Goal: Task Accomplishment & Management: Manage account settings

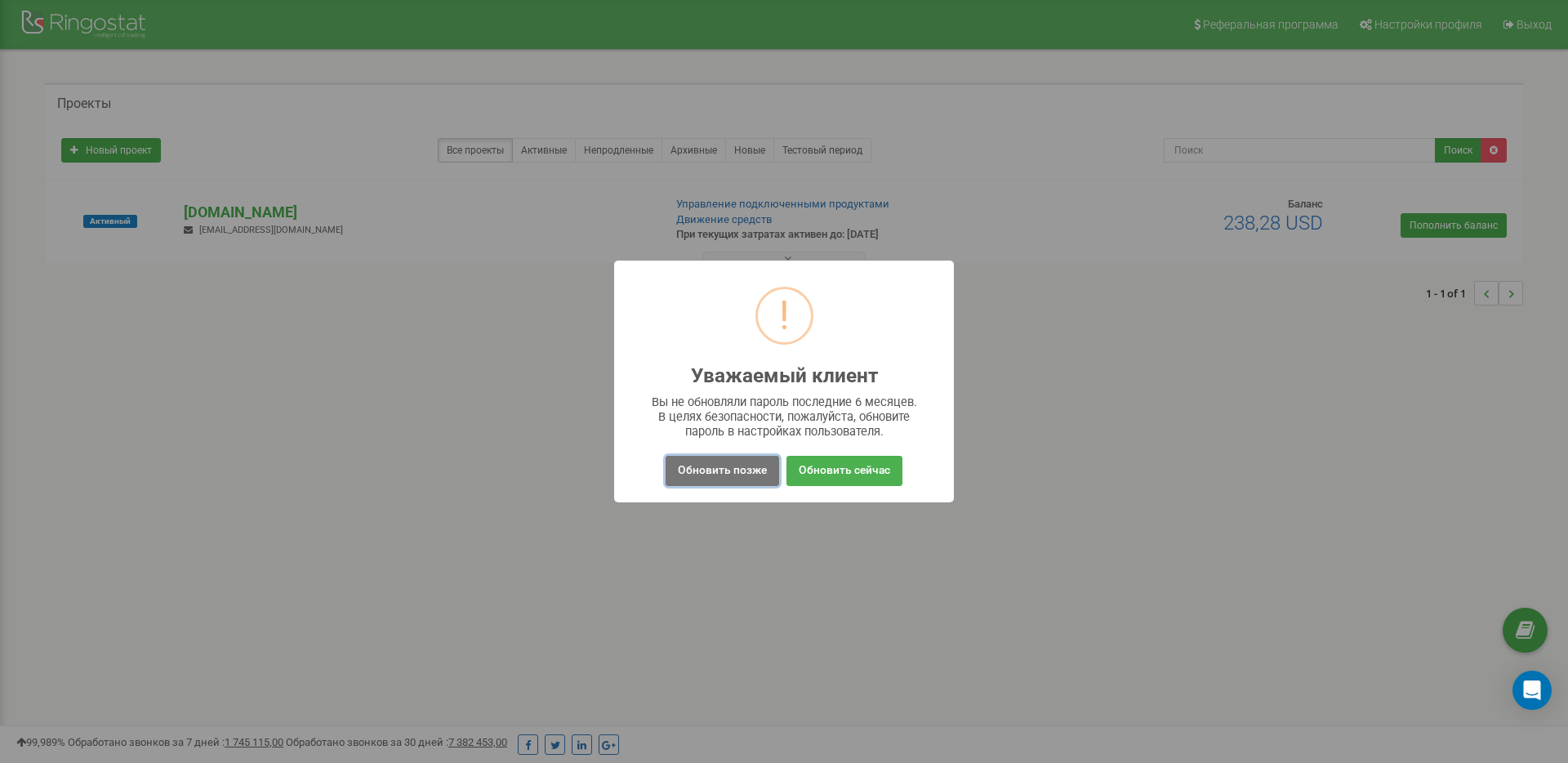
click at [730, 476] on button "Обновить позже" at bounding box center [722, 470] width 113 height 30
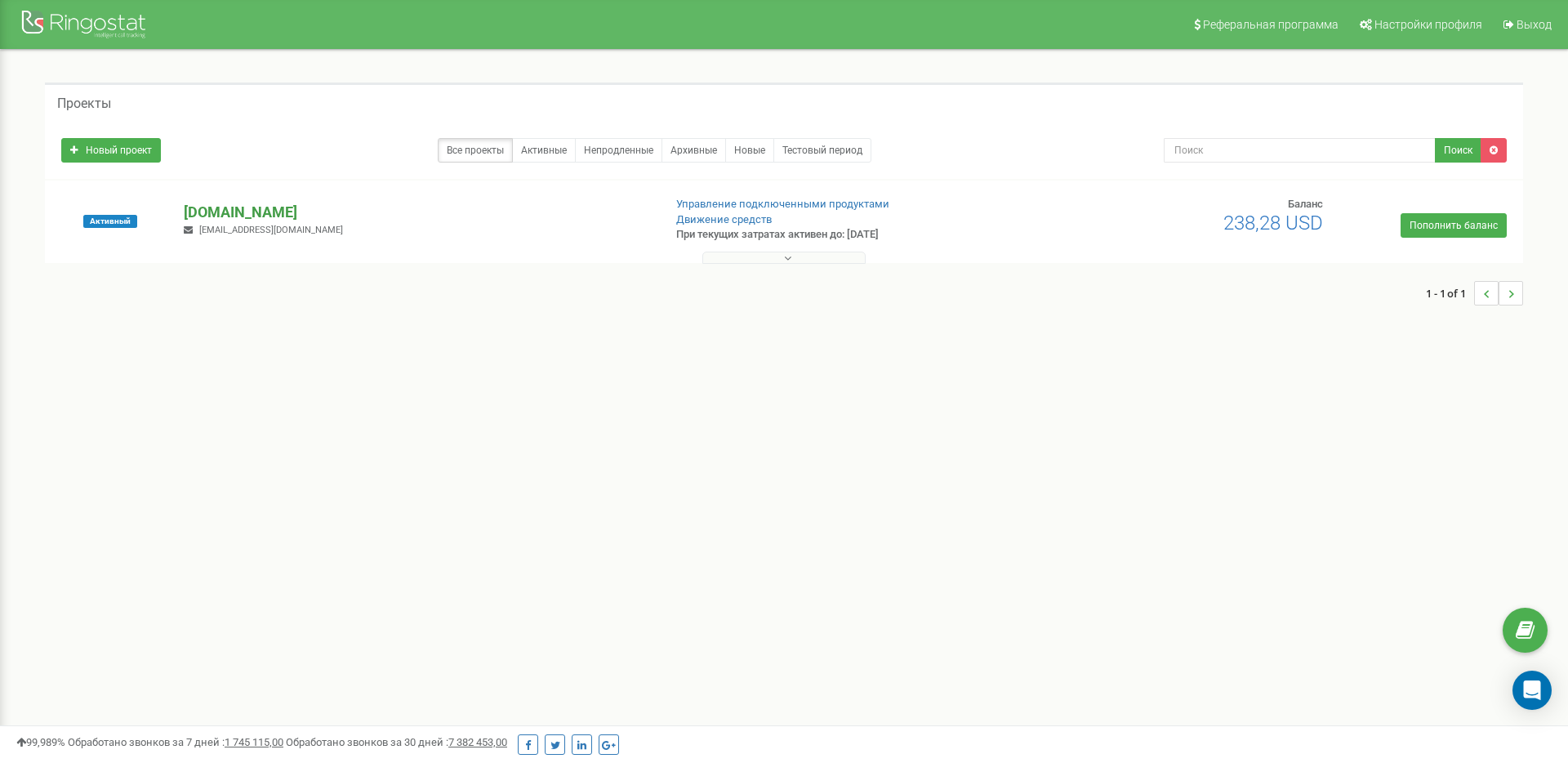
click at [206, 207] on p "[DOMAIN_NAME]" at bounding box center [416, 212] width 465 height 21
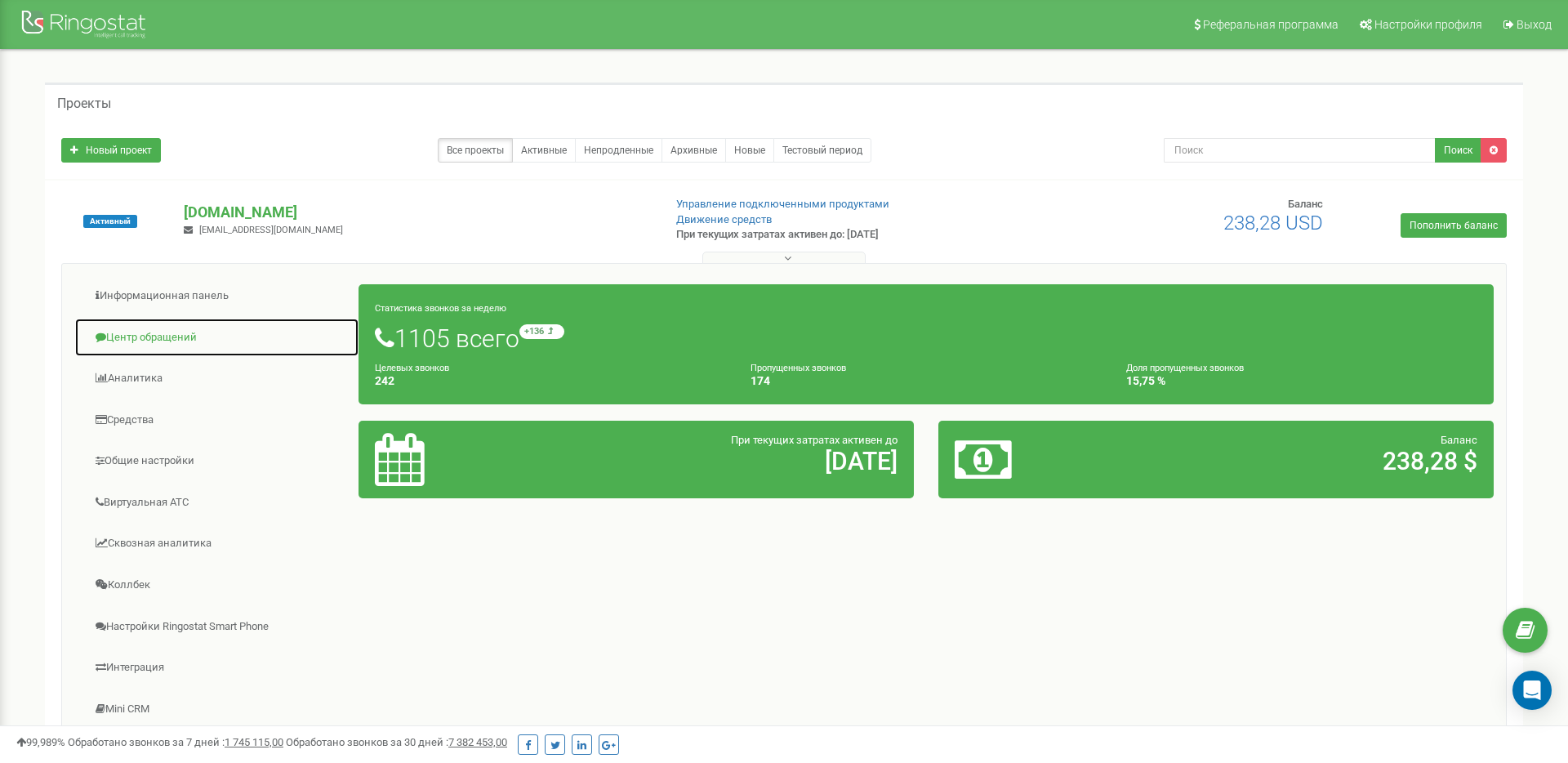
click at [162, 337] on link "Центр обращений" at bounding box center [217, 337] width 285 height 40
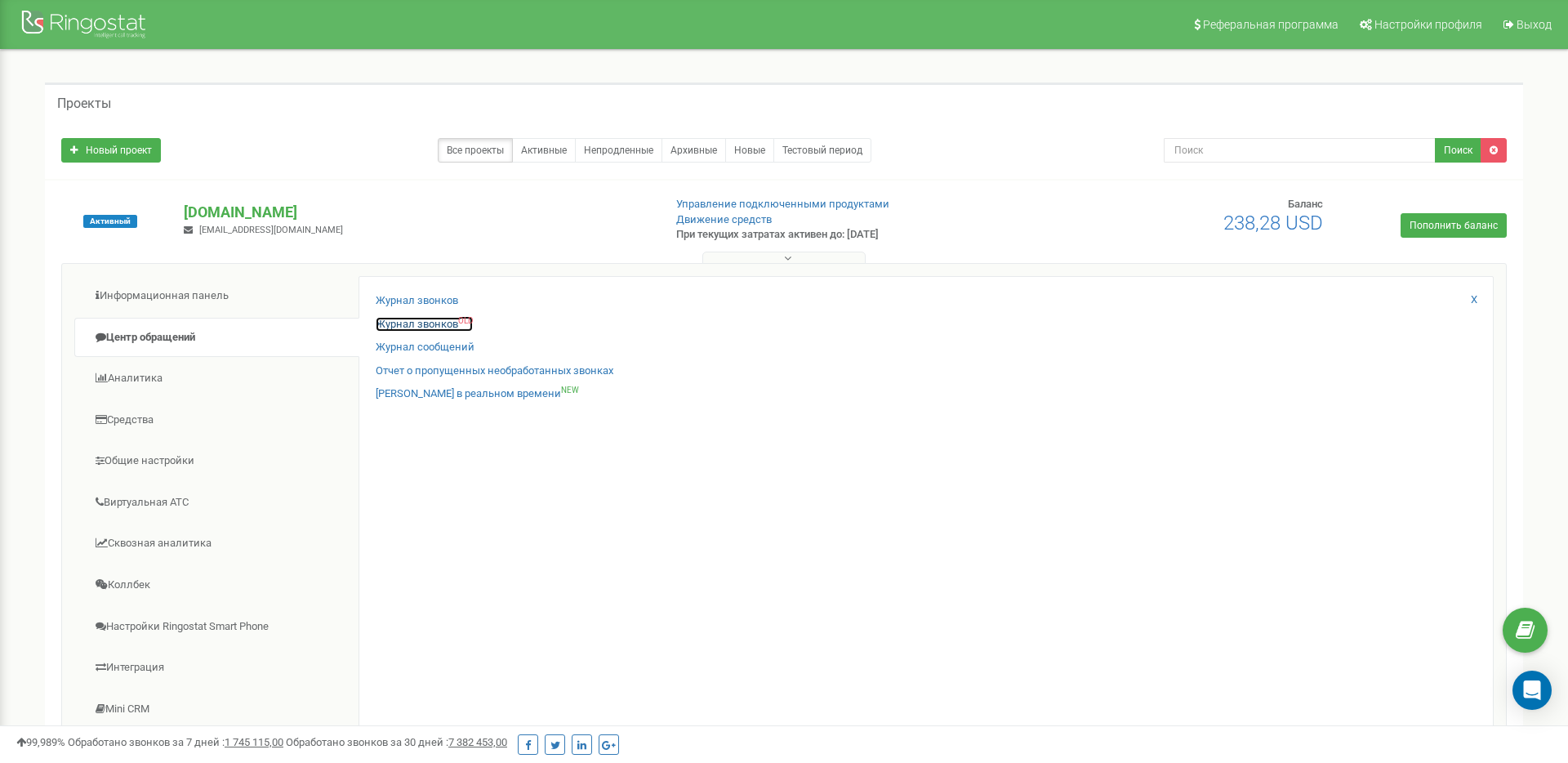
click at [421, 326] on link "Журнал звонков OLD" at bounding box center [424, 324] width 97 height 16
click at [401, 303] on link "Журнал звонков" at bounding box center [417, 301] width 82 height 16
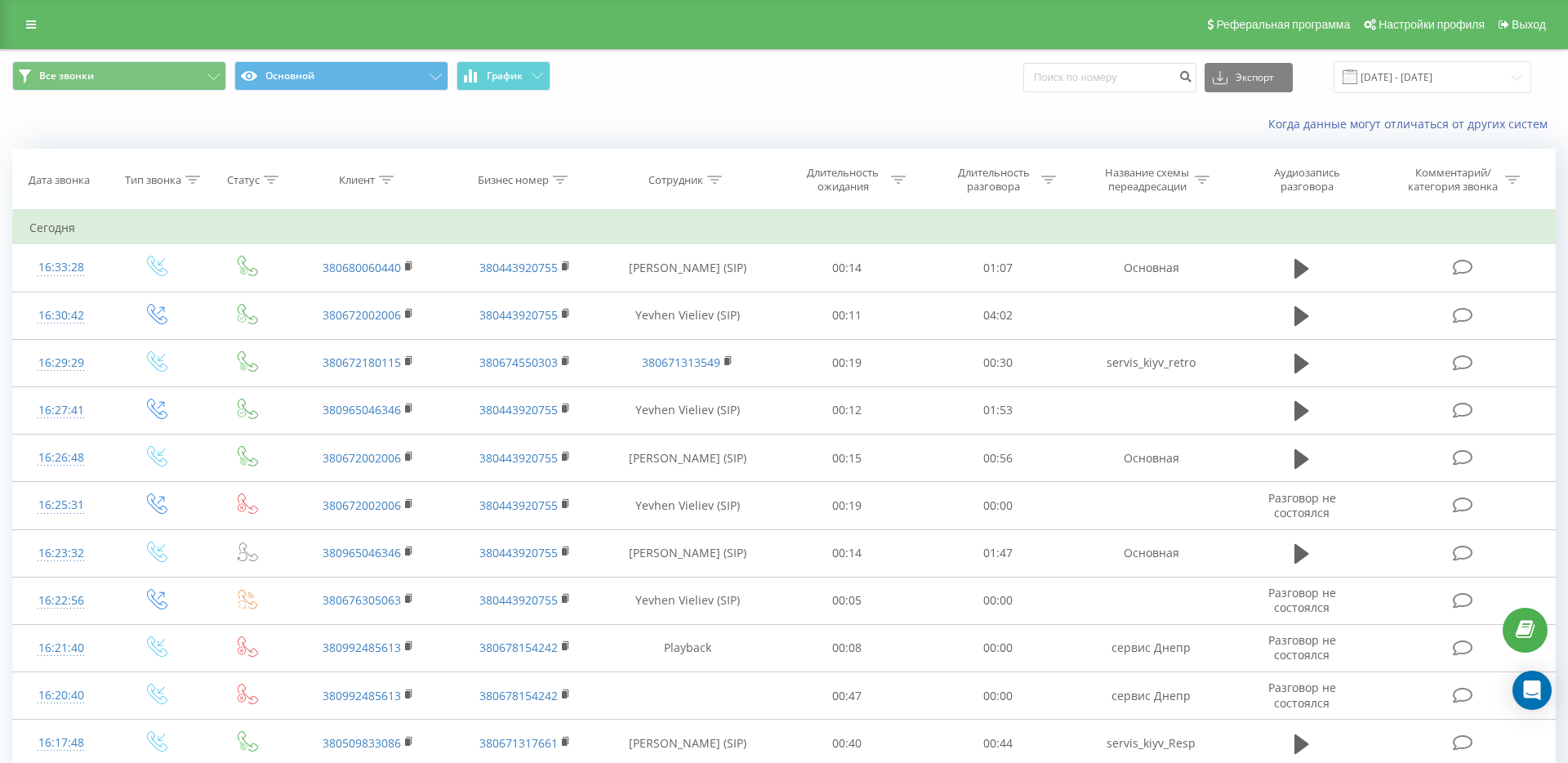
click at [38, 36] on div "Реферальная программа Настройки профиля Выход" at bounding box center [784, 24] width 1568 height 49
click at [38, 28] on link at bounding box center [31, 23] width 29 height 22
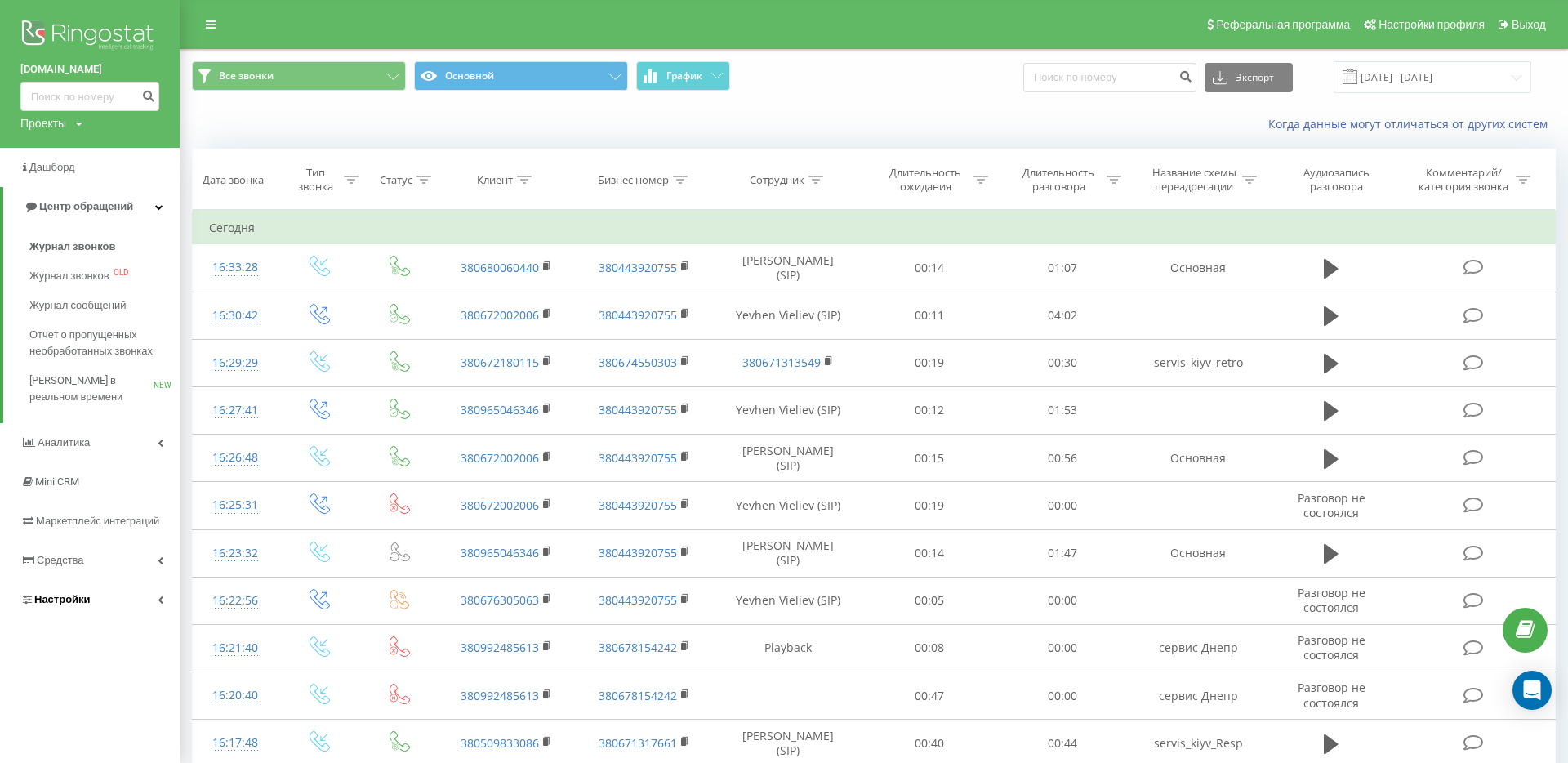
click at [63, 596] on span "Настройки" at bounding box center [63, 599] width 57 height 13
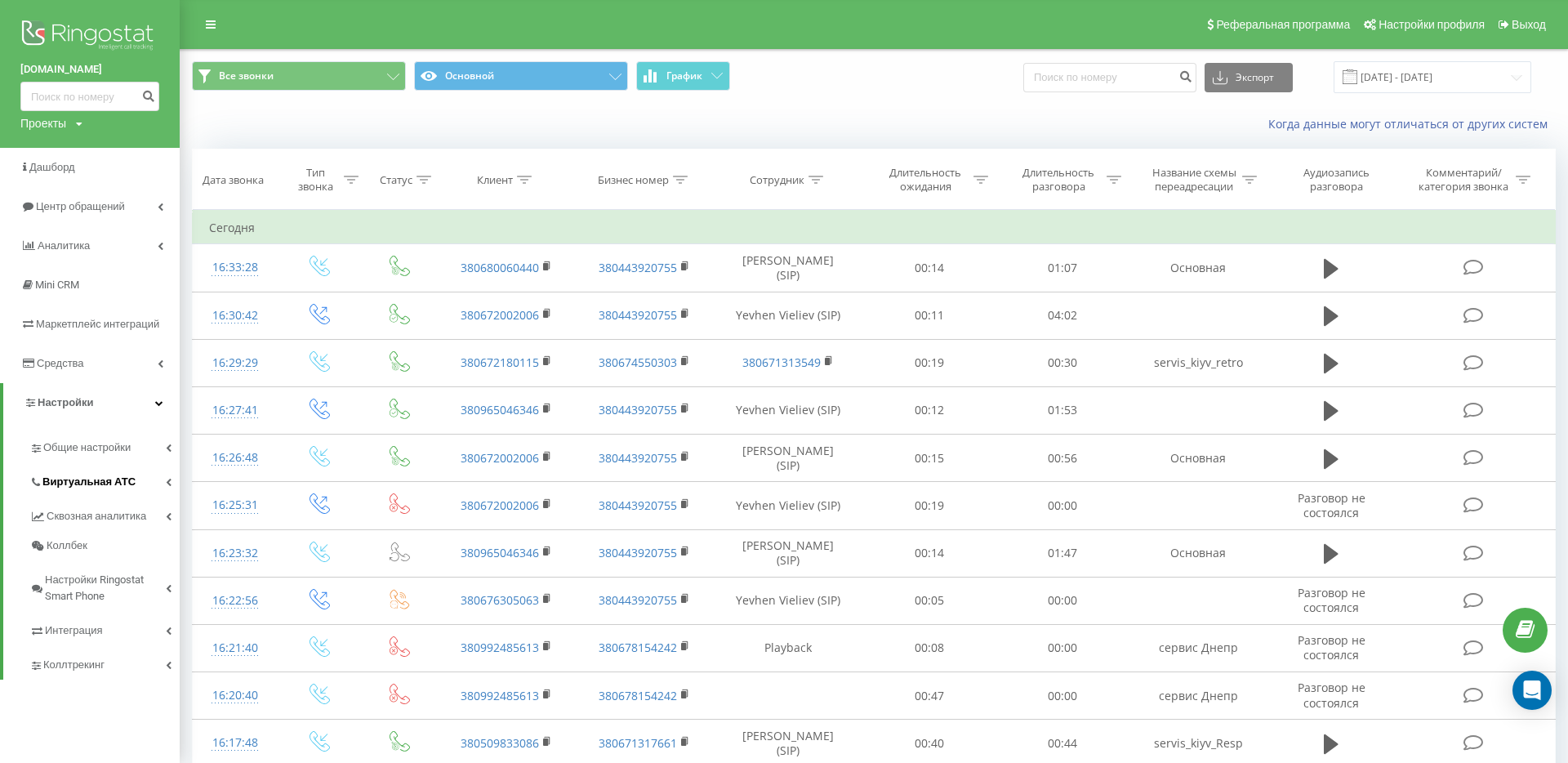
click at [77, 482] on span "Виртуальная АТС" at bounding box center [88, 482] width 93 height 17
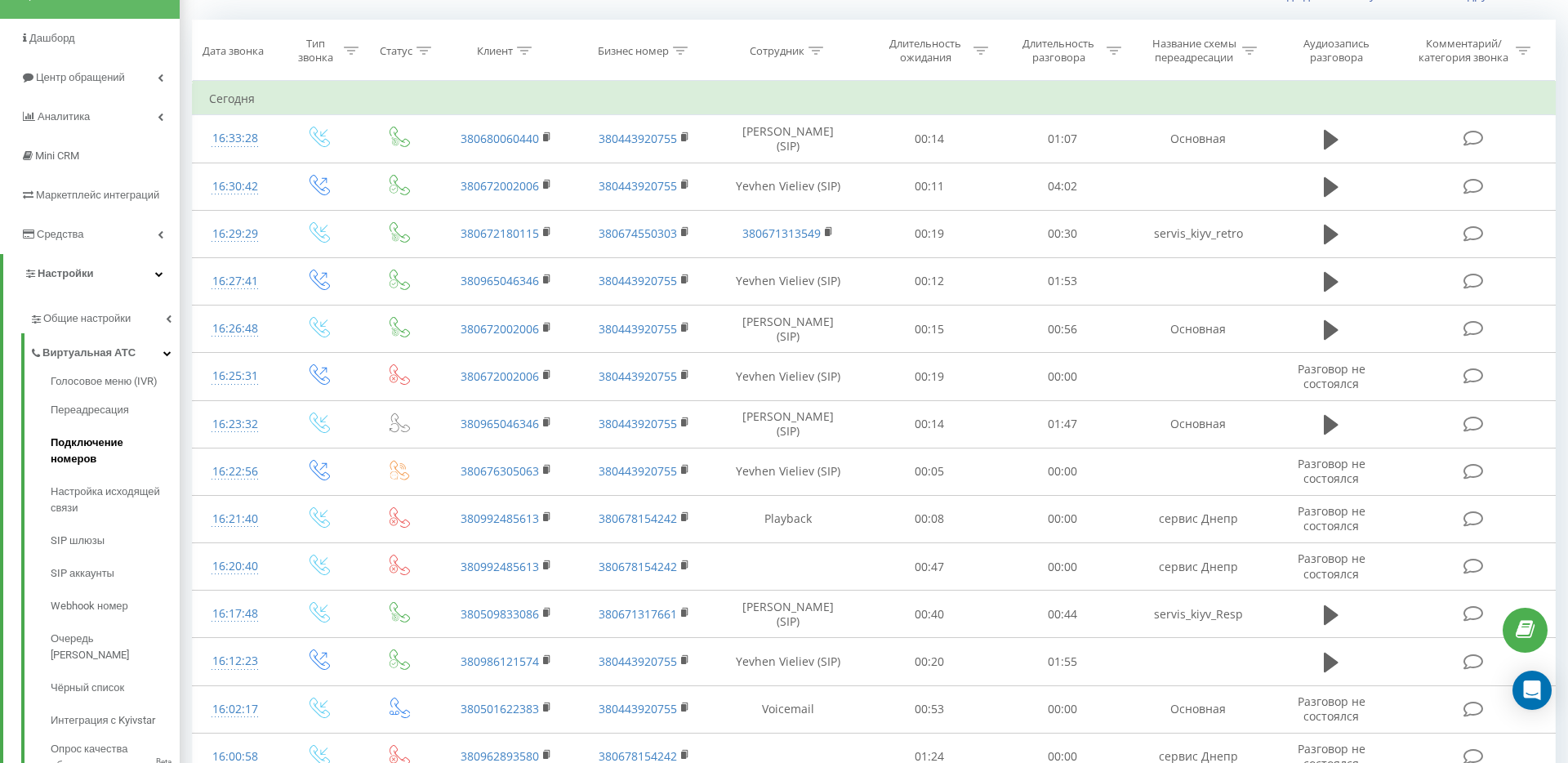
click at [78, 449] on span "Подключение номеров" at bounding box center [111, 450] width 121 height 32
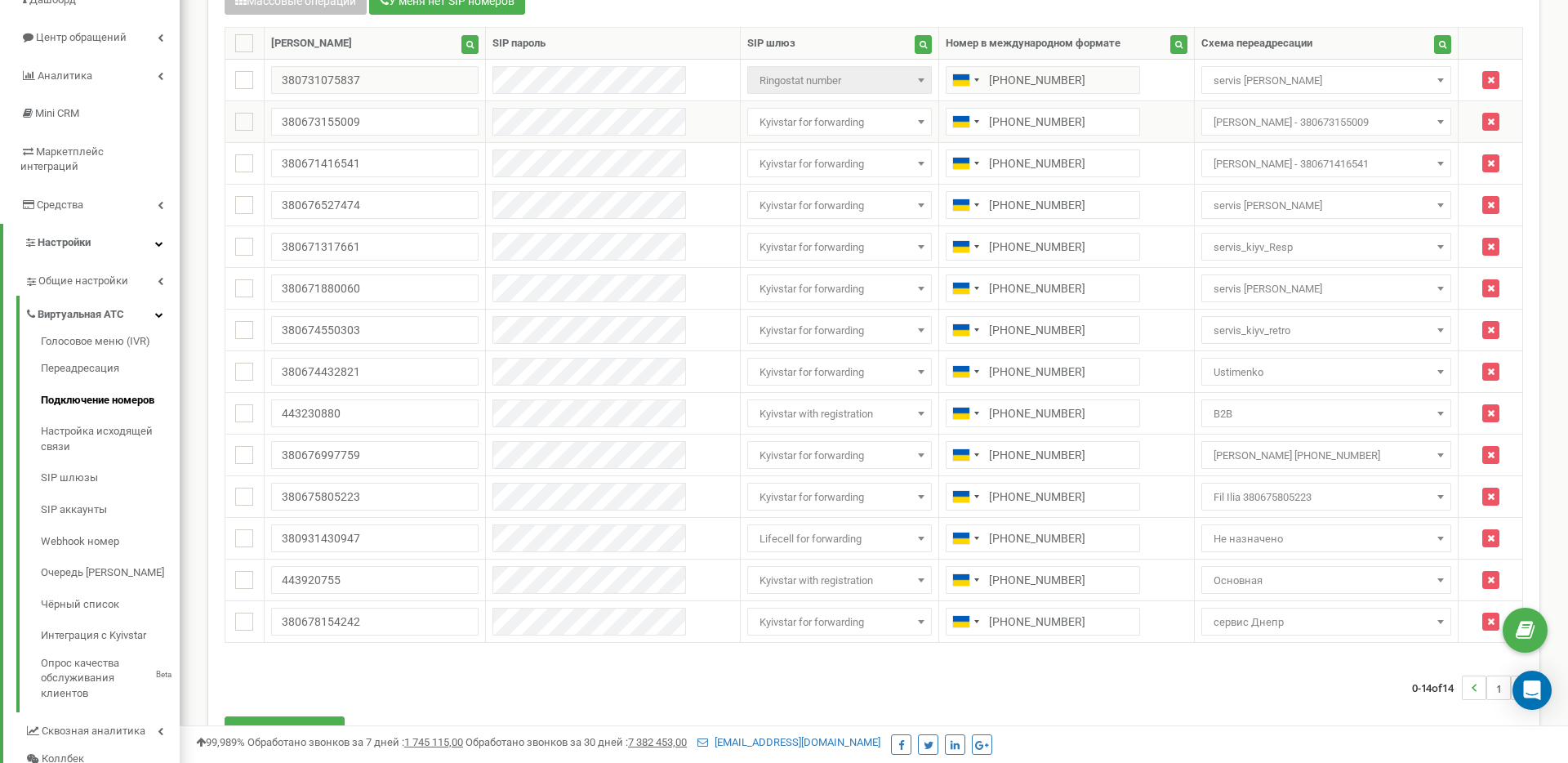
scroll to position [244, 0]
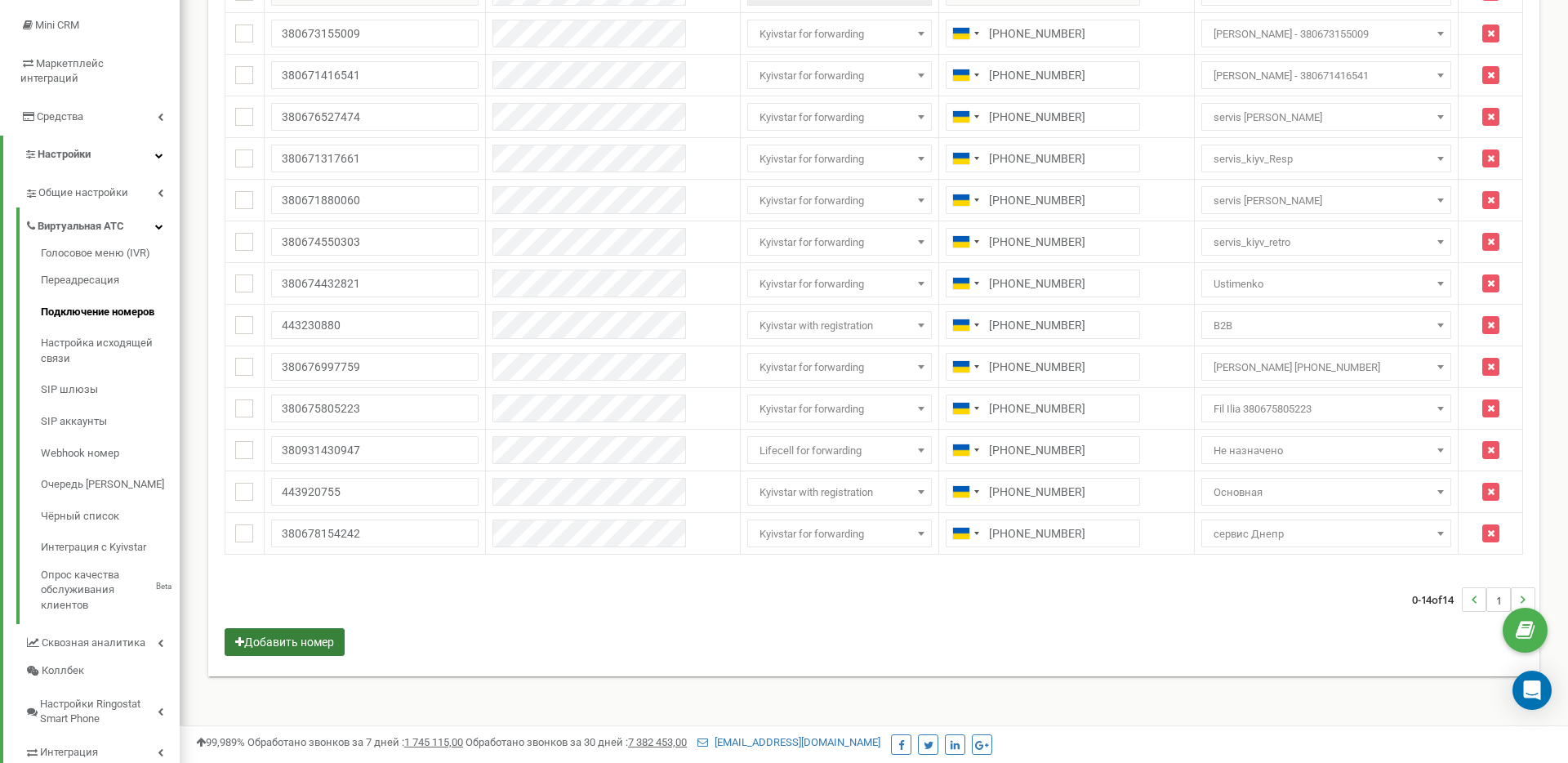
click at [313, 648] on button "Добавить номер" at bounding box center [284, 642] width 120 height 27
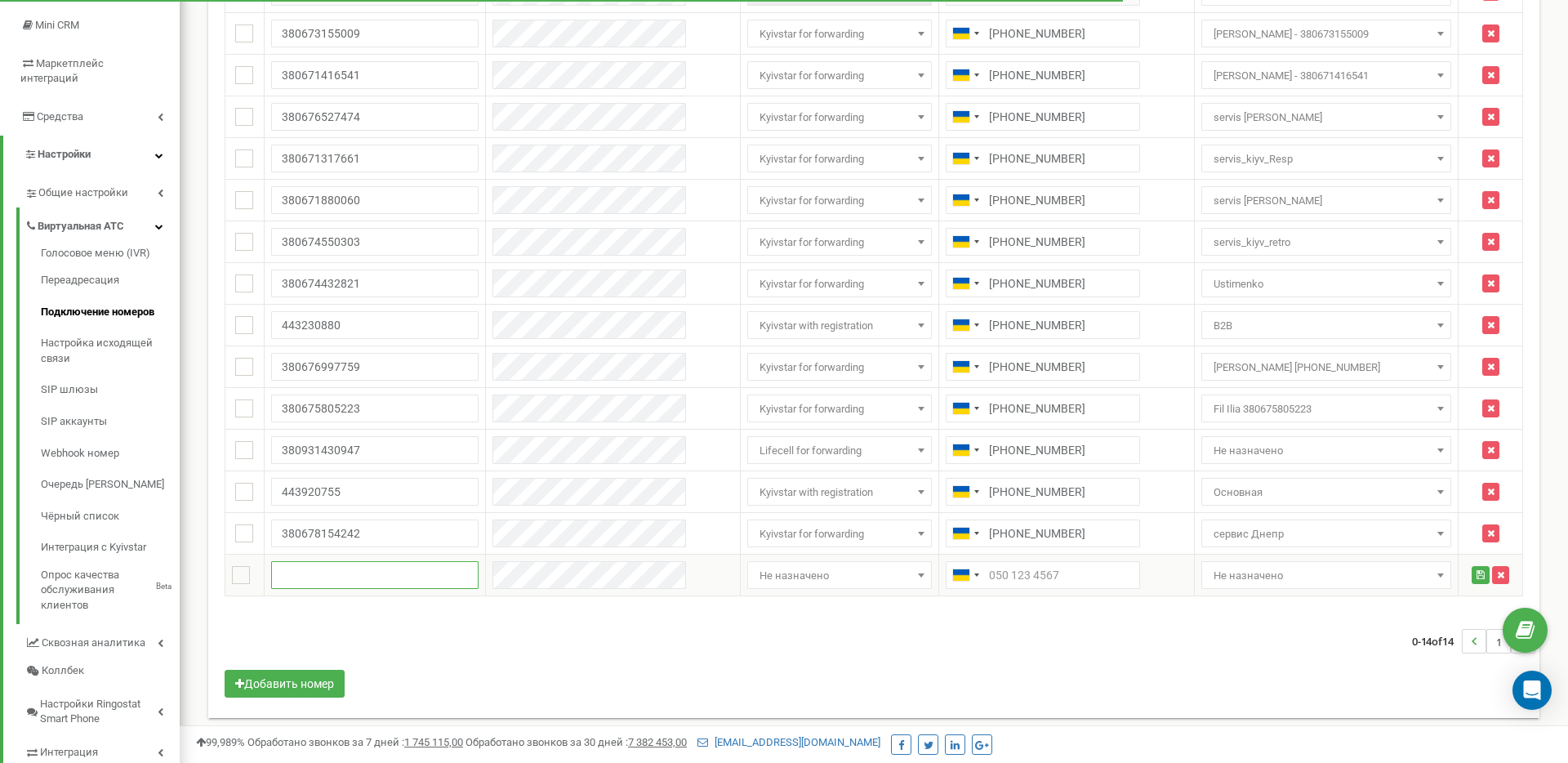
click at [351, 568] on input "text" at bounding box center [375, 574] width 207 height 27
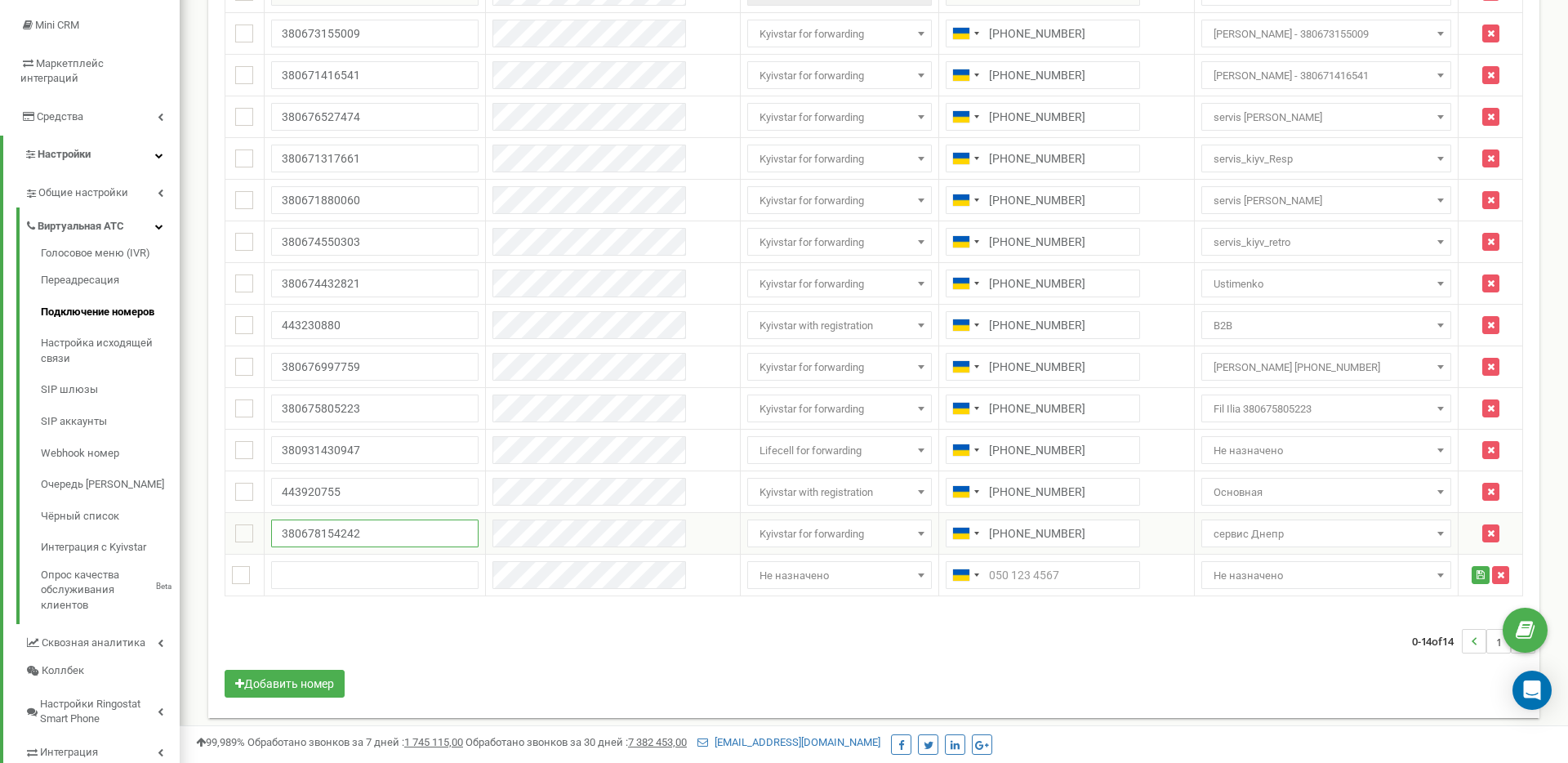
click at [381, 532] on input "380678154242" at bounding box center [375, 533] width 207 height 27
click at [360, 577] on input "text" at bounding box center [375, 574] width 207 height 27
paste input "380678154242"
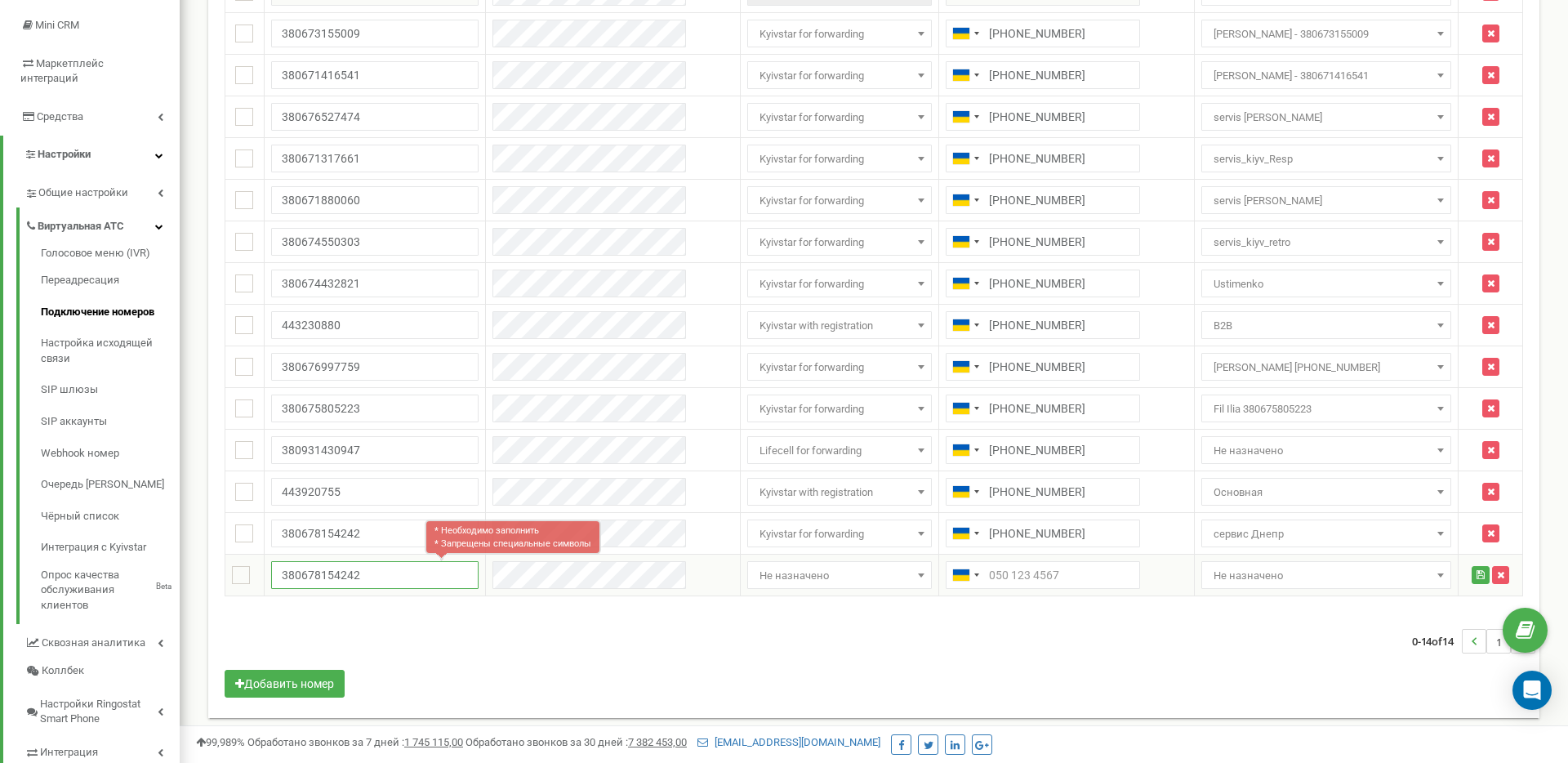
click at [517, 585] on tr "1 * Необходимо заполнить * Запрещены специальные символы 380678154242 Не назнач…" at bounding box center [874, 575] width 1297 height 42
type input "380676997760"
click at [788, 575] on span "Не назначено" at bounding box center [839, 575] width 173 height 22
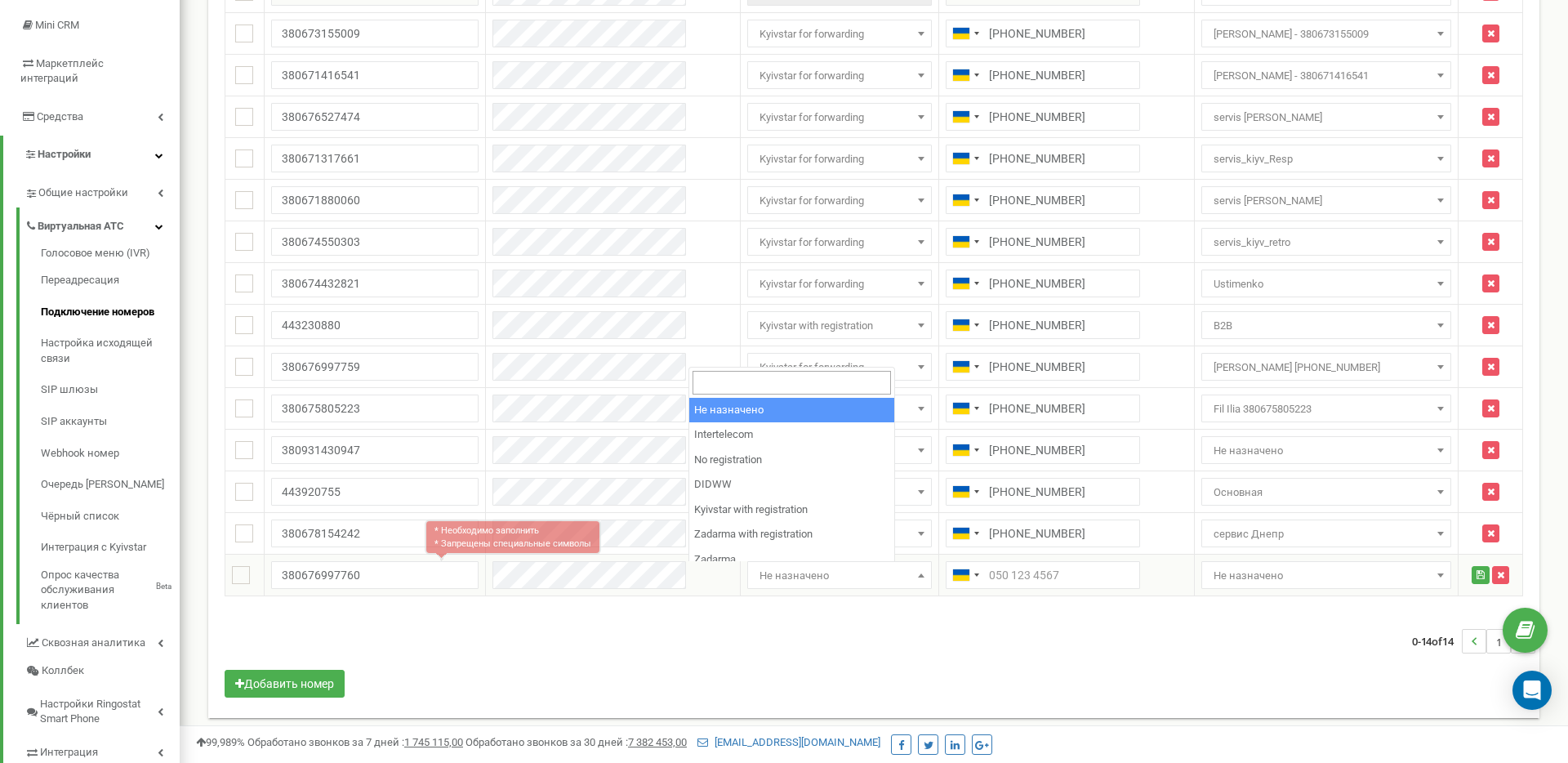
scroll to position [245, 0]
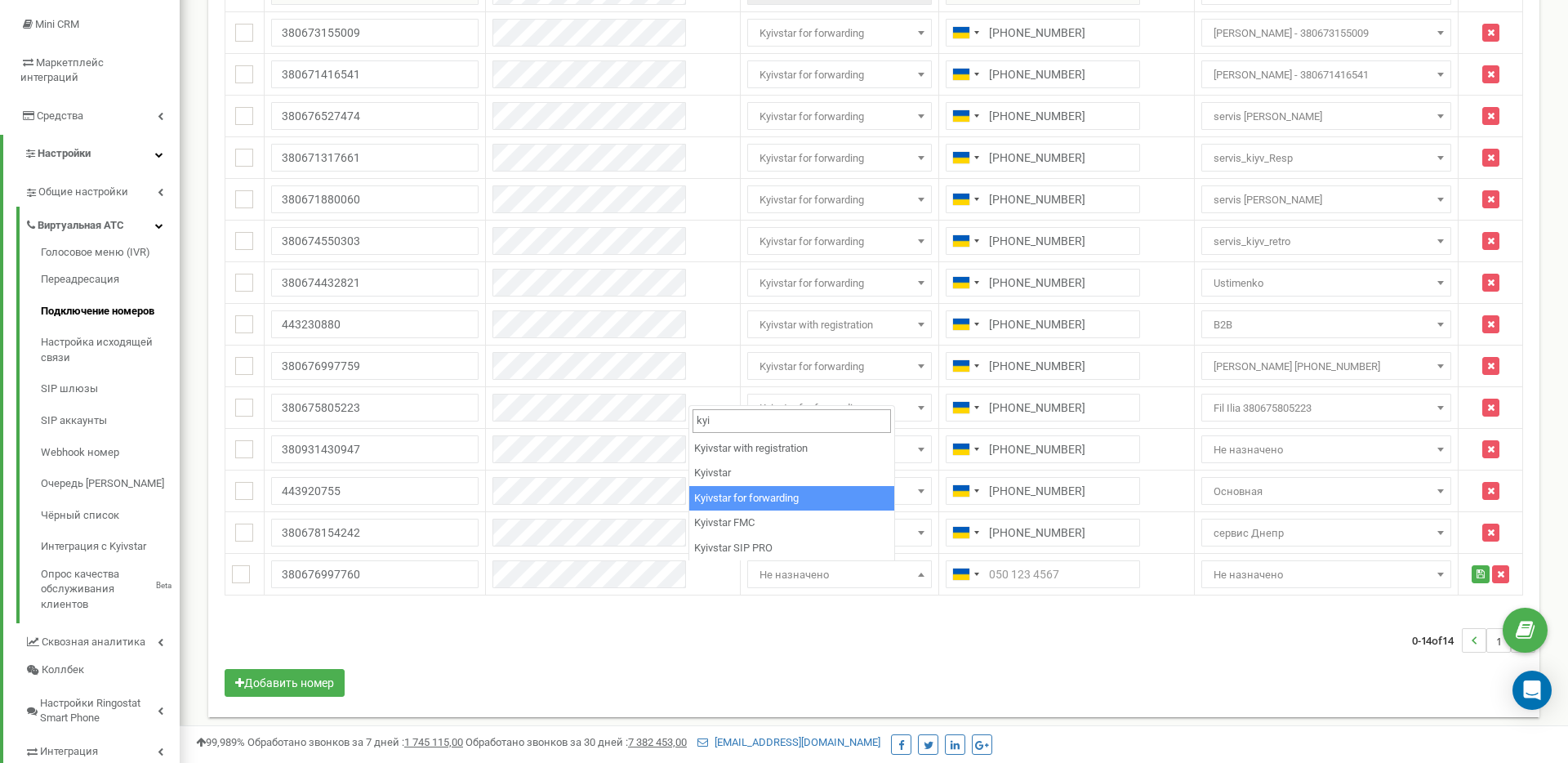
type input "kyi"
select select "2821"
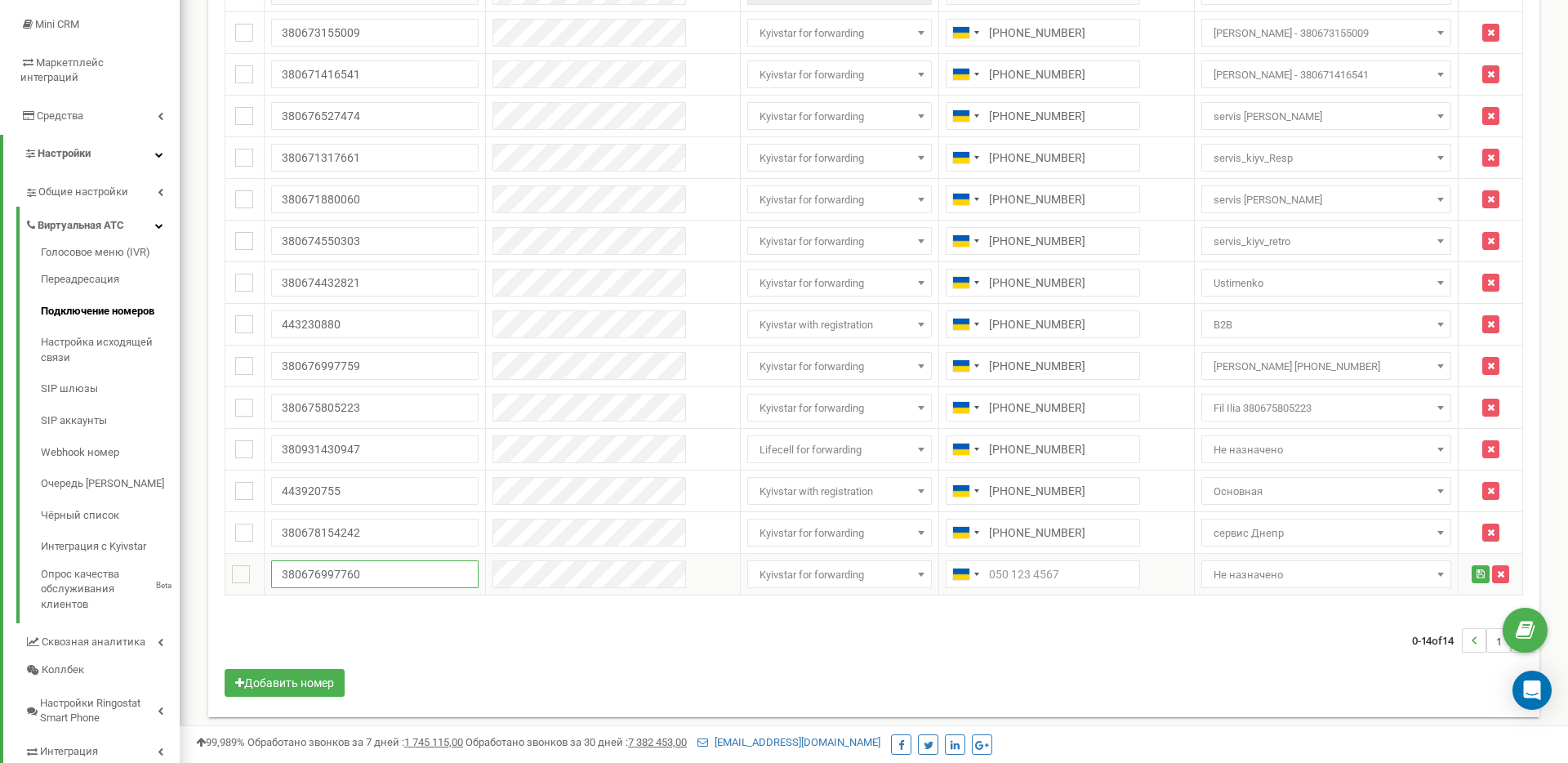
click at [374, 573] on input "380676997760" at bounding box center [375, 573] width 207 height 27
click at [1001, 576] on input "text" at bounding box center [1042, 573] width 194 height 27
paste input "380676997760"
type input "+380676997760"
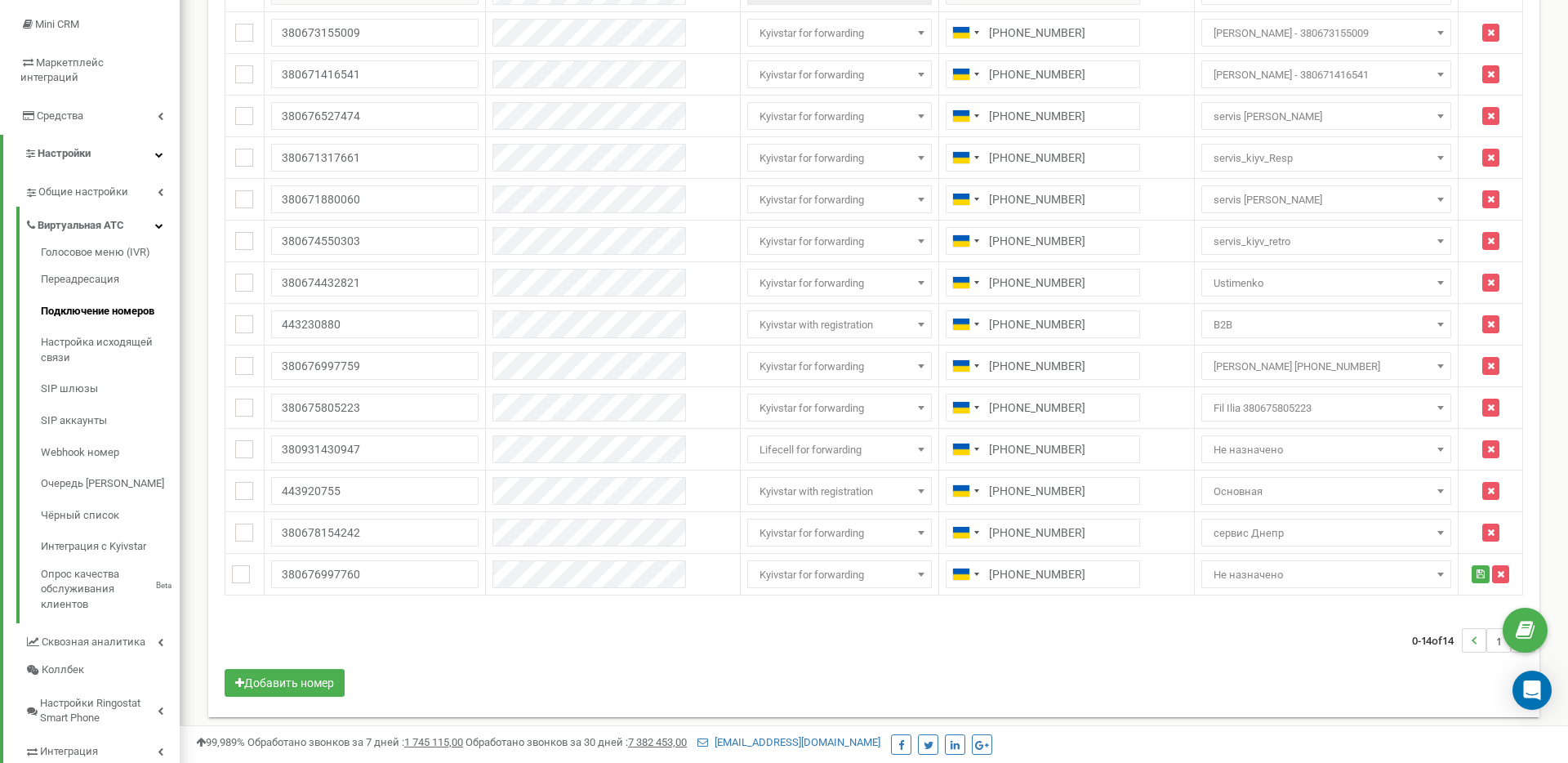
click at [1065, 645] on div "0-14 of 14 1" at bounding box center [873, 640] width 1323 height 58
click at [1295, 572] on span "Не назначено" at bounding box center [1327, 574] width 238 height 22
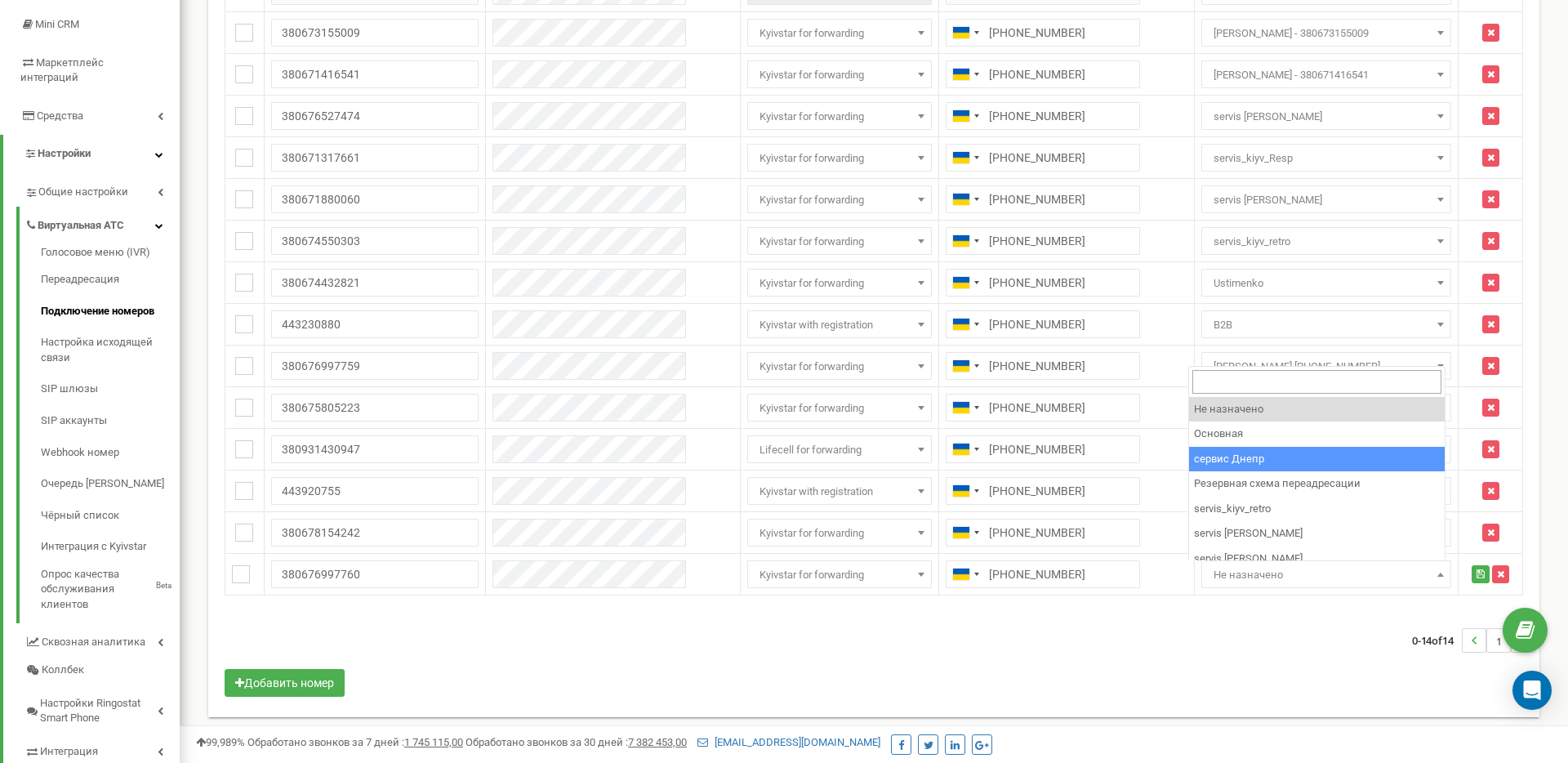
scroll to position [187, 0]
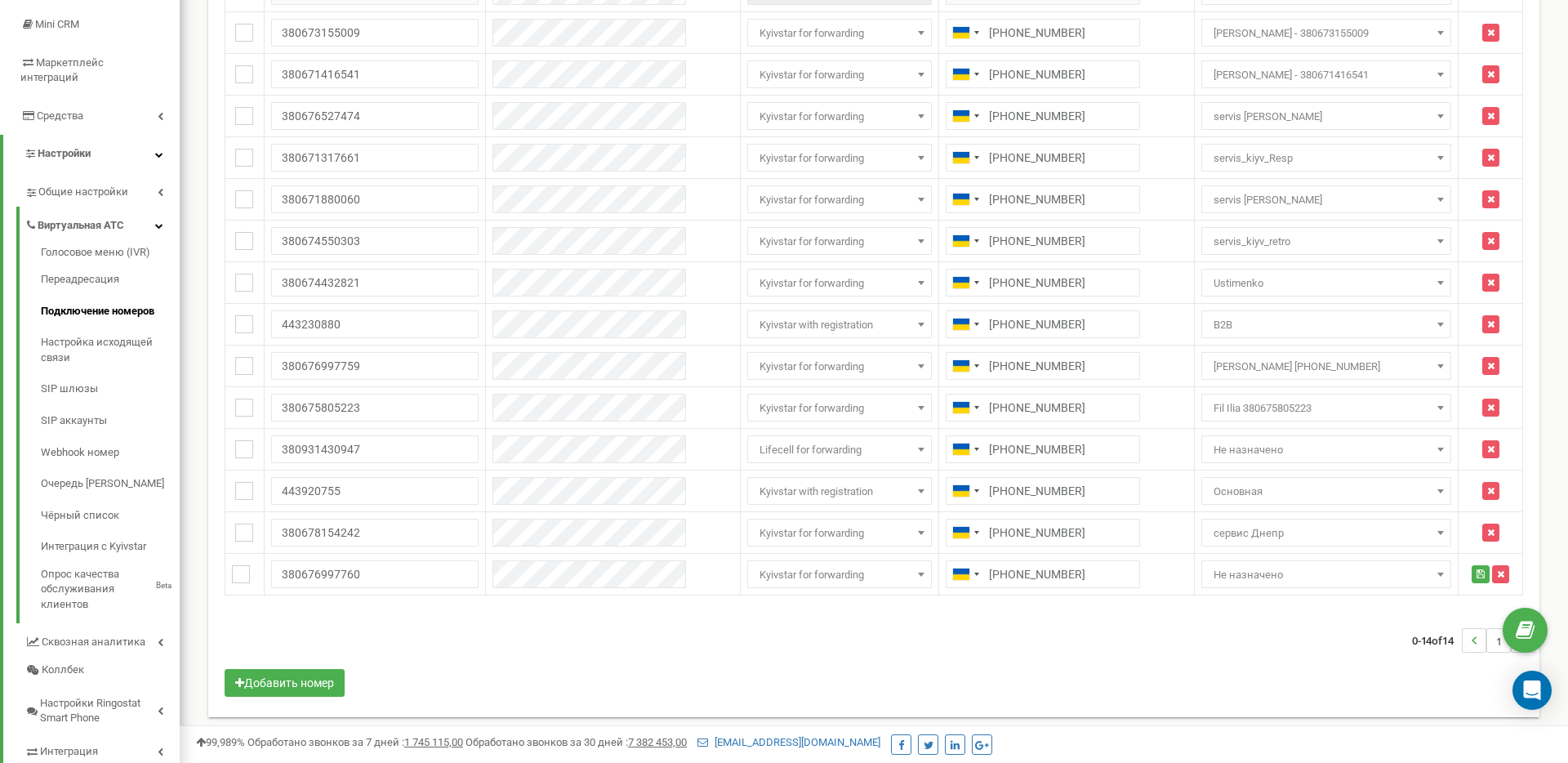
click at [1237, 661] on div "0-14 of 14 1" at bounding box center [873, 640] width 1323 height 58
click at [1471, 575] on button "submit" at bounding box center [1480, 573] width 18 height 18
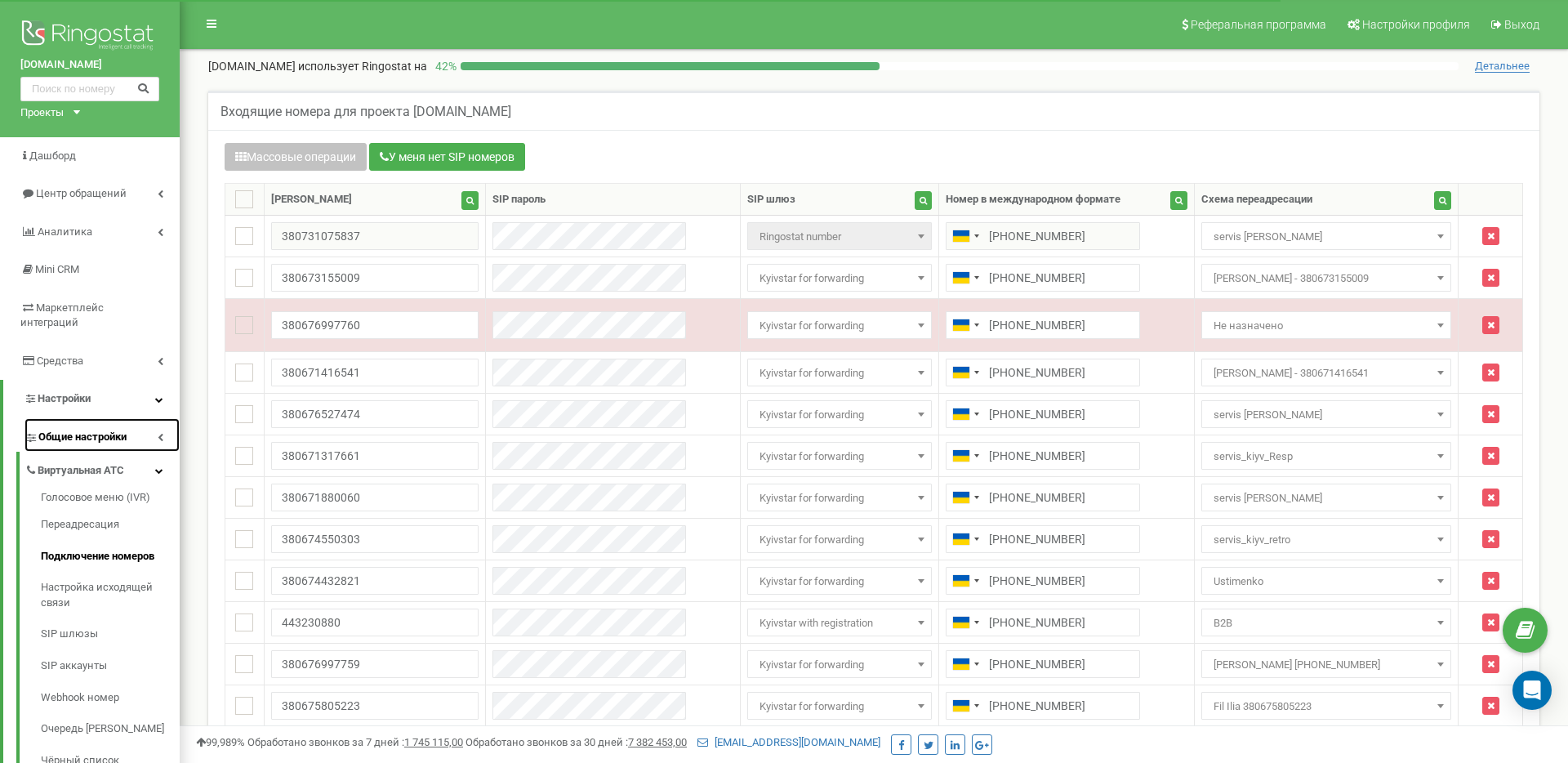
click at [133, 423] on link "Общие настройки" at bounding box center [102, 435] width 155 height 33
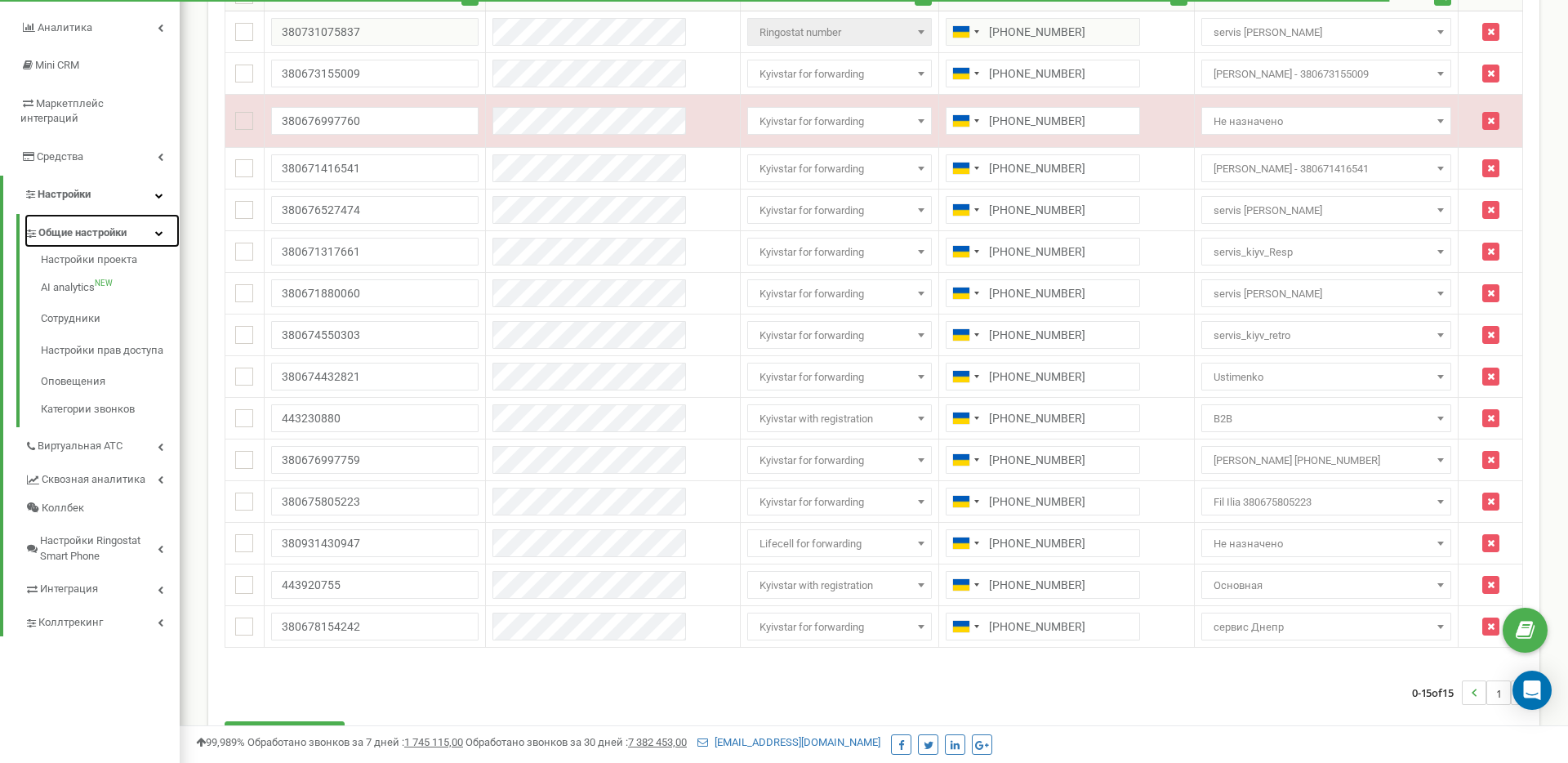
scroll to position [264, 0]
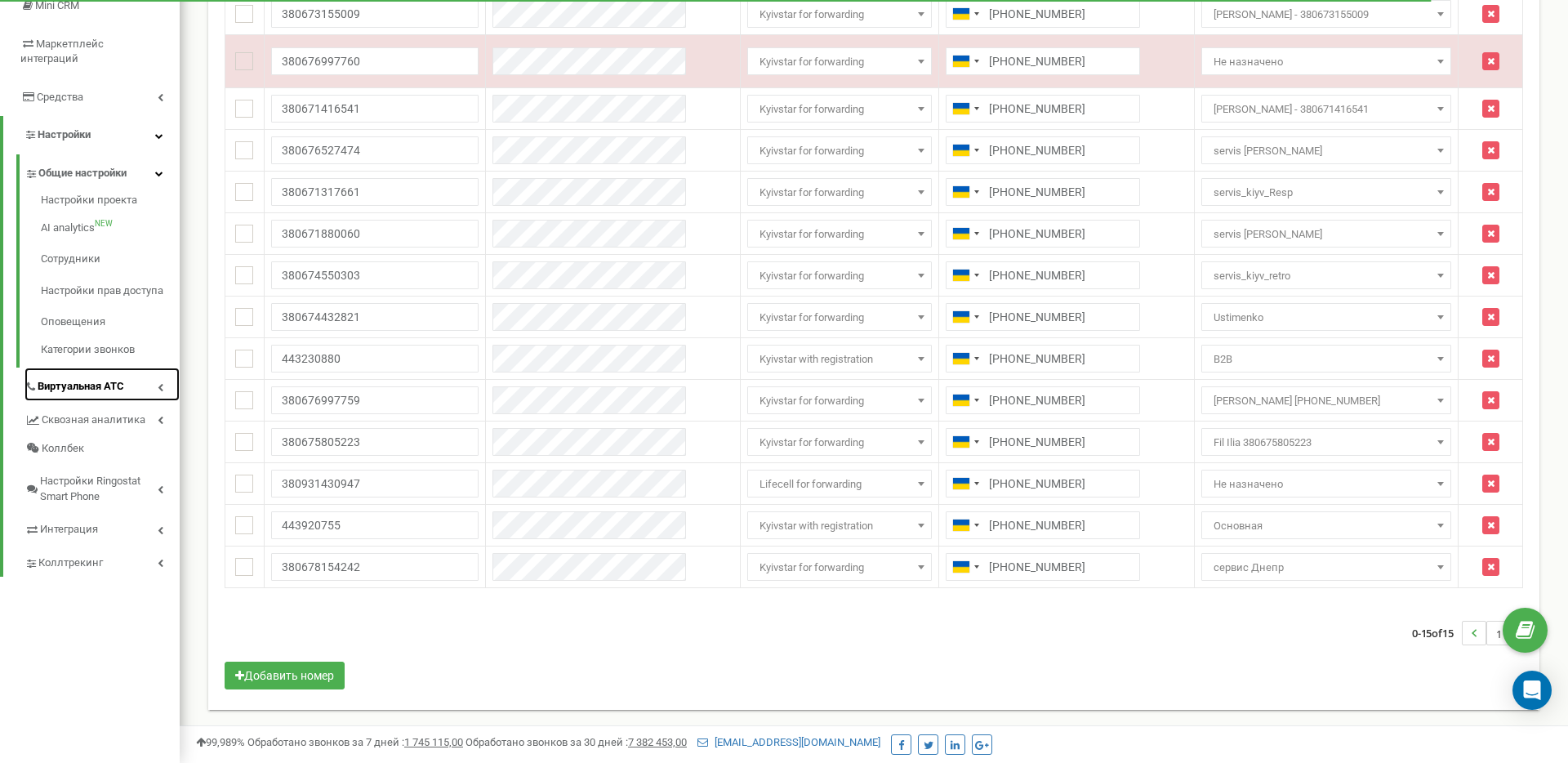
click at [113, 379] on span "Виртуальная АТС" at bounding box center [80, 387] width 87 height 16
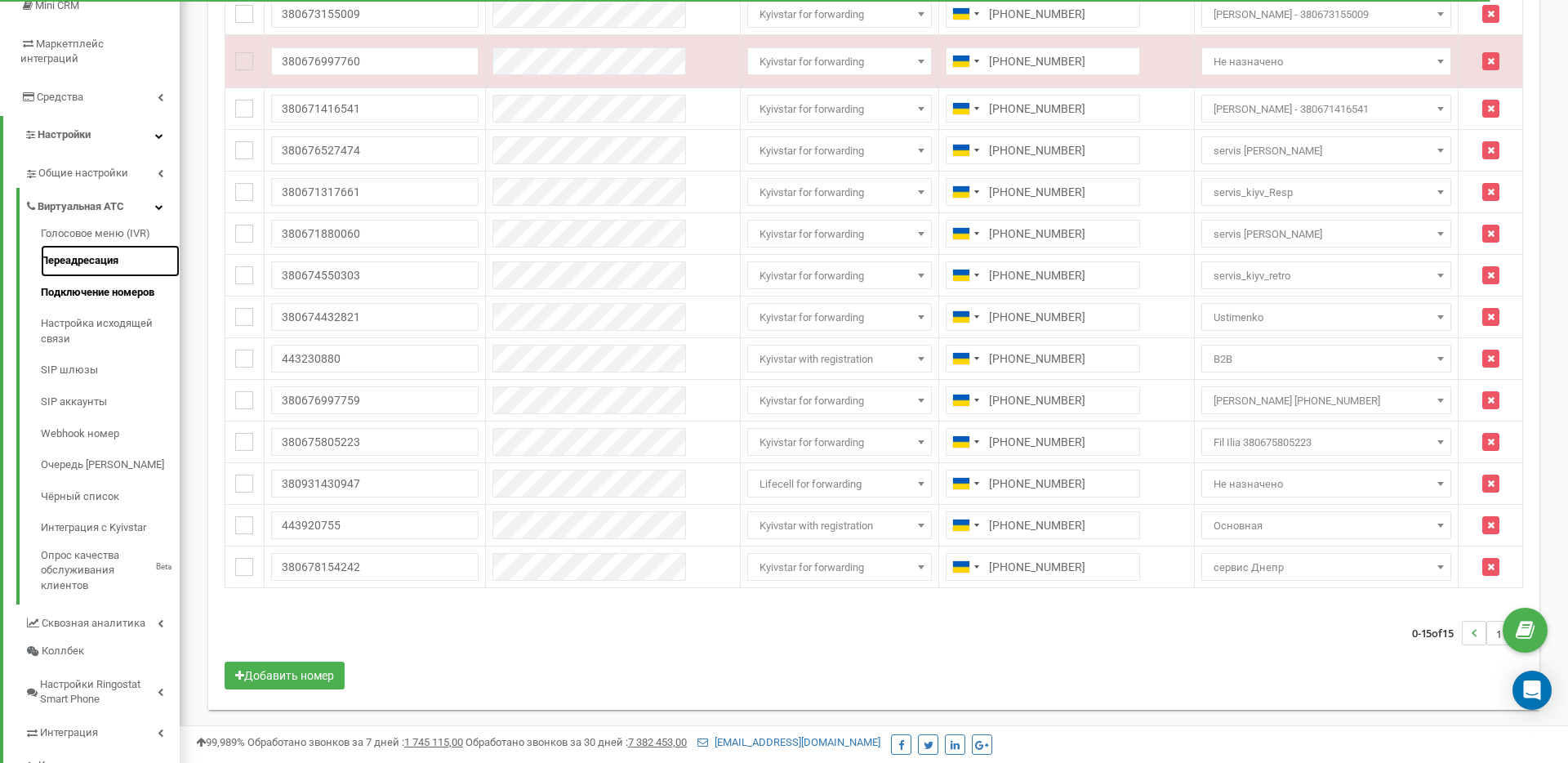
click at [62, 245] on link "Переадресация" at bounding box center [110, 261] width 139 height 32
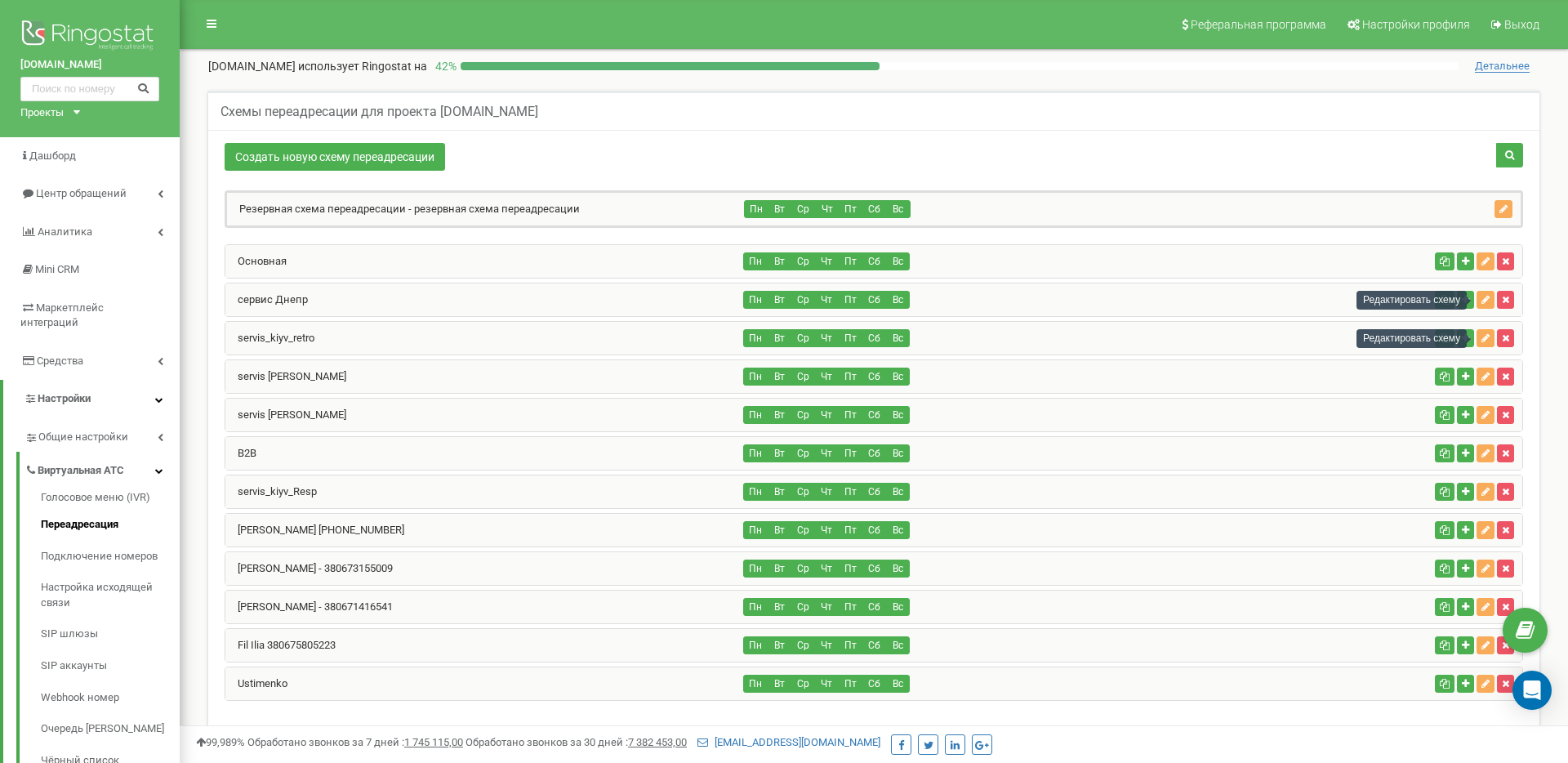
scroll to position [306, 0]
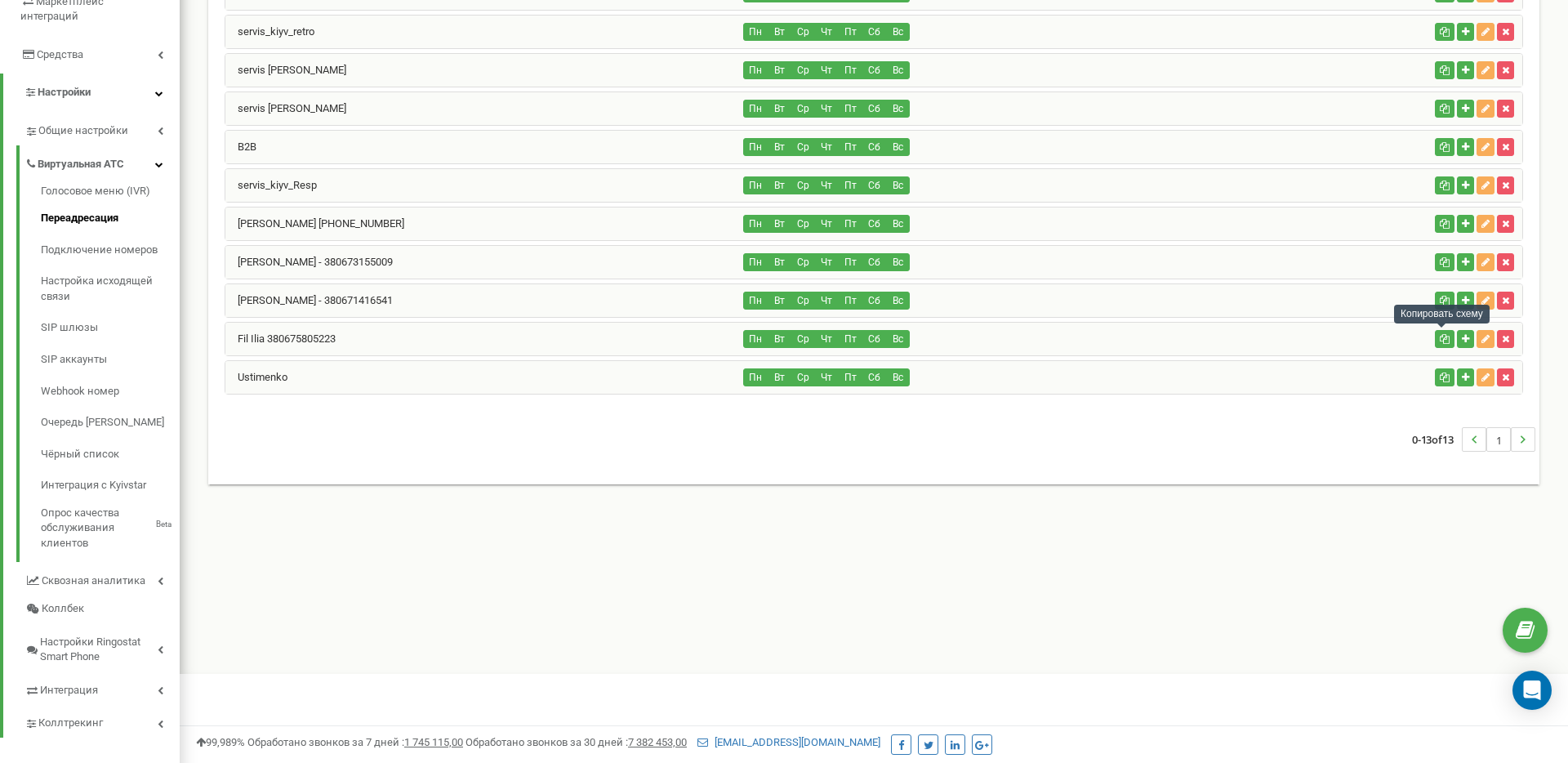
click at [1444, 336] on icon "button" at bounding box center [1445, 339] width 10 height 10
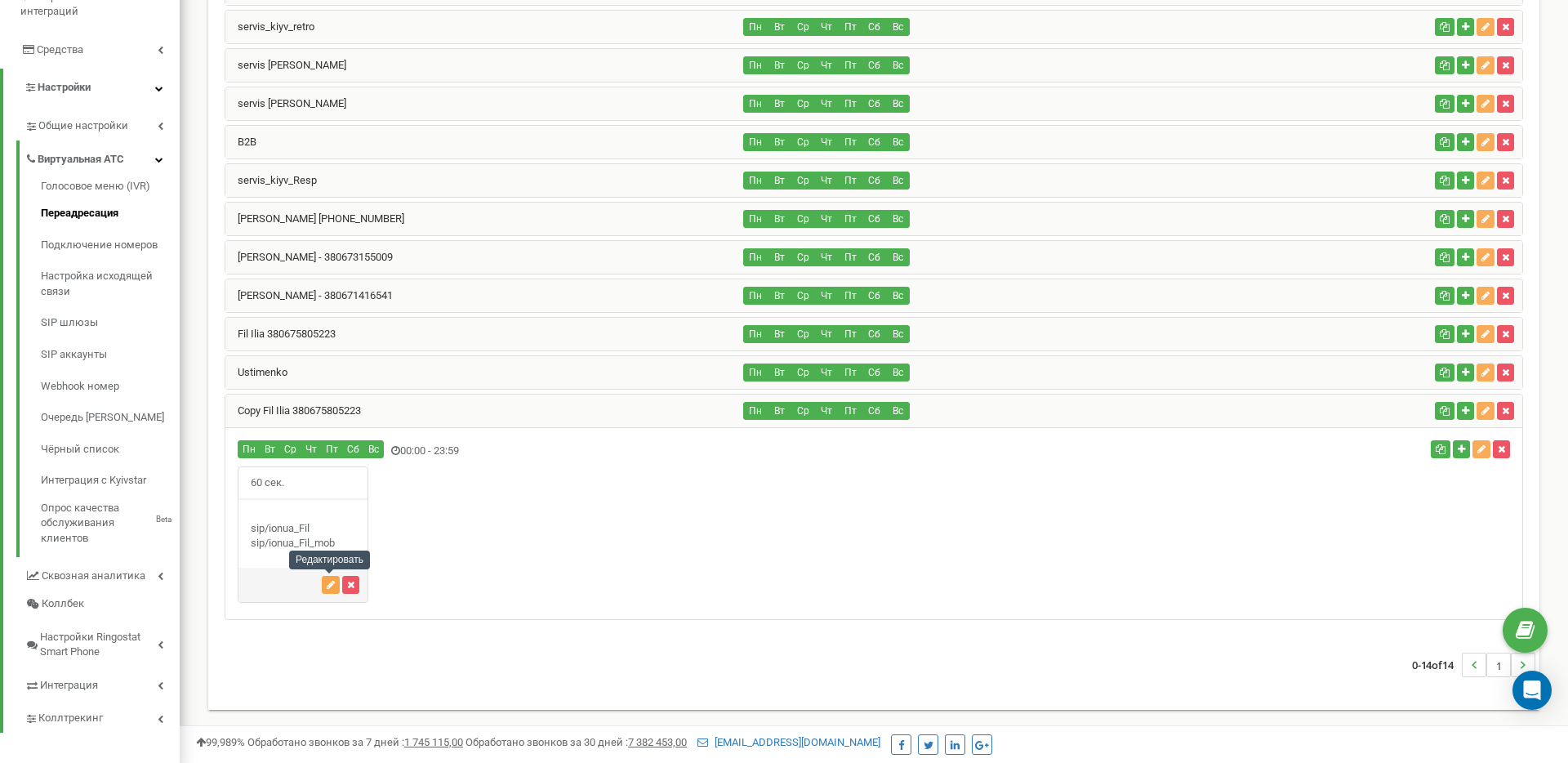
click at [326, 583] on icon "button" at bounding box center [330, 585] width 8 height 10
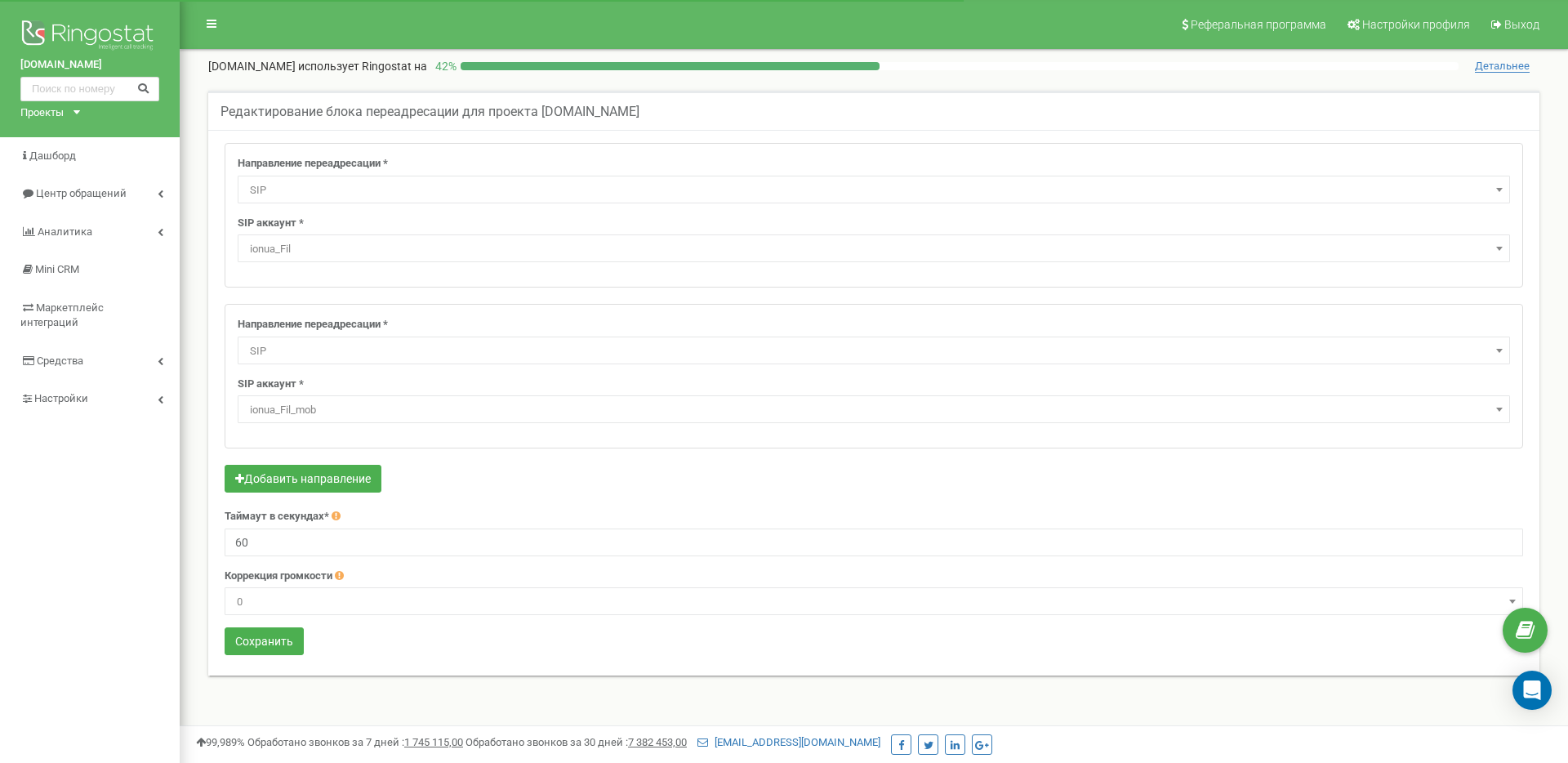
select select "SIP"
select select "ionua_Fil"
select select "SIP"
select select "ionua_Fil_mob"
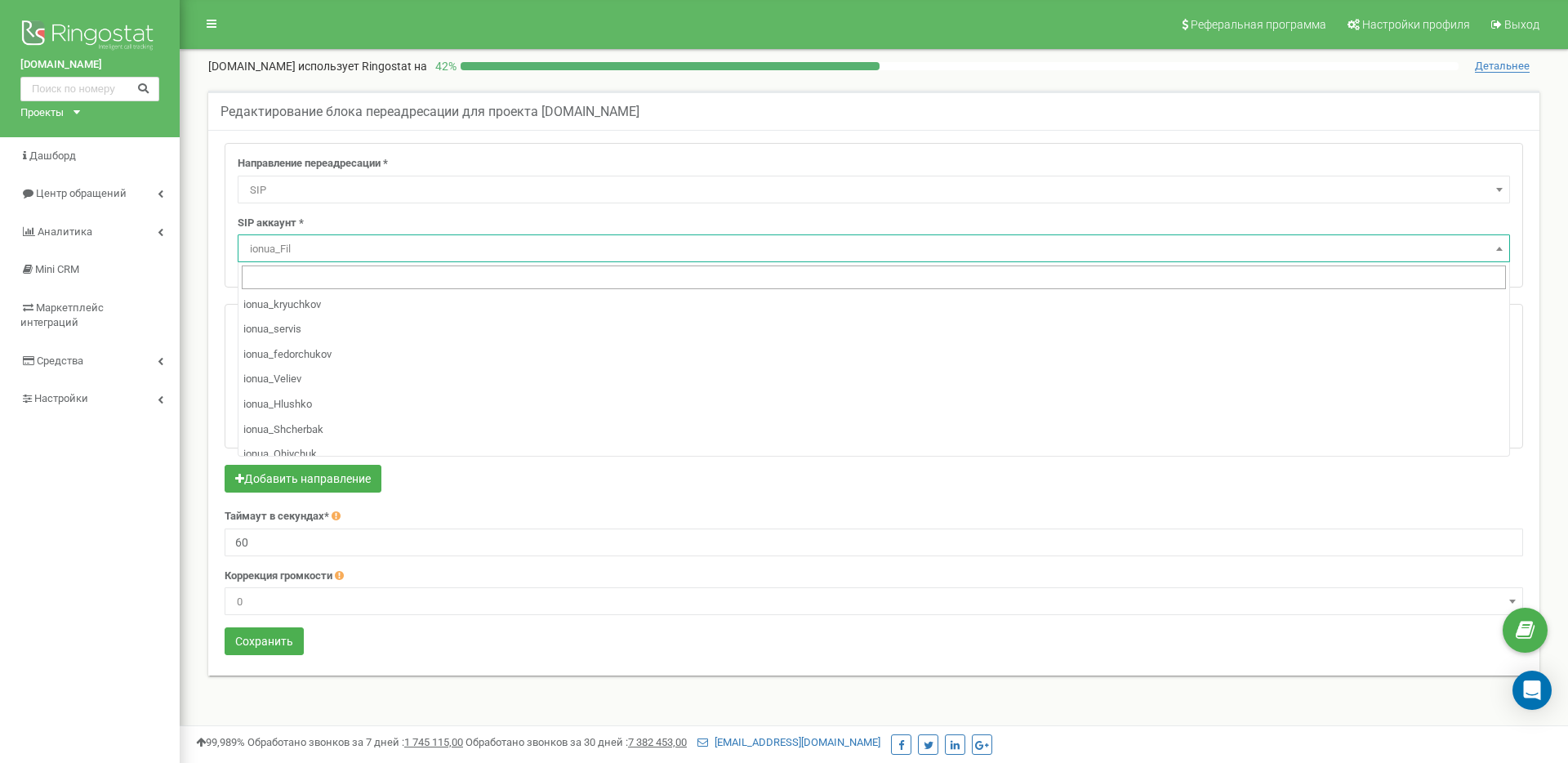
click at [326, 246] on span "ionua_Fil" at bounding box center [873, 248] width 1261 height 22
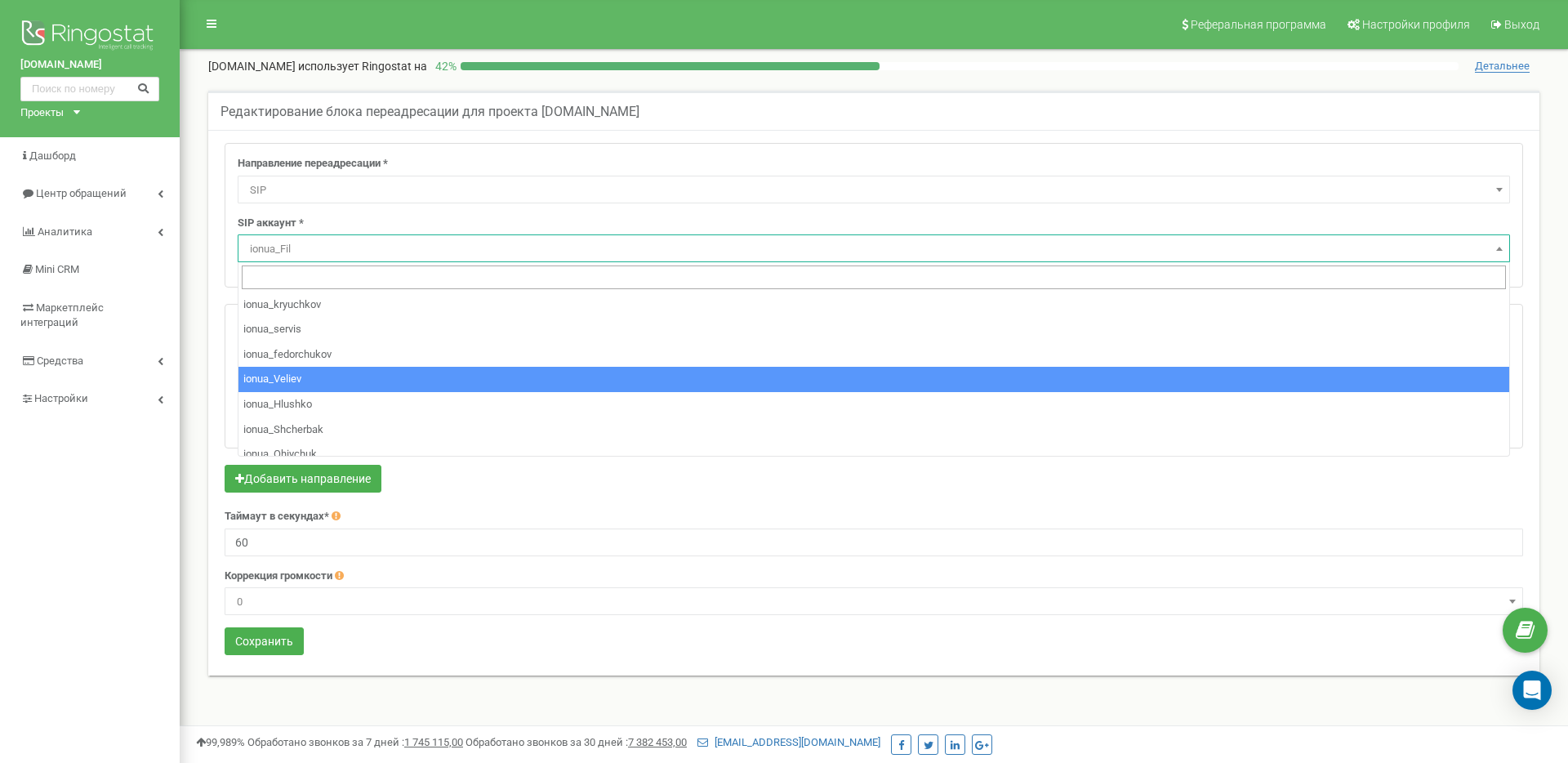
scroll to position [610, 0]
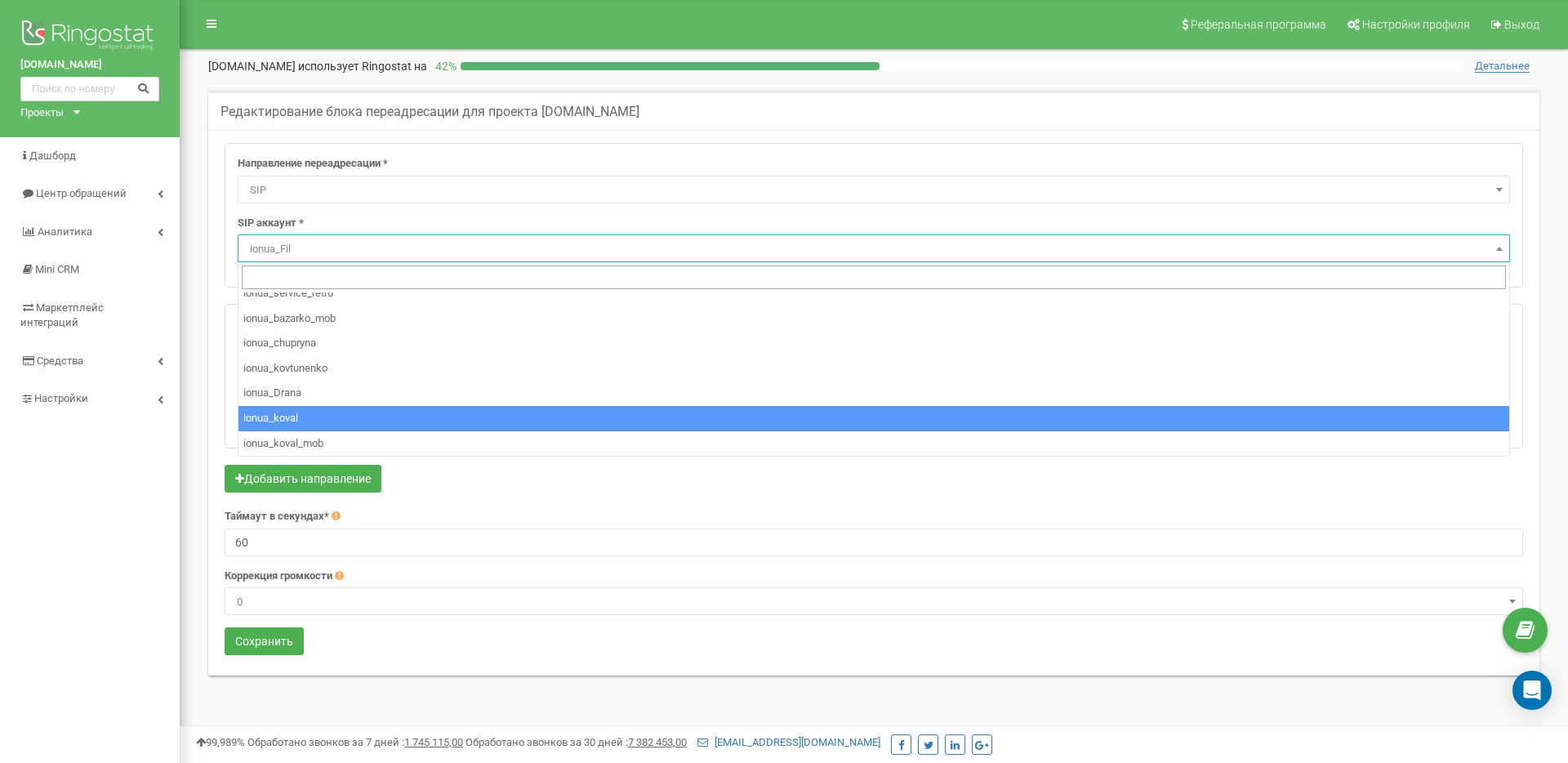
select select "ionua_koval"
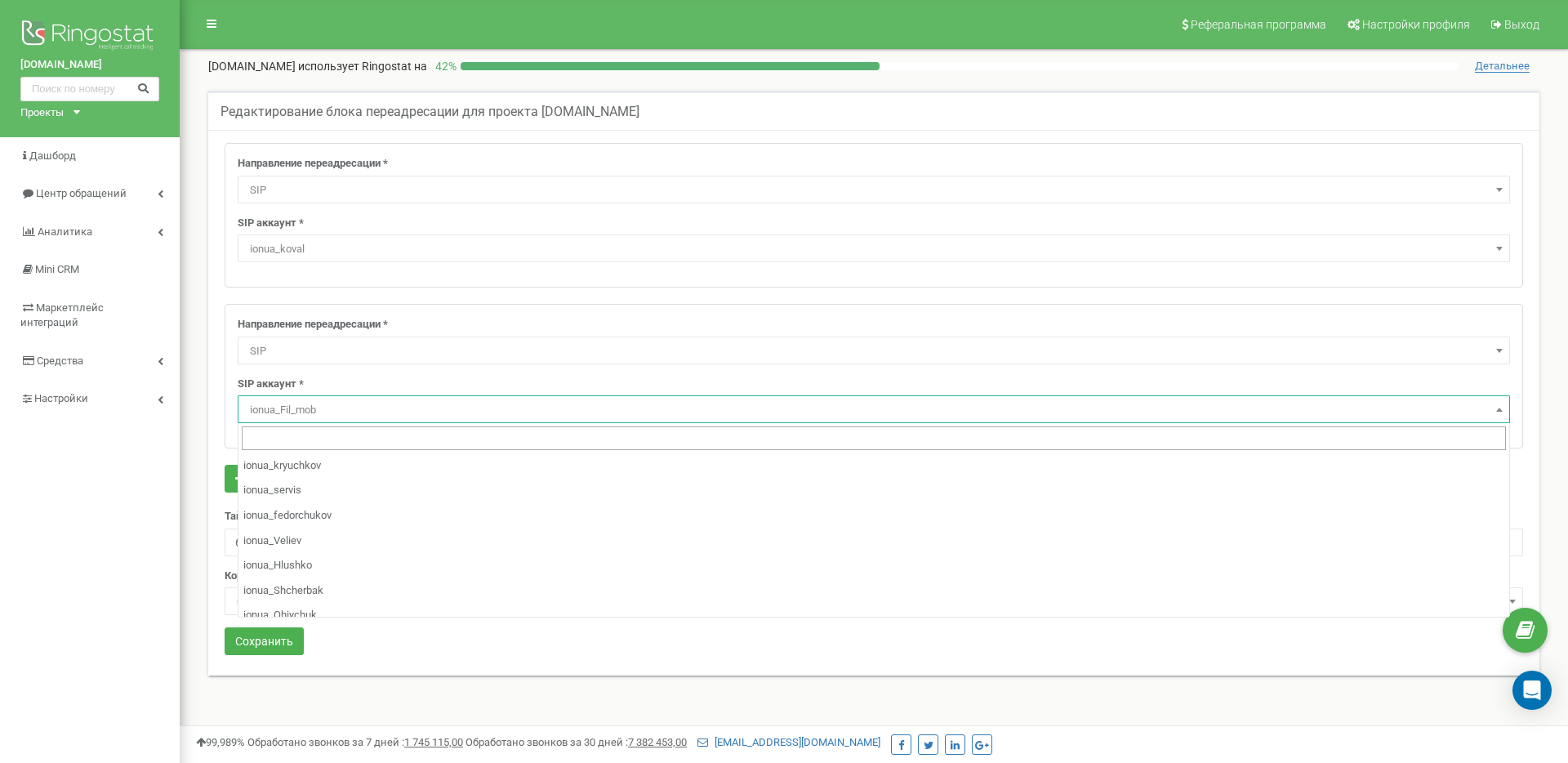
click at [342, 401] on span "ionua_Fil_mob" at bounding box center [873, 409] width 1261 height 22
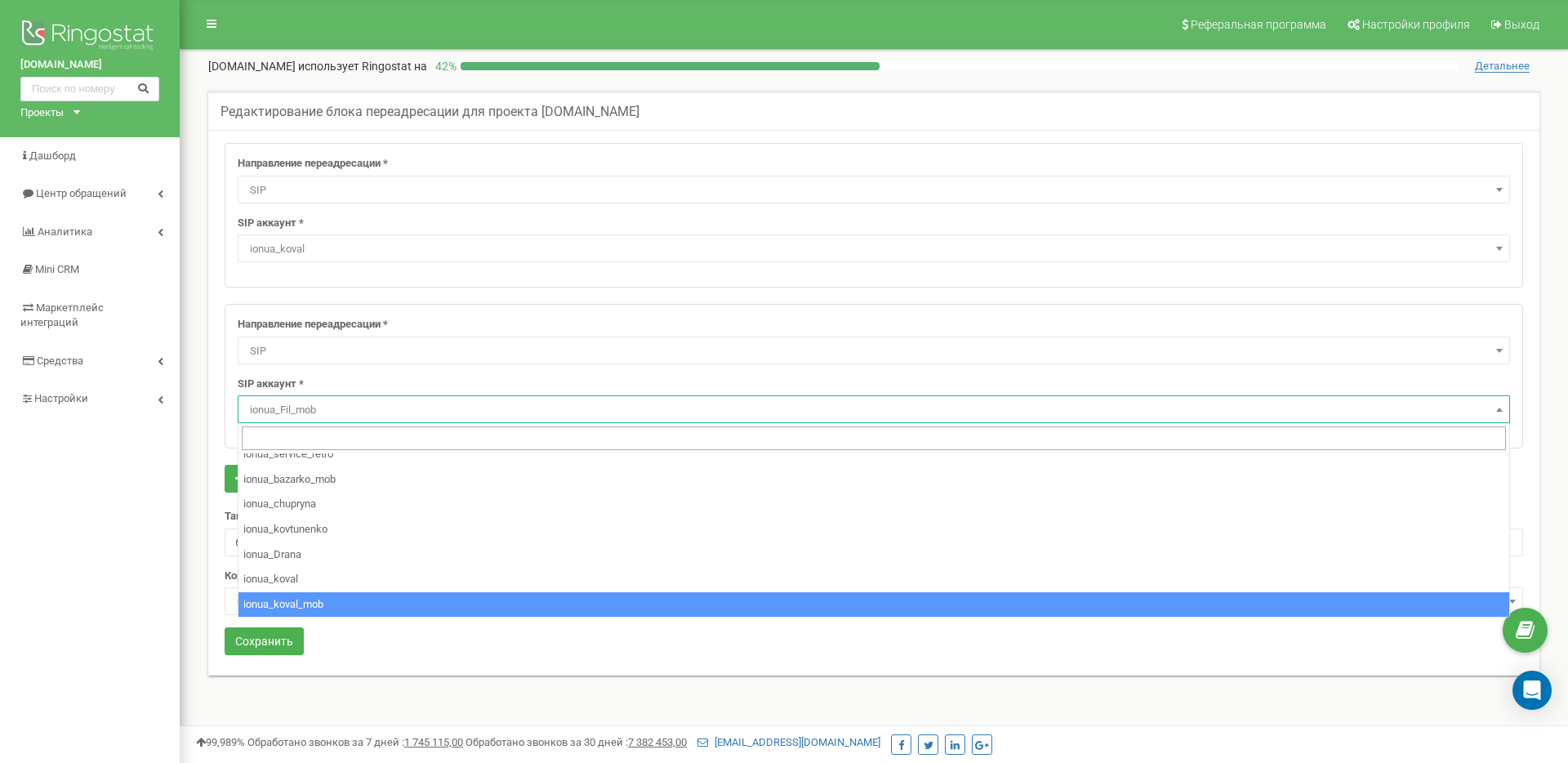
scroll to position [605, 0]
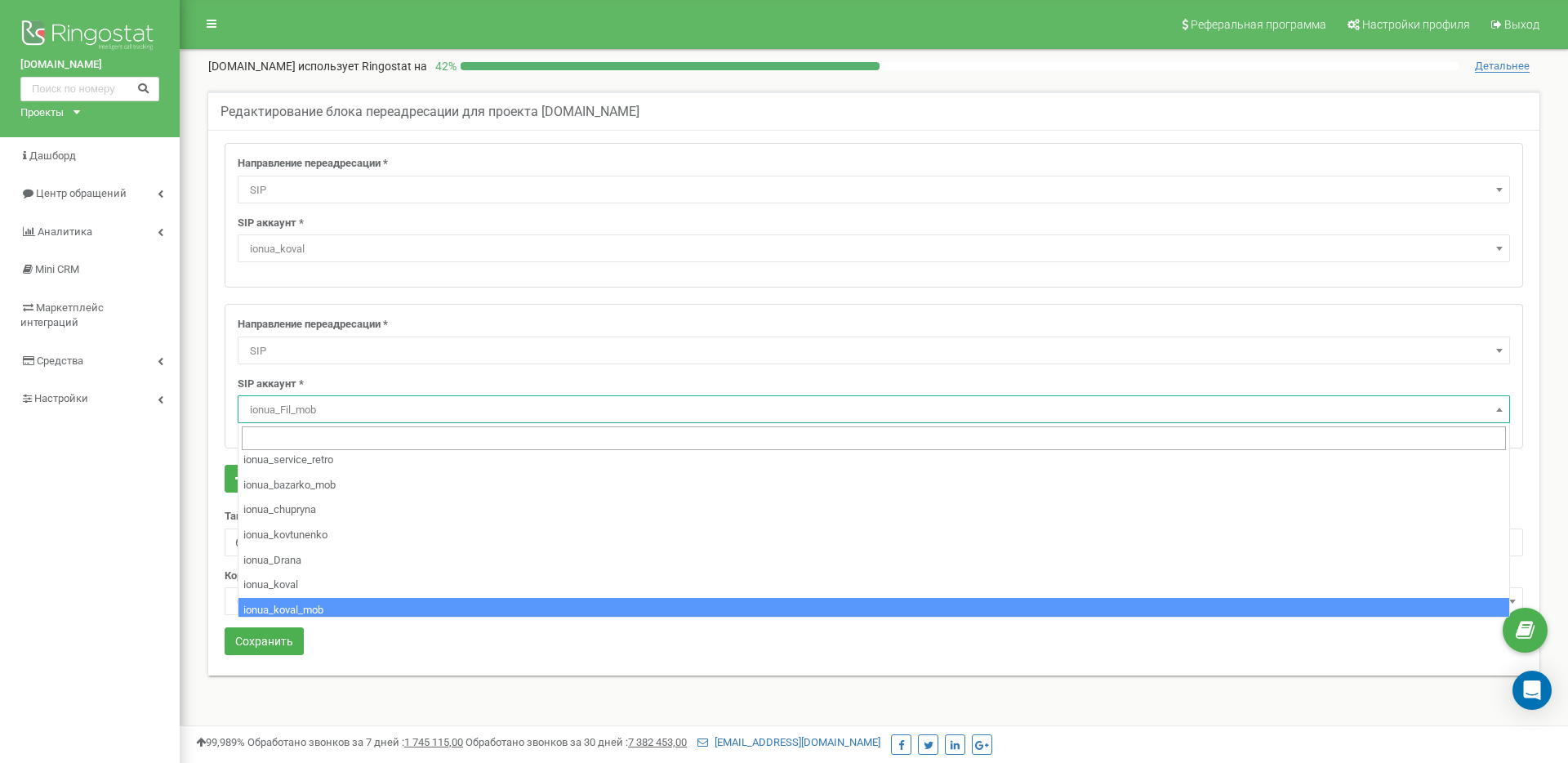
select select "ionua_koval_mob"
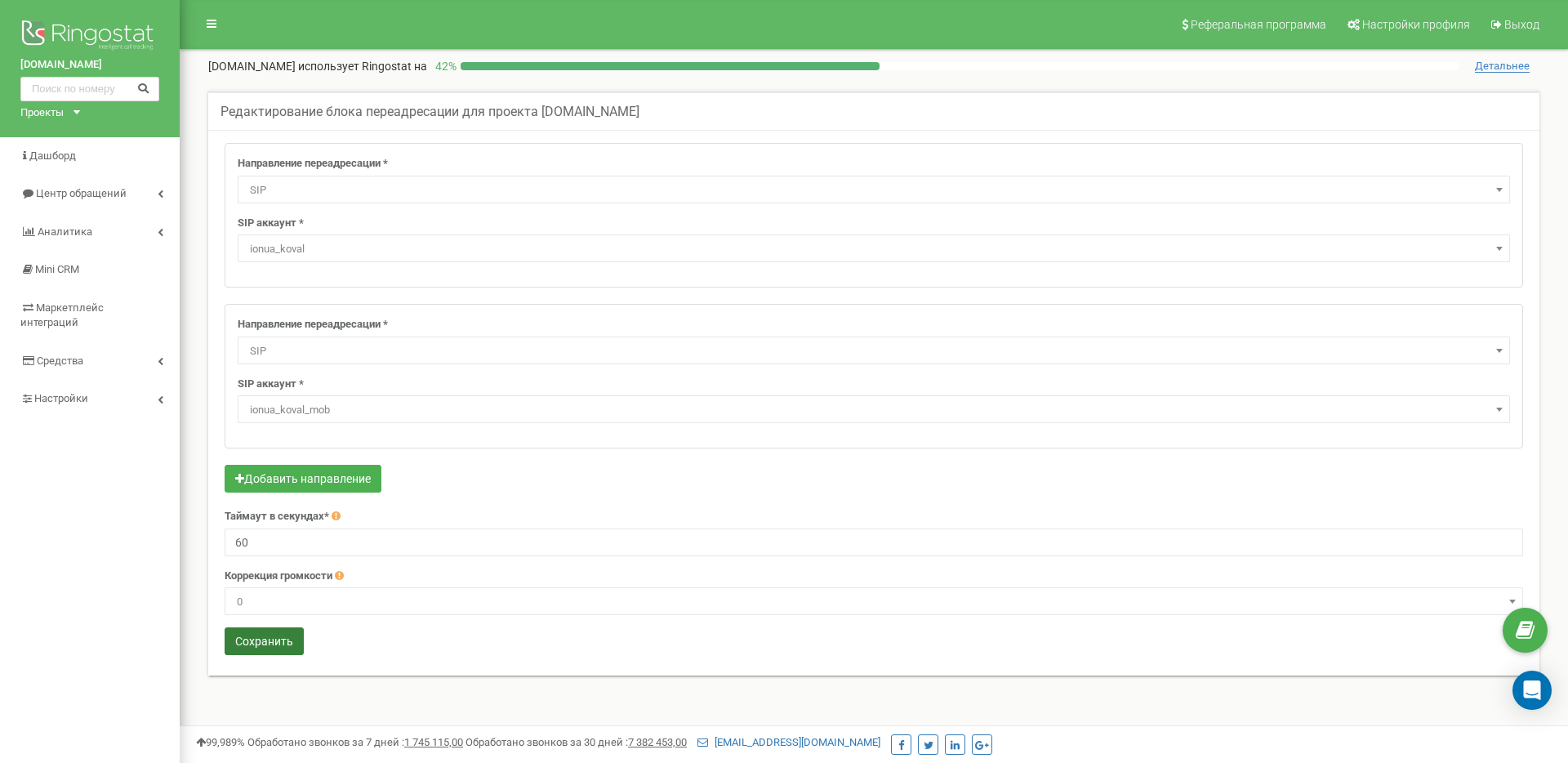
click at [267, 649] on button "Сохранить" at bounding box center [264, 641] width 79 height 27
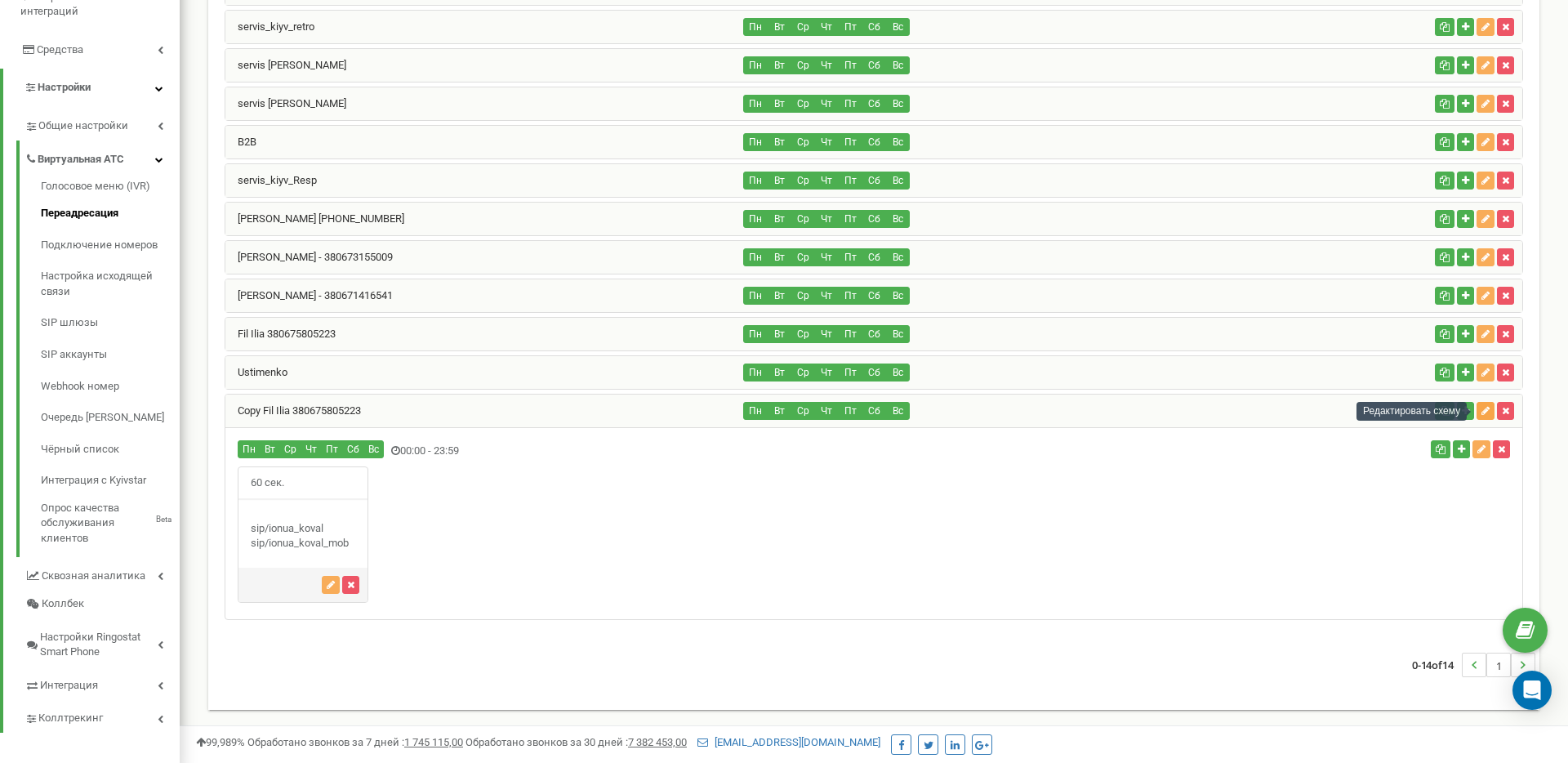
click at [1487, 406] on icon "button" at bounding box center [1485, 410] width 8 height 10
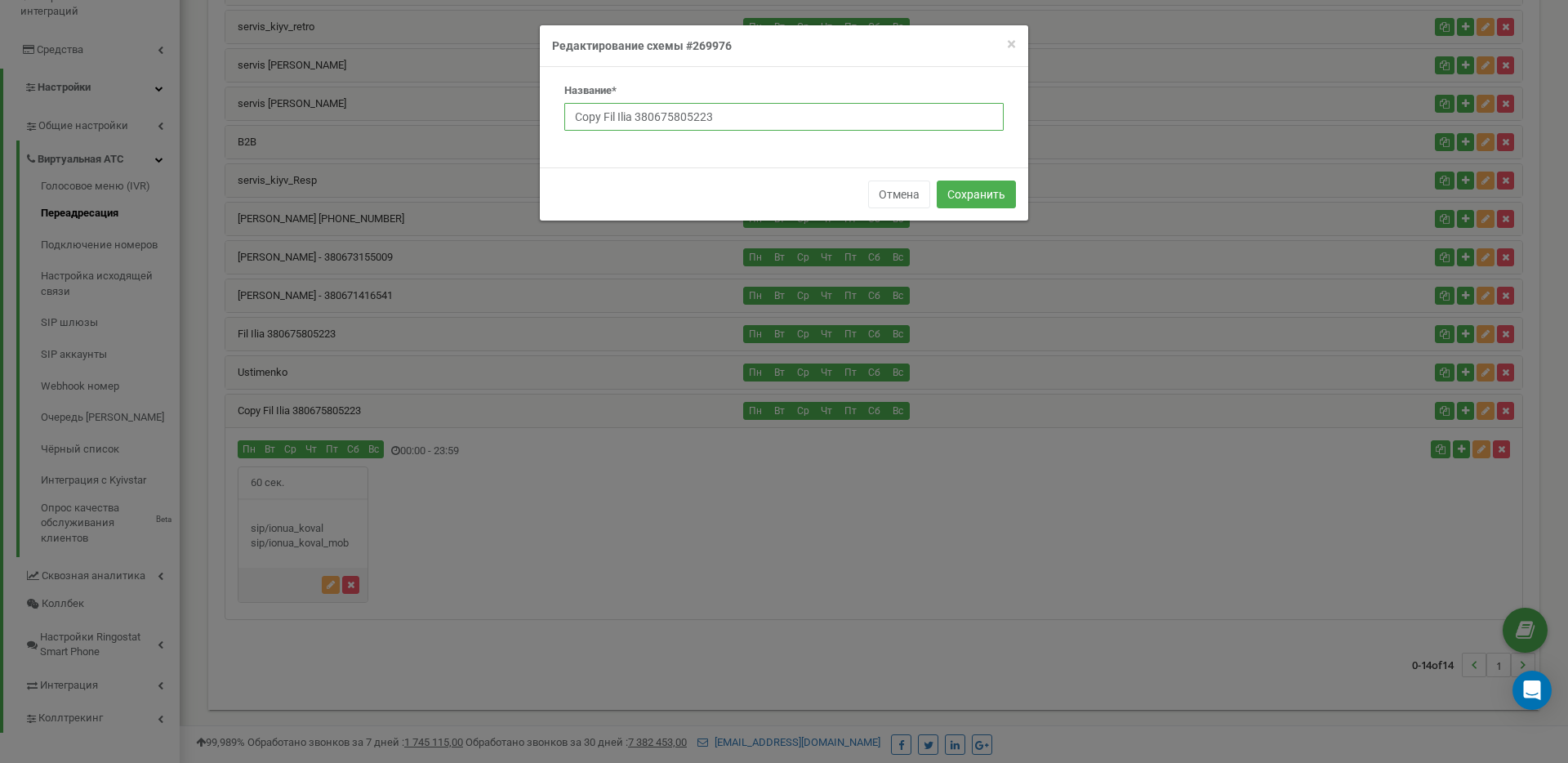
drag, startPoint x: 633, startPoint y: 116, endPoint x: 555, endPoint y: 112, distance: 78.1
click at [555, 112] on div "Название* Copy Fil Ilia 380675805223" at bounding box center [784, 112] width 464 height 60
type input "[PERSON_NAME] 380675805223"
click at [998, 199] on button "Сохранить" at bounding box center [976, 194] width 79 height 27
click at [760, 112] on input "[PERSON_NAME] 380675805223" at bounding box center [784, 116] width 440 height 27
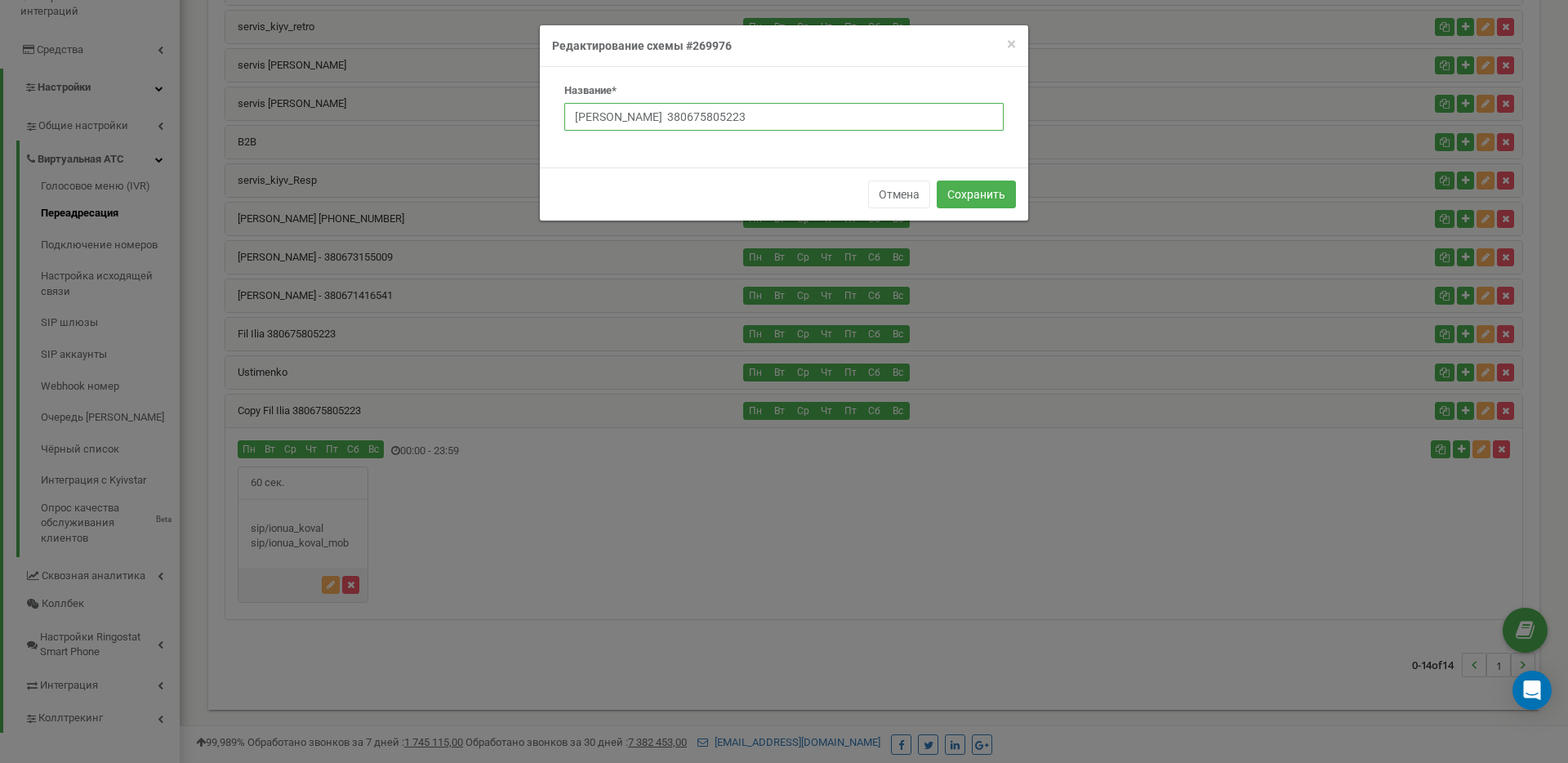
click at [760, 112] on input "[PERSON_NAME] 380675805223" at bounding box center [784, 116] width 440 height 27
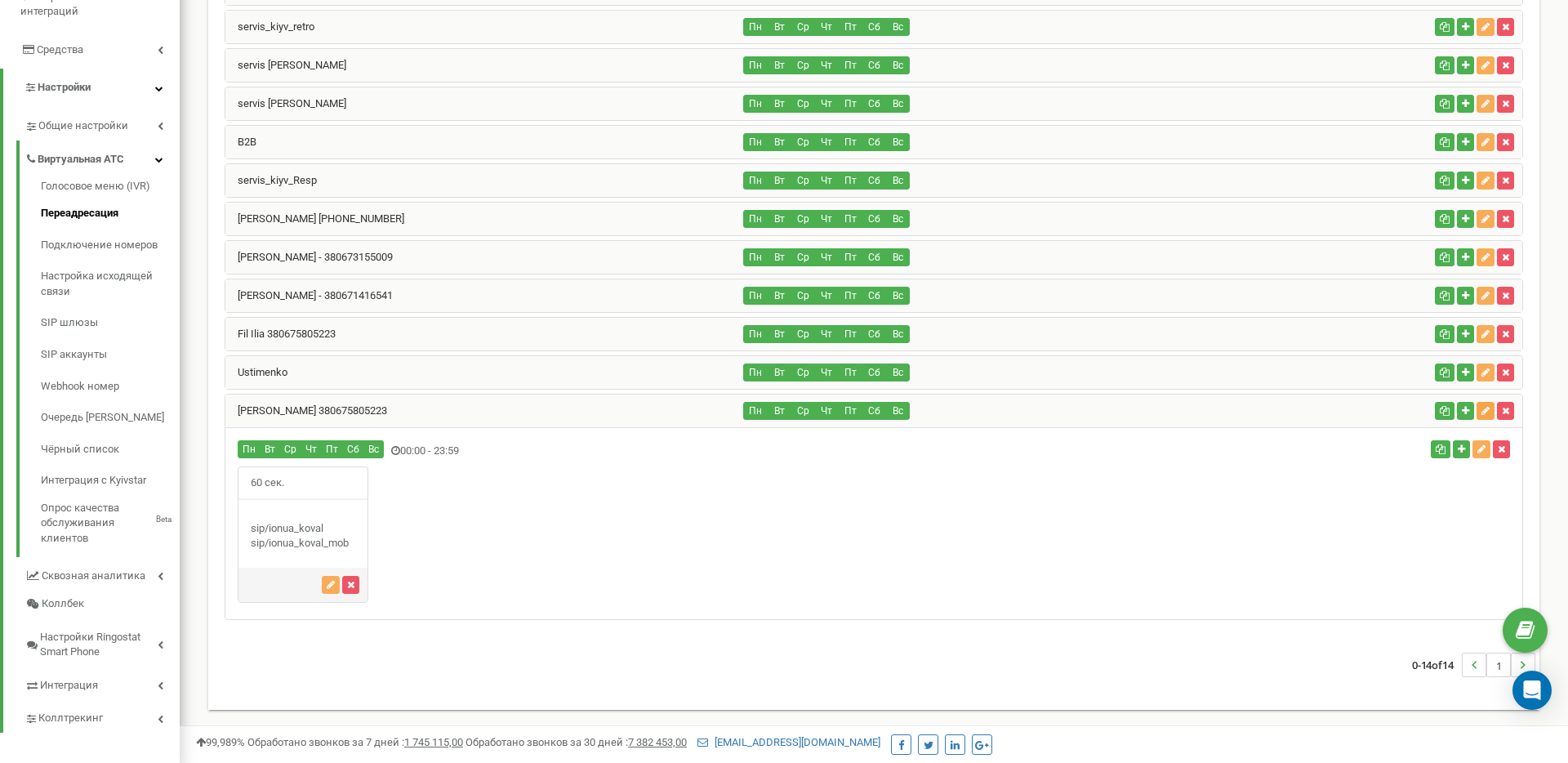
drag, startPoint x: 1486, startPoint y: 408, endPoint x: 1472, endPoint y: 407, distance: 14.0
click at [1486, 408] on icon "button" at bounding box center [1485, 410] width 8 height 10
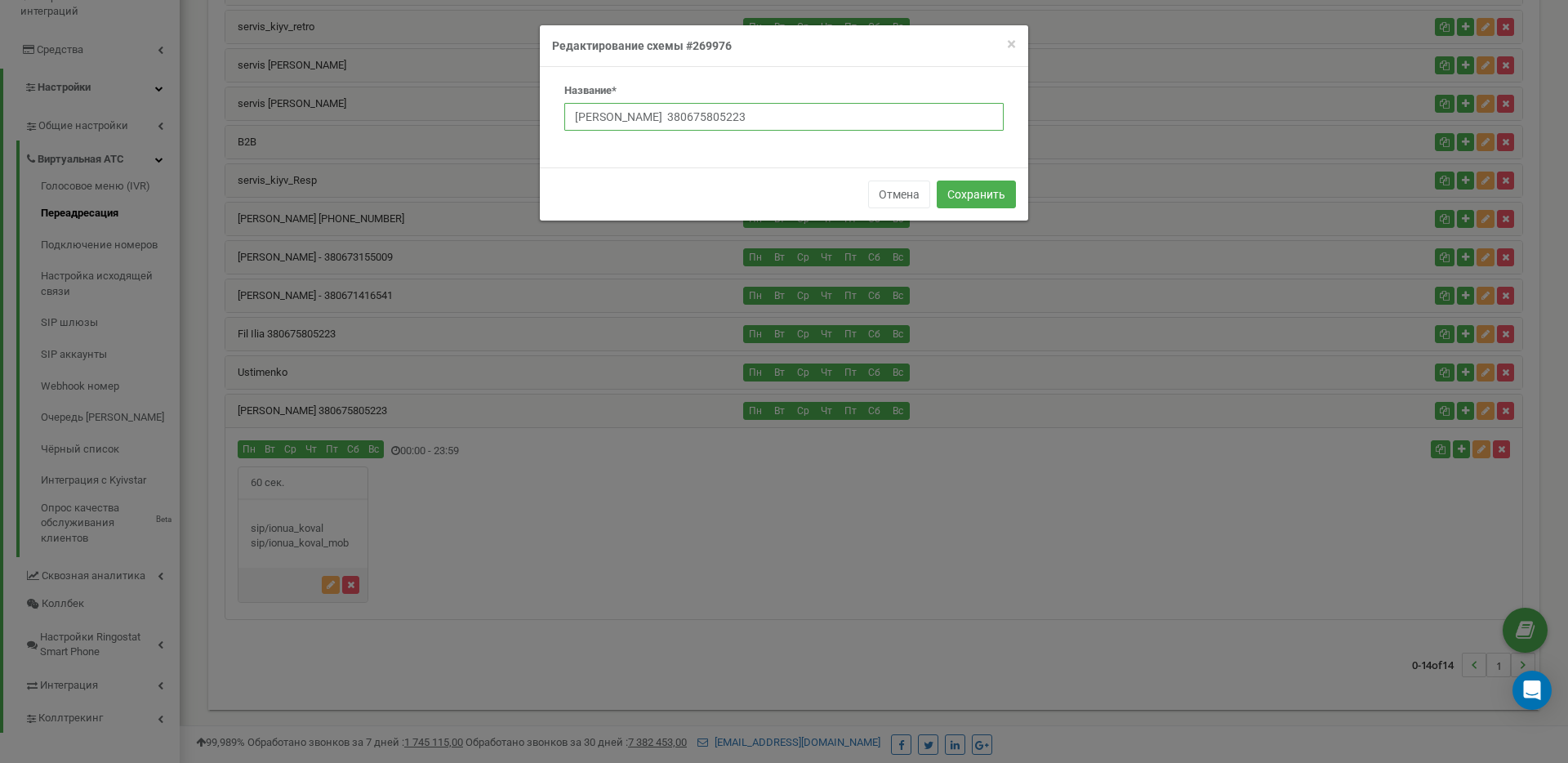
click at [728, 118] on input "A.Koval 380675805223" at bounding box center [784, 116] width 440 height 27
type input "A.Koval mob"
click at [972, 196] on button "Сохранить" at bounding box center [976, 194] width 79 height 27
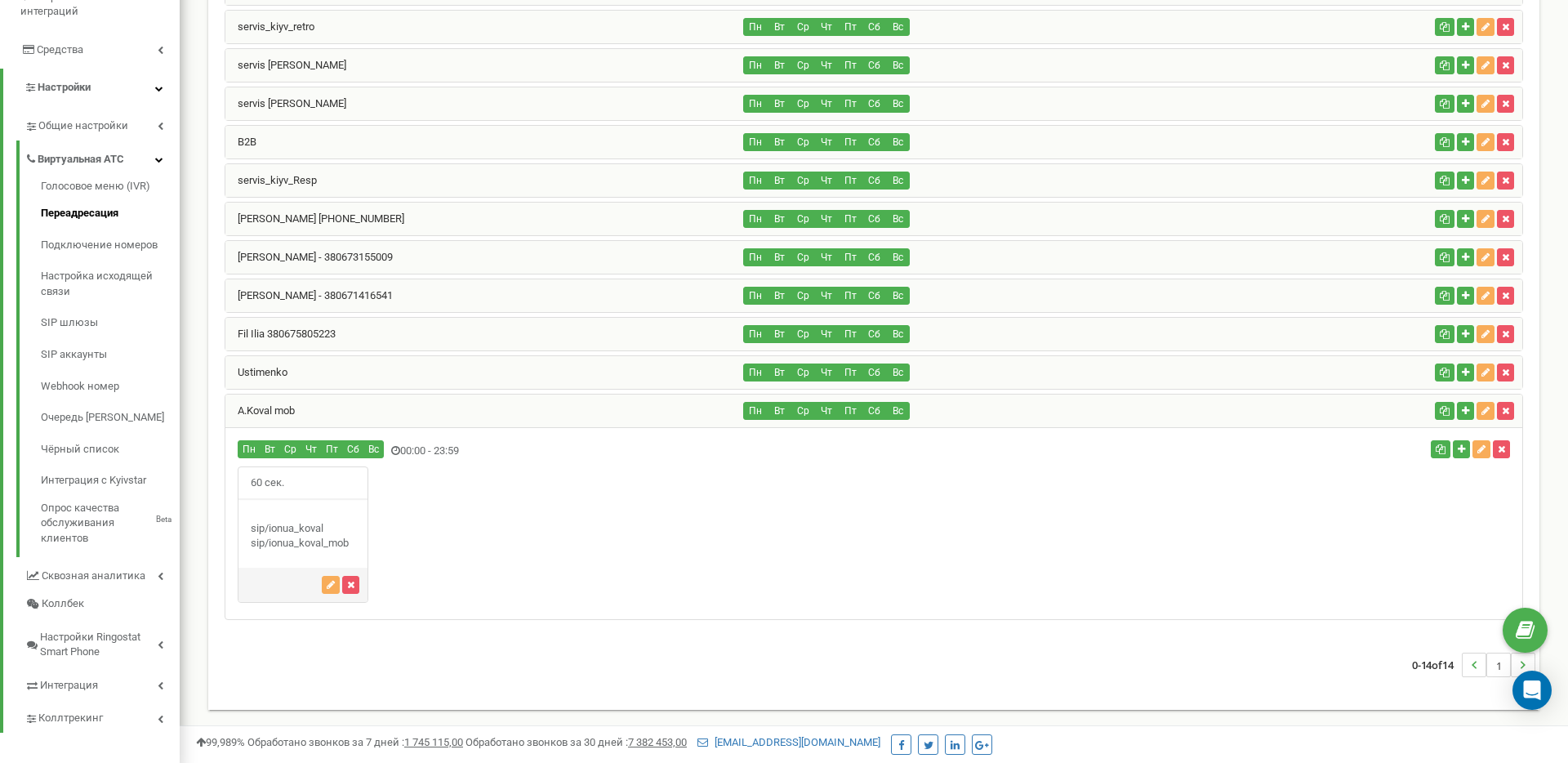
click at [621, 530] on div "60 сек." at bounding box center [873, 534] width 1296 height 137
click at [117, 230] on link "Подключение номеров" at bounding box center [110, 245] width 139 height 32
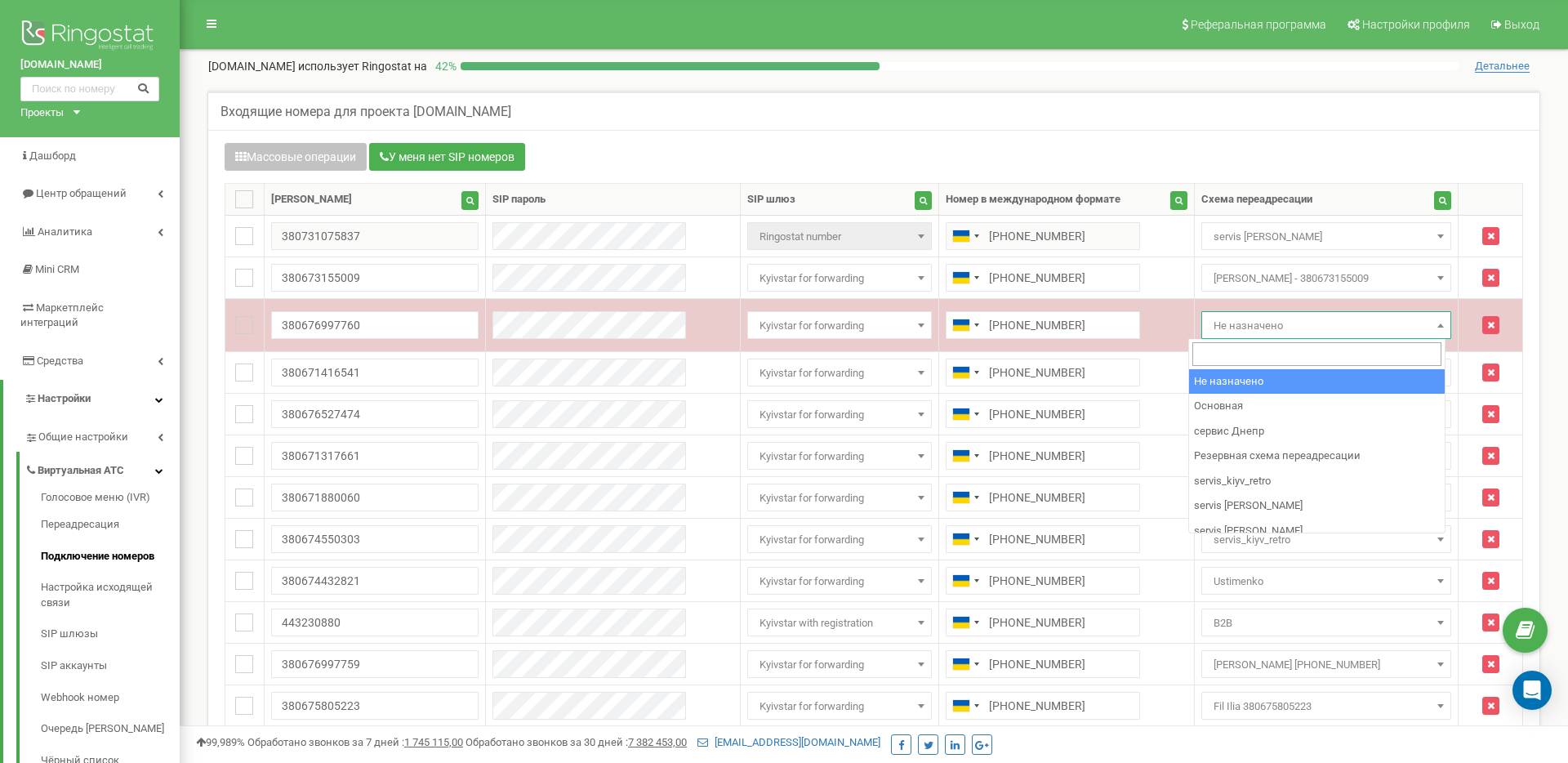
click at [1287, 321] on span "Не назначено" at bounding box center [1327, 325] width 238 height 22
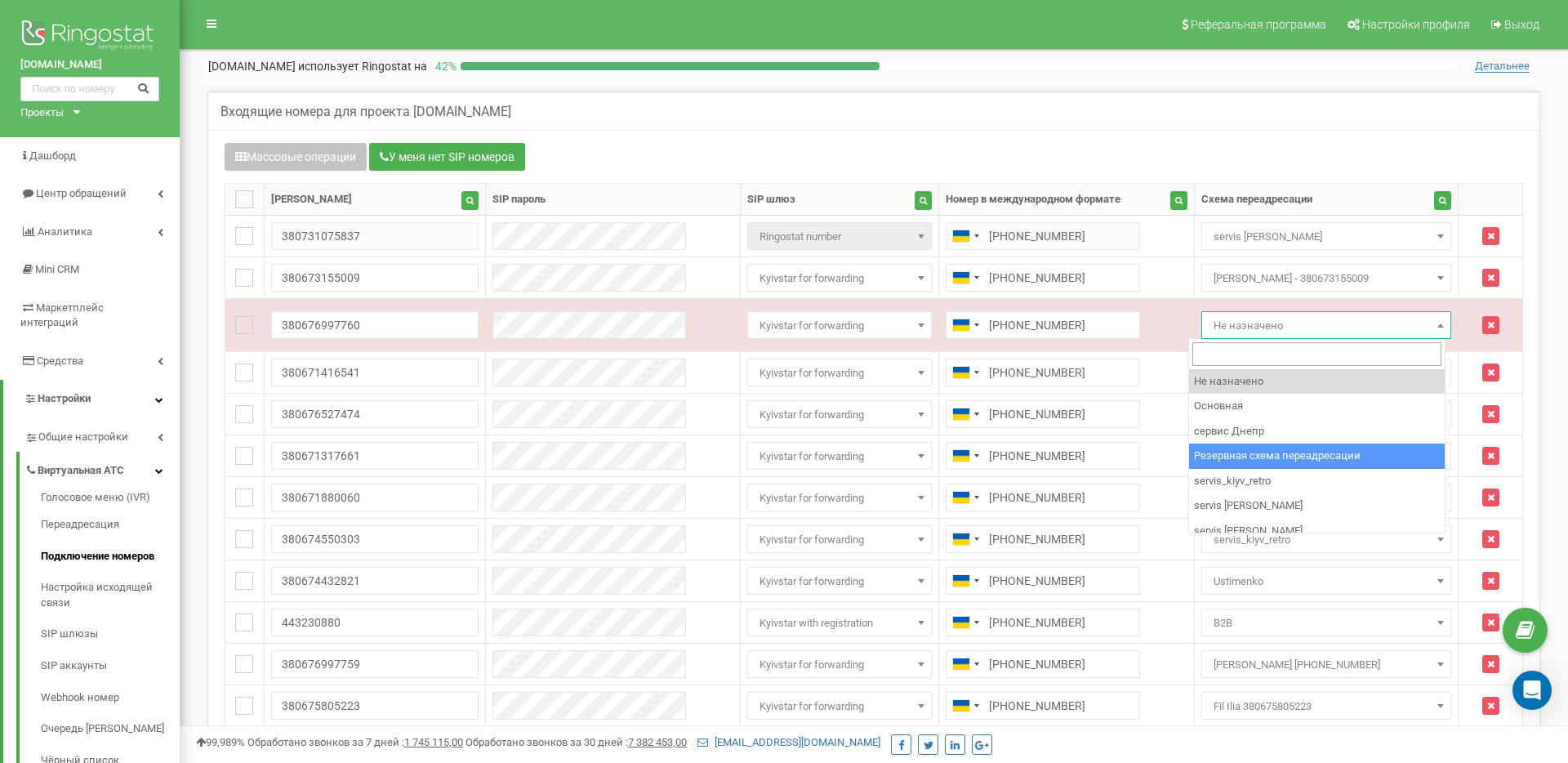
scroll to position [211, 0]
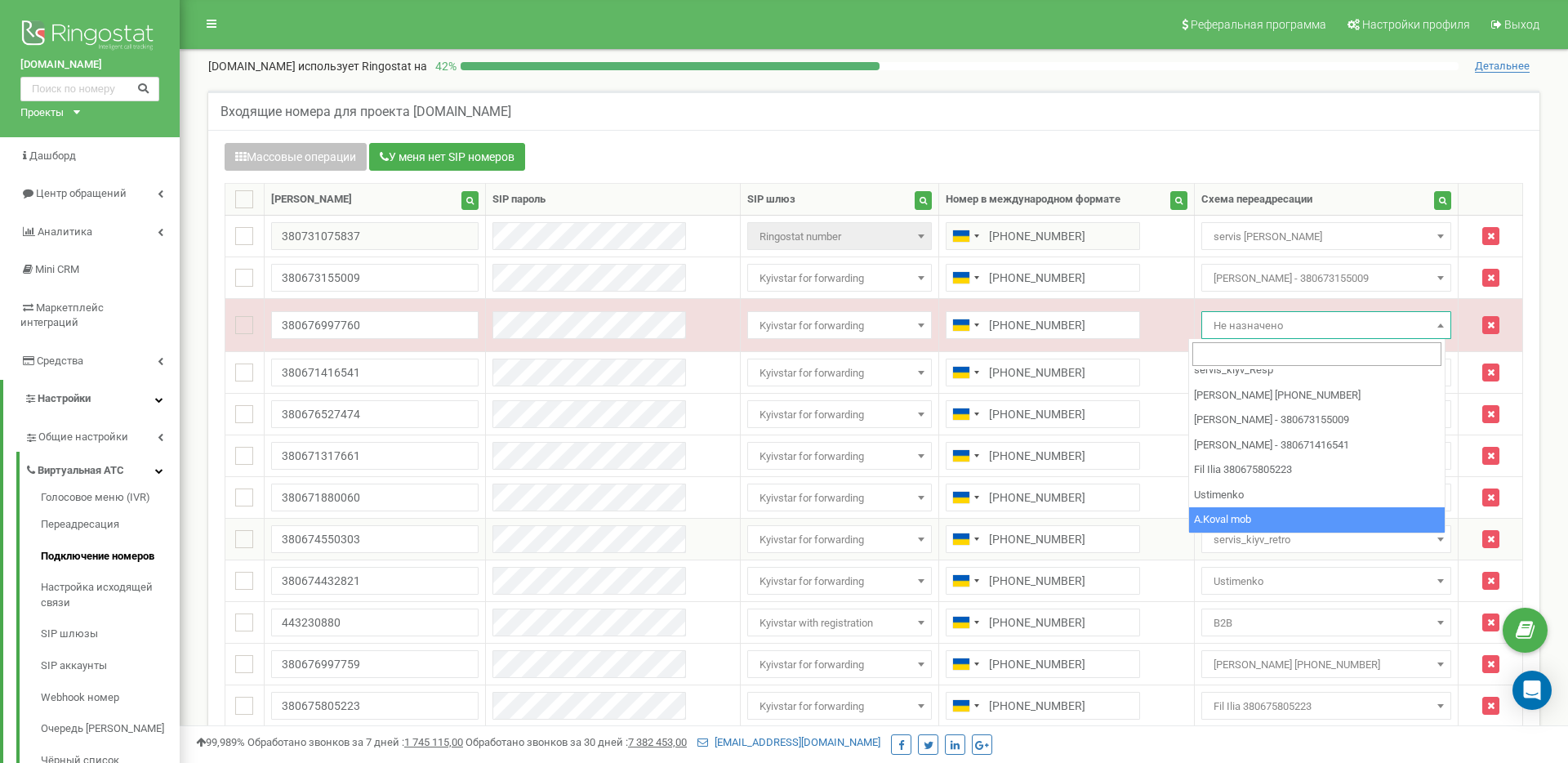
select select "269976"
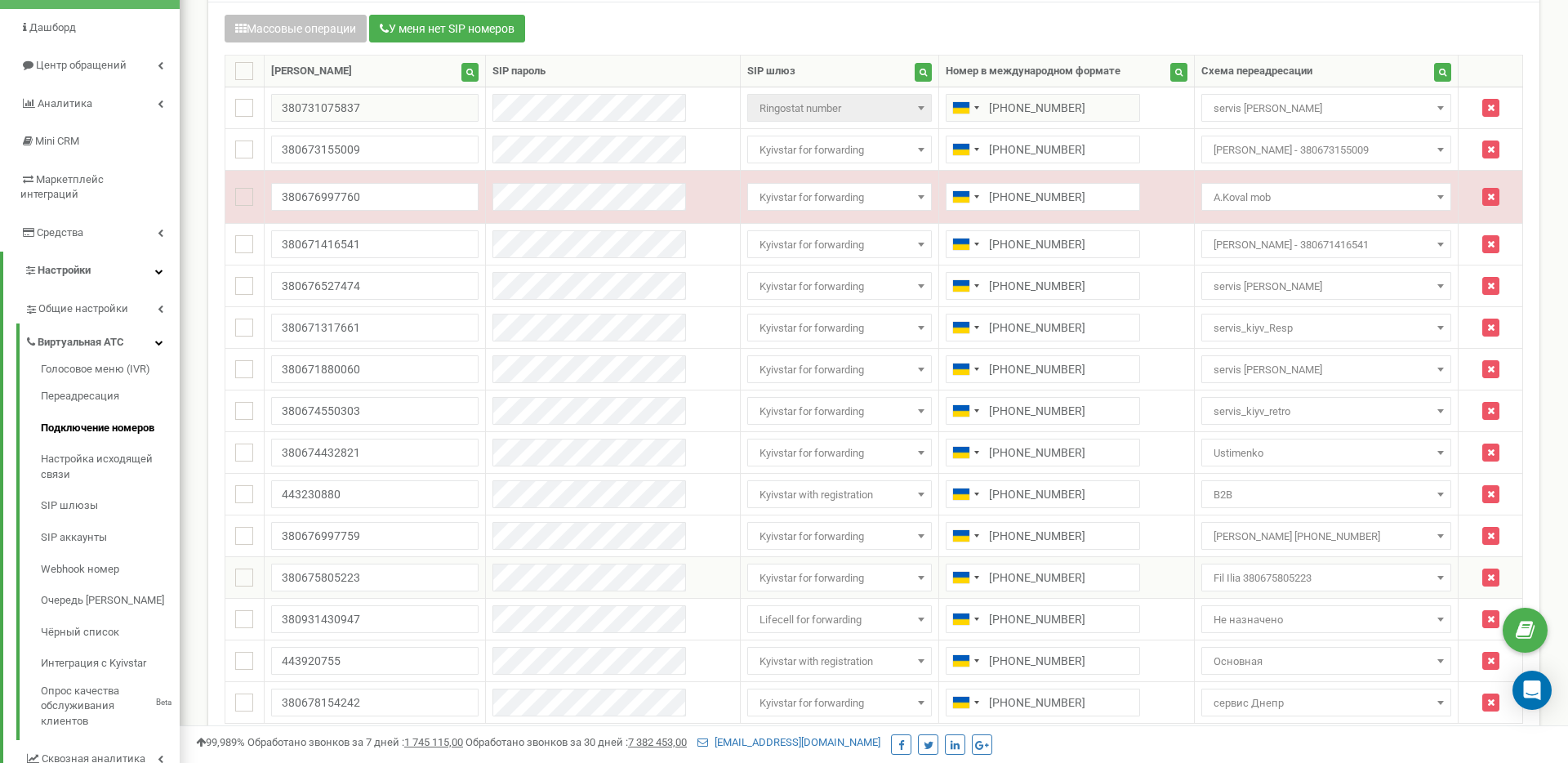
scroll to position [0, 0]
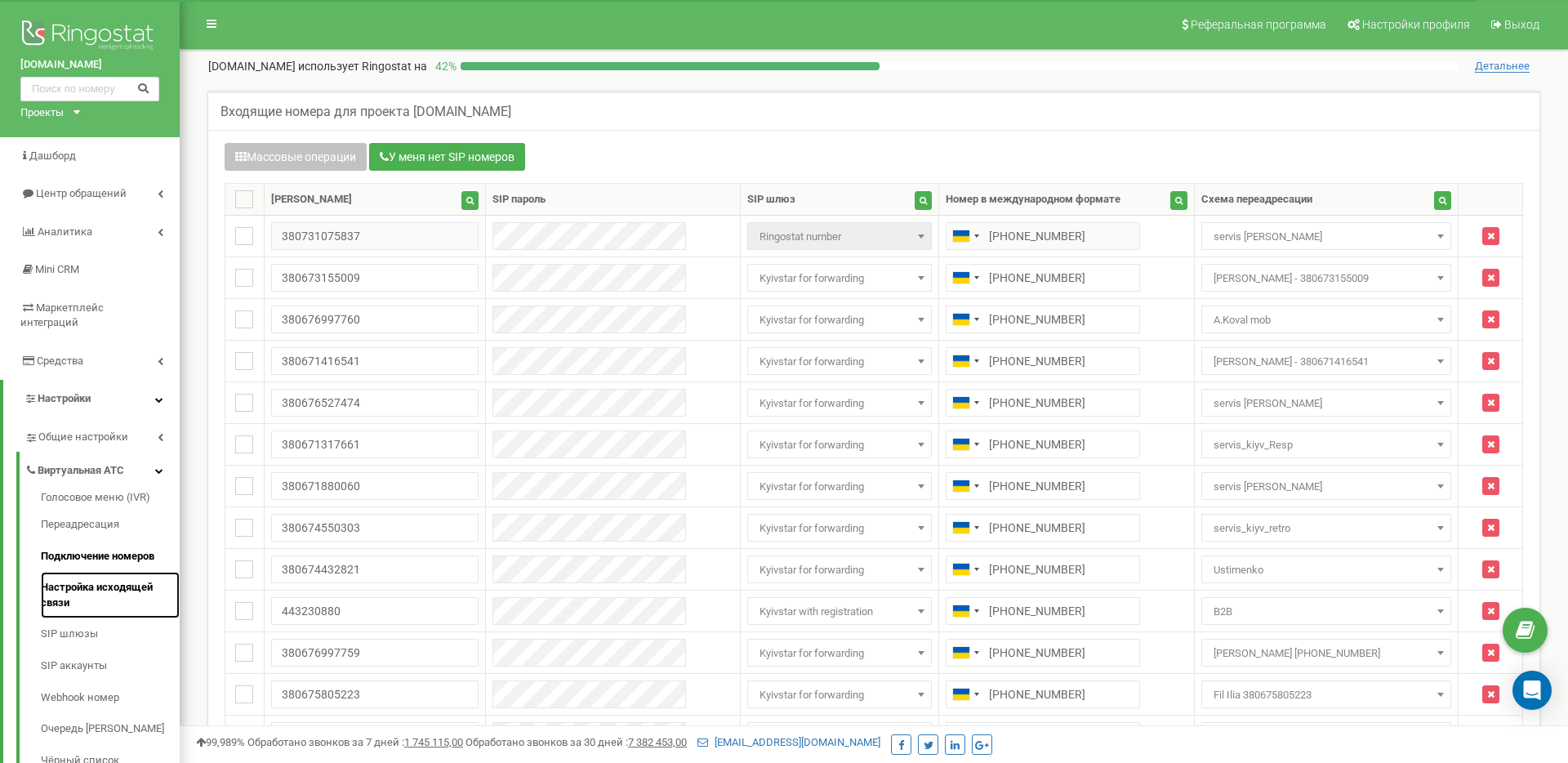
click at [97, 576] on link "Настройка исходящей связи" at bounding box center [110, 595] width 139 height 47
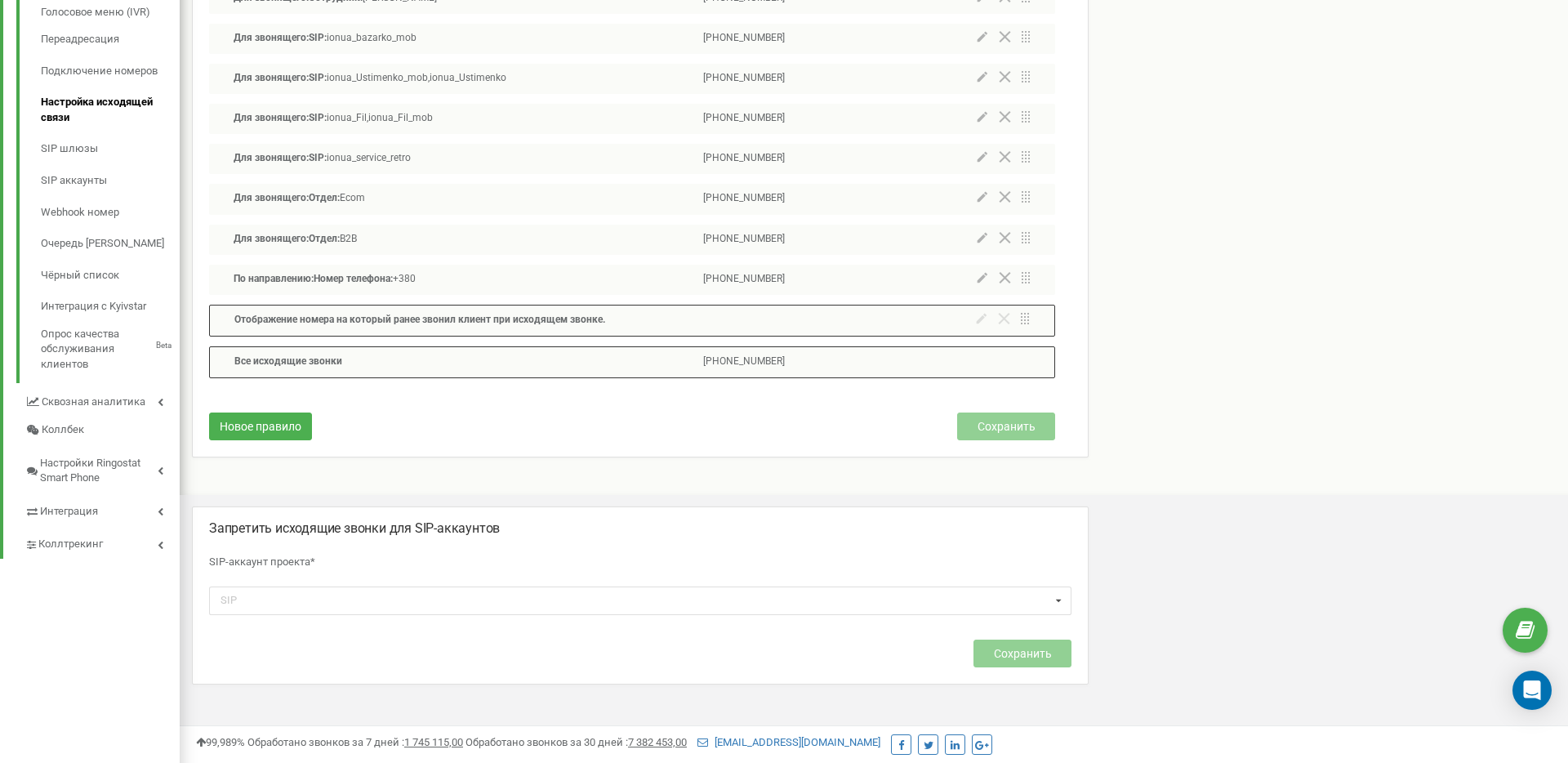
scroll to position [580, 0]
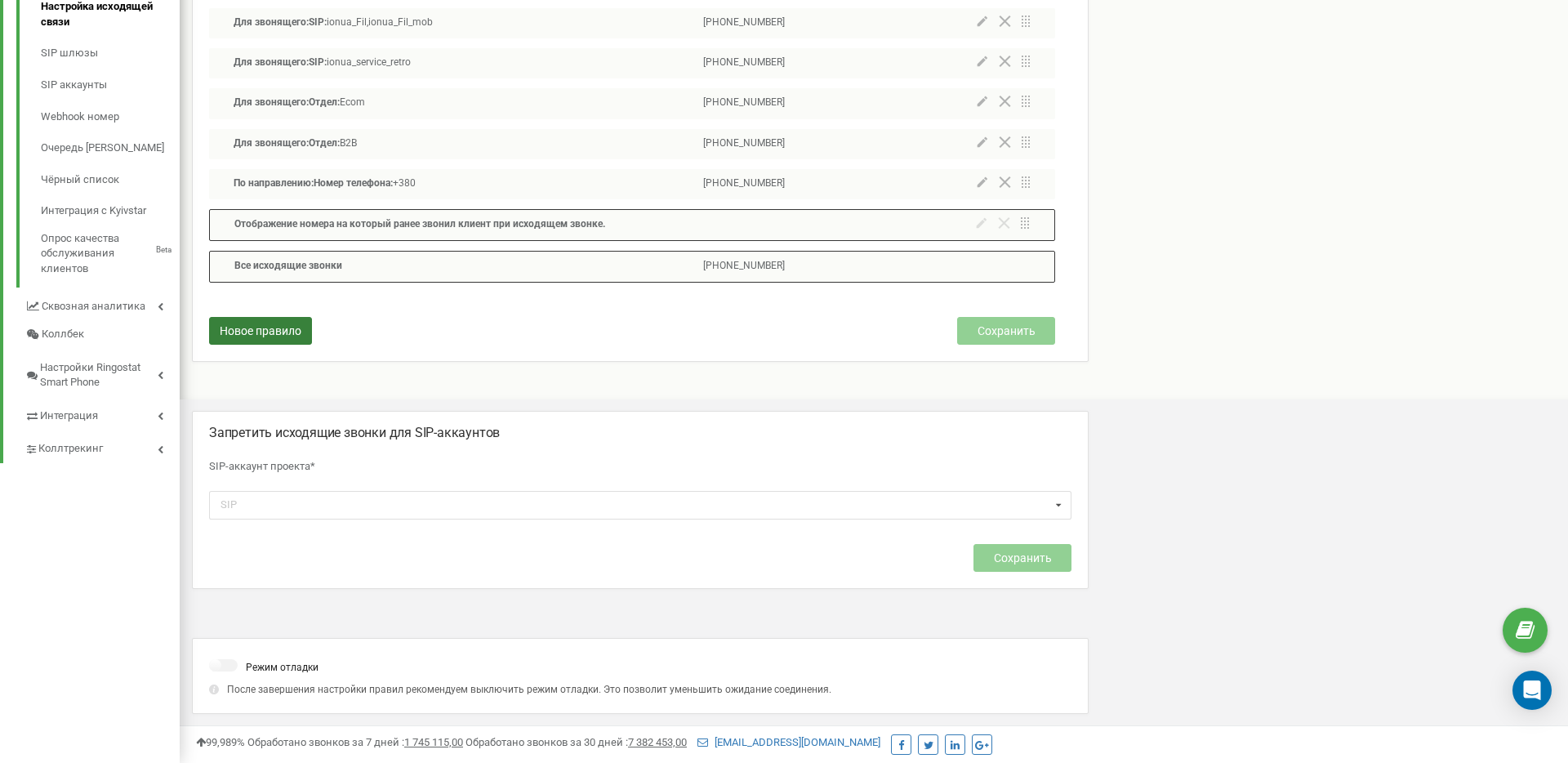
click at [281, 330] on span "Новое правило" at bounding box center [261, 330] width 82 height 13
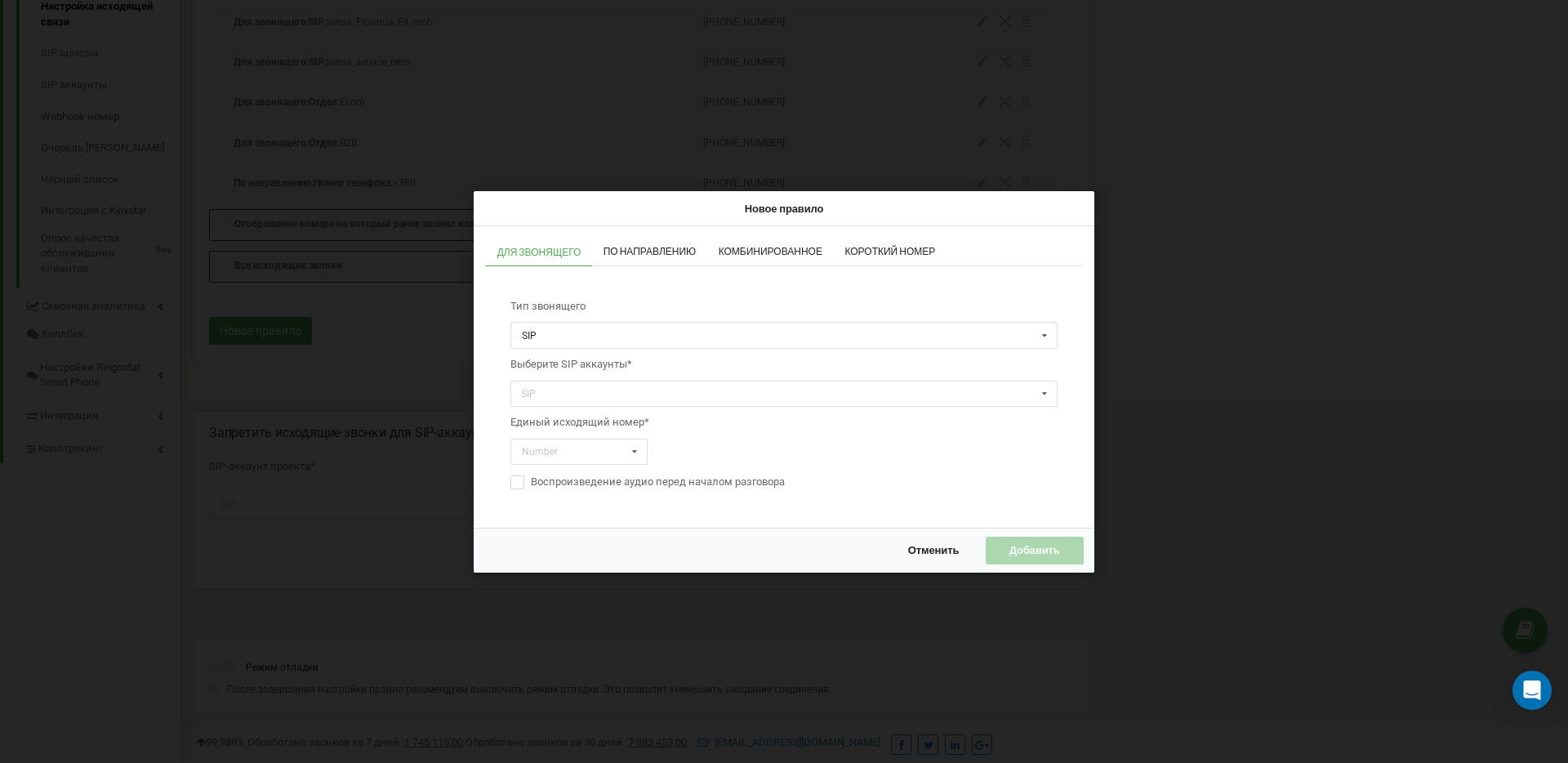
click at [637, 250] on span "По направлению" at bounding box center [650, 251] width 93 height 10
click at [652, 345] on input "text" at bounding box center [784, 335] width 545 height 25
drag, startPoint x: 683, startPoint y: 295, endPoint x: 531, endPoint y: 246, distance: 159.7
click at [683, 295] on span "Тип направления" at bounding box center [784, 307] width 547 height 31
click at [523, 246] on span "Для звонящего" at bounding box center [539, 251] width 84 height 10
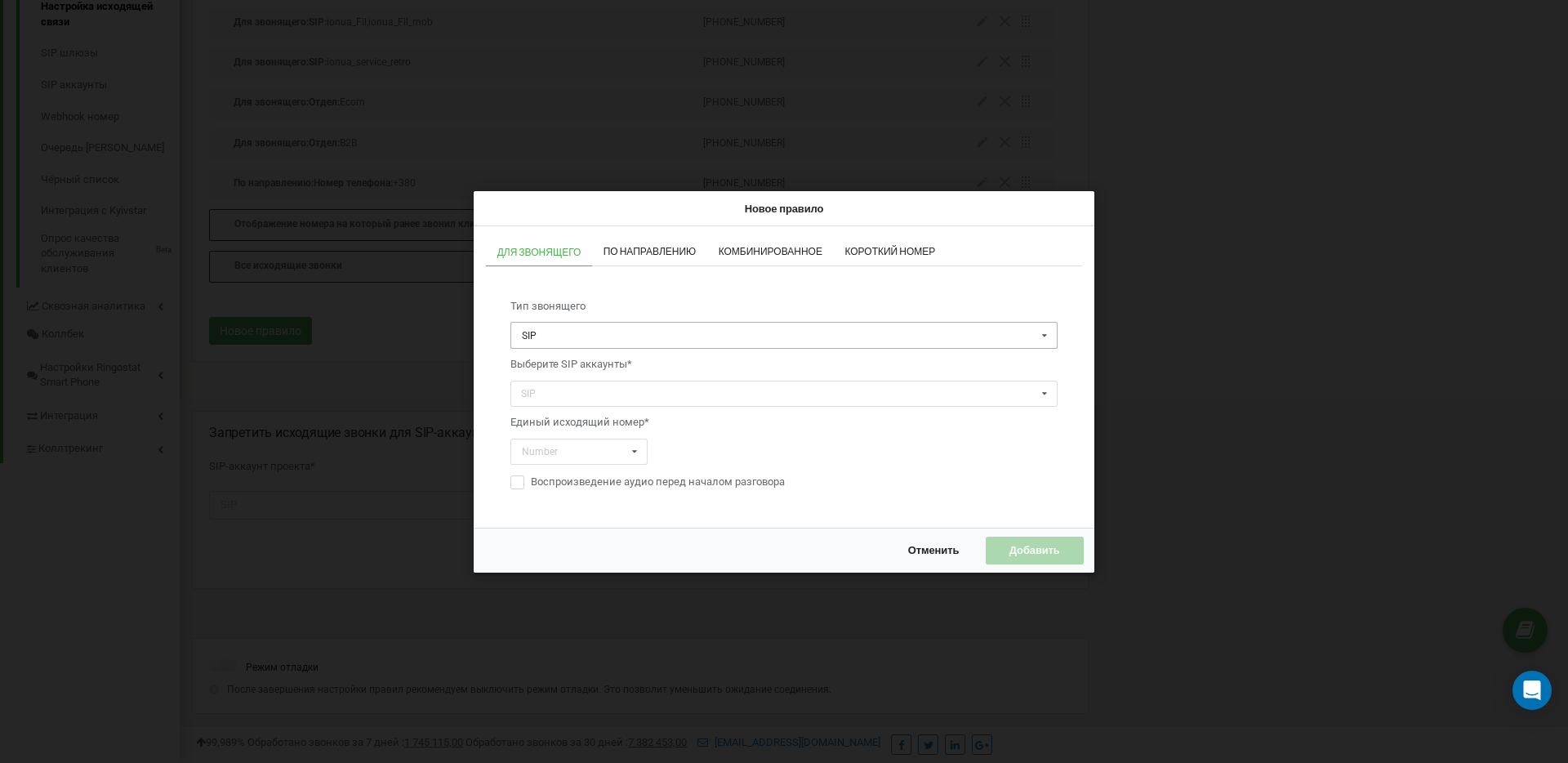
click at [565, 332] on input "text" at bounding box center [784, 335] width 545 height 25
click at [619, 299] on span "Тип звонящего" at bounding box center [784, 307] width 547 height 31
click at [655, 252] on span "По направлению" at bounding box center [650, 251] width 93 height 10
click at [563, 258] on link "Для звонящего" at bounding box center [538, 251] width 106 height 28
click at [585, 448] on input "text" at bounding box center [579, 451] width 136 height 25
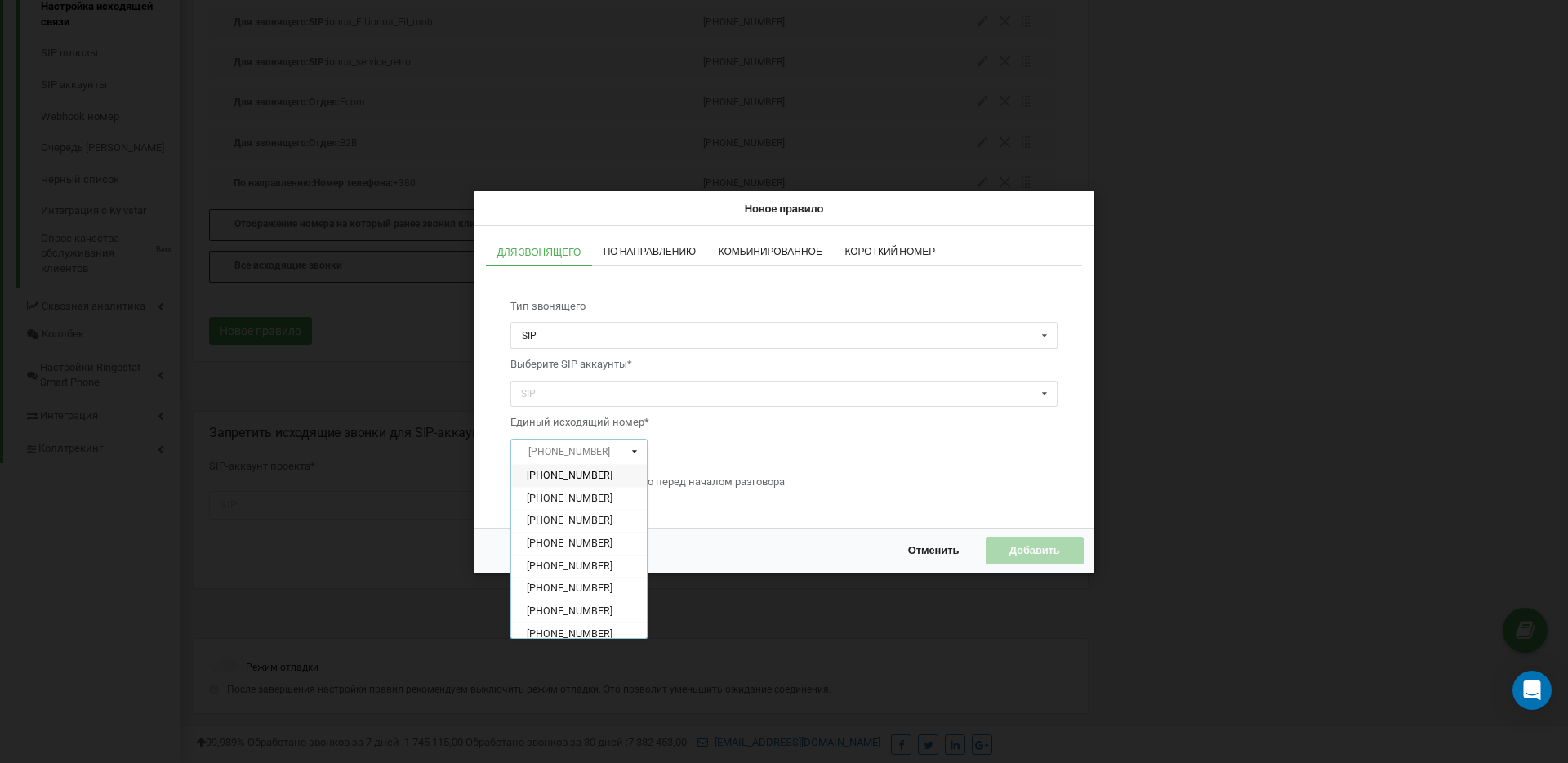
scroll to position [143, 0]
click at [820, 436] on div "Тип звонящего SIP SIP Отдел Сотрудник Выберите SIP аккаунты* SIP ionua_kryuchko…" at bounding box center [784, 395] width 580 height 225
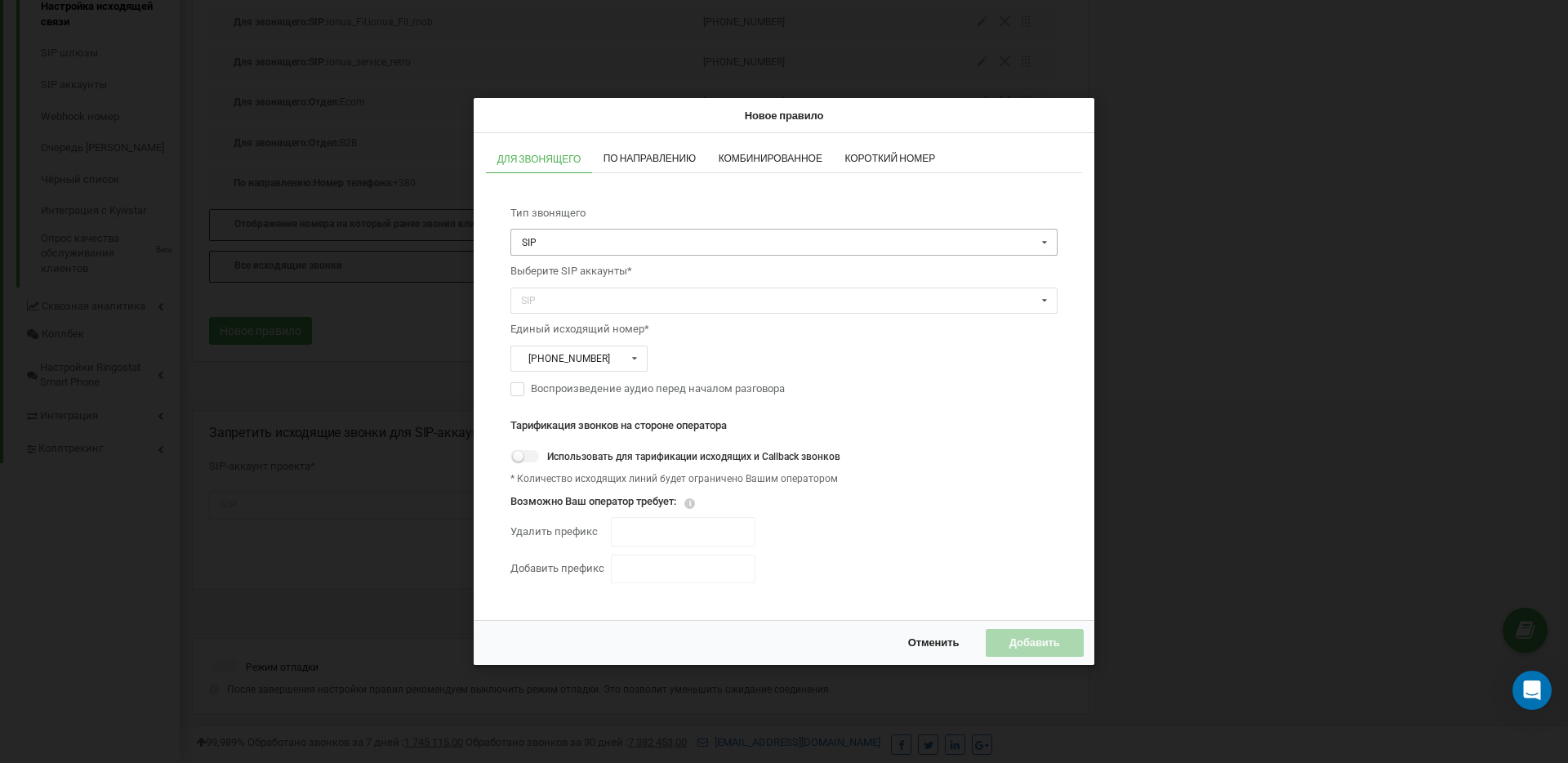
click at [570, 238] on input "text" at bounding box center [784, 243] width 545 height 25
click at [573, 305] on div "Сотрудник" at bounding box center [784, 312] width 545 height 22
click at [572, 301] on div "Сотрудник" at bounding box center [554, 300] width 73 height 17
click at [591, 238] on input "text" at bounding box center [784, 243] width 545 height 25
click at [577, 261] on div "SIP" at bounding box center [784, 266] width 545 height 22
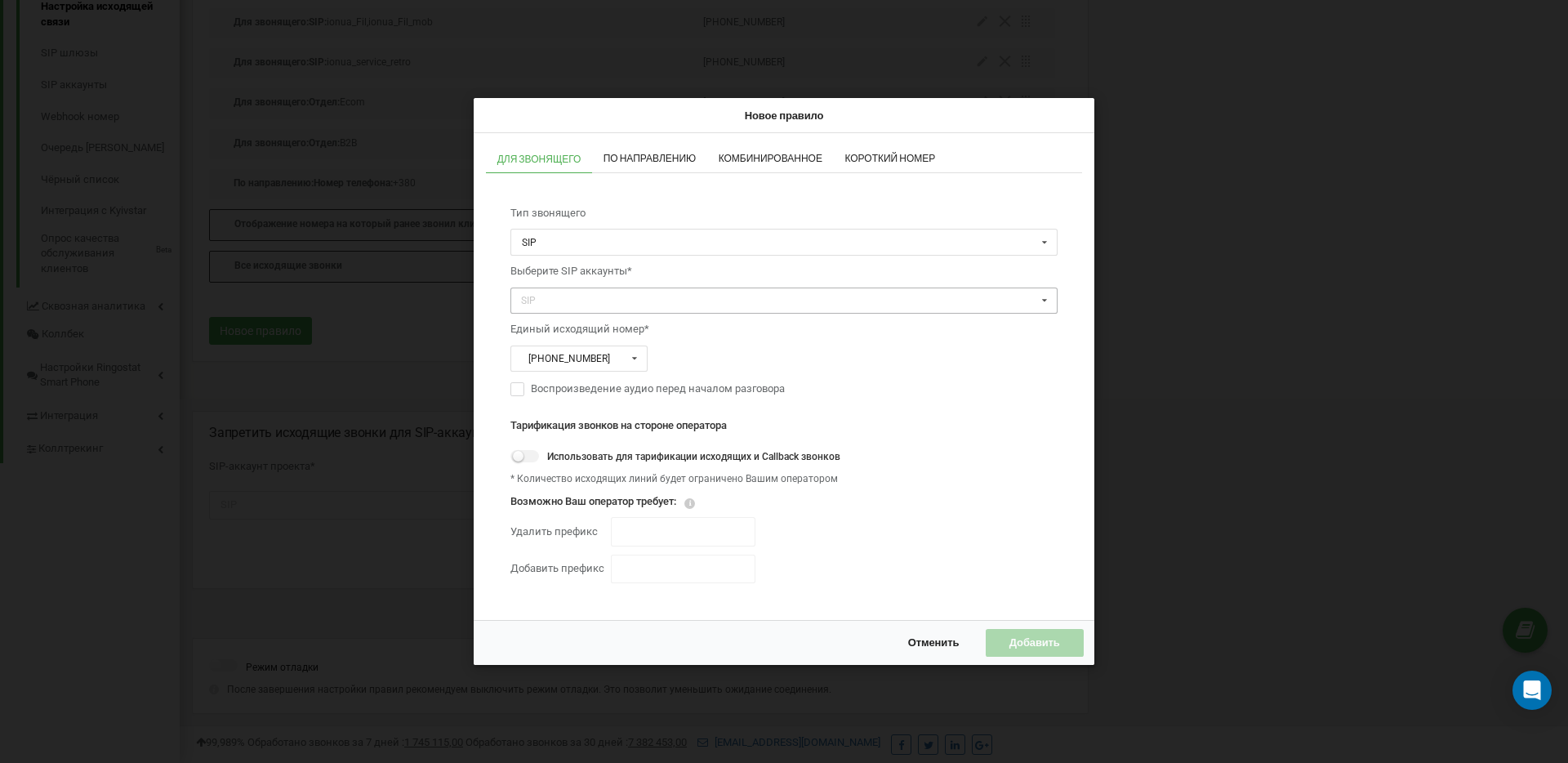
click at [582, 291] on div "SIP ionua_kryuchkov ionua_servis ionua_fedorchukov ionua_Veliev ionua_Hlushko i…" at bounding box center [784, 301] width 547 height 27
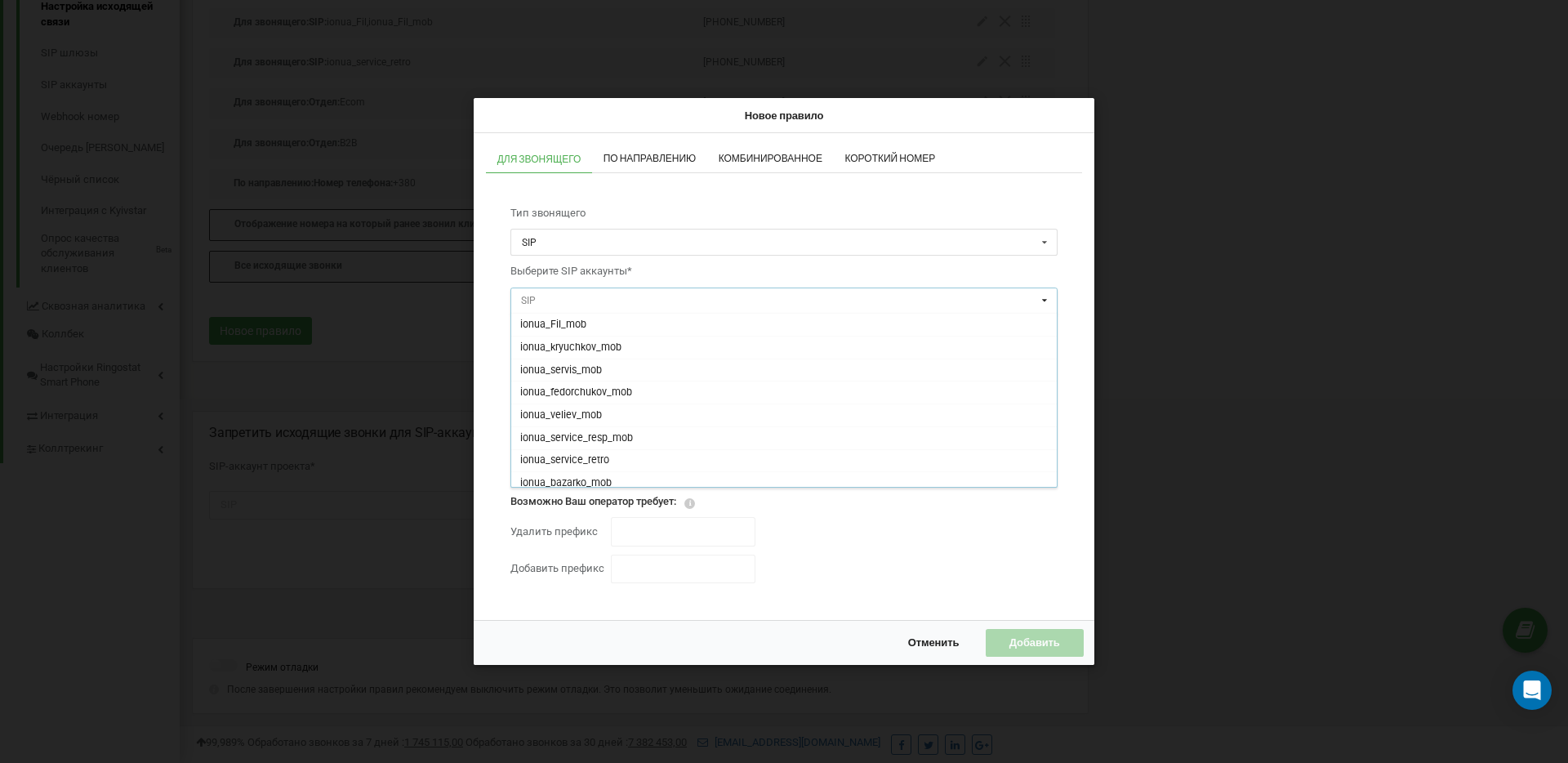
scroll to position [527, 0]
click at [591, 449] on div "ionua_koval" at bounding box center [784, 452] width 545 height 22
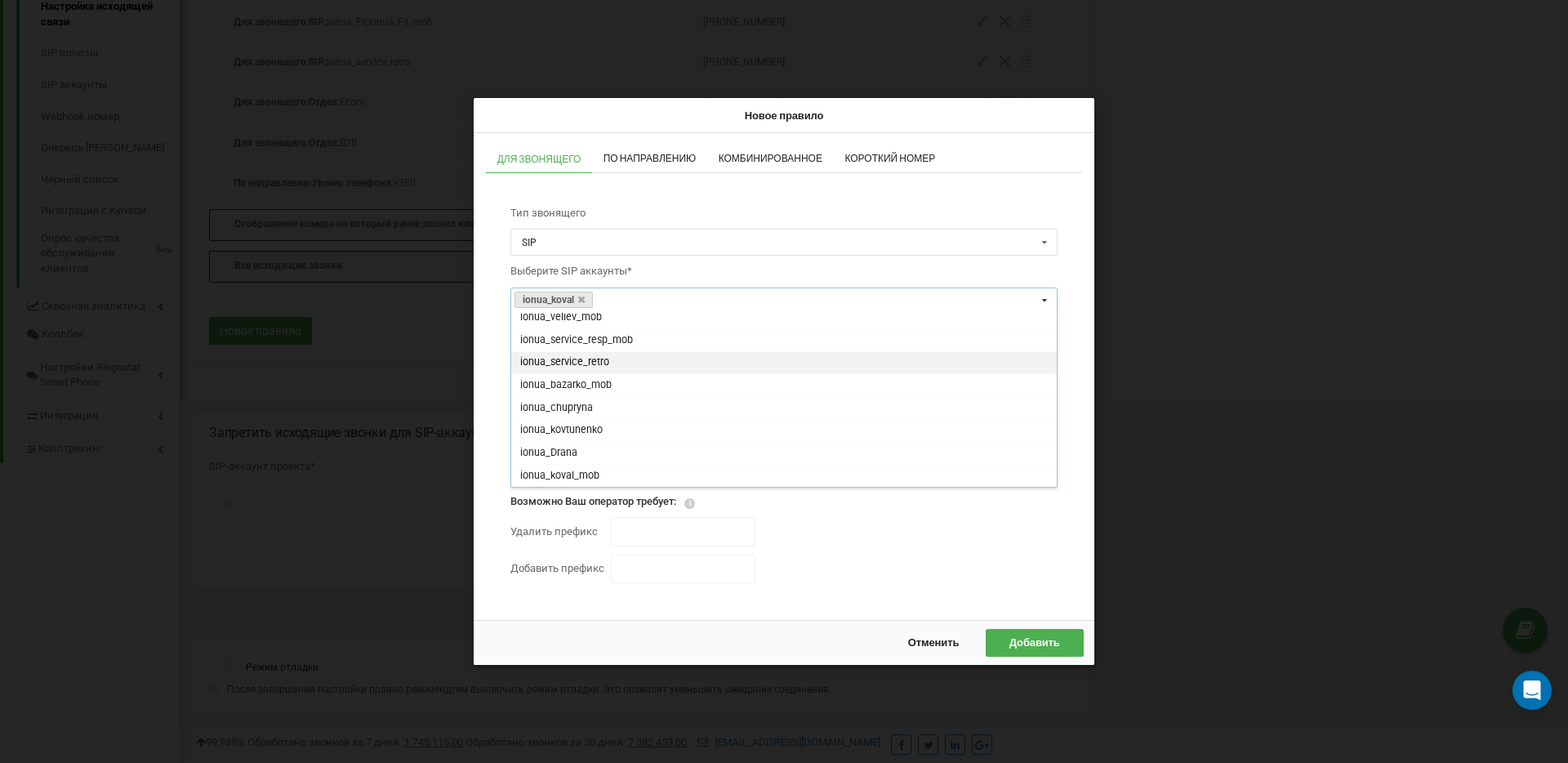
scroll to position [505, 0]
drag, startPoint x: 640, startPoint y: 470, endPoint x: 658, endPoint y: 469, distance: 18.0
click at [640, 470] on div "ionua_koval_mob" at bounding box center [784, 475] width 545 height 22
click at [846, 534] on div "Тарификация звонков на стороне оператора Использовать для тарификации исходящих…" at bounding box center [784, 498] width 547 height 186
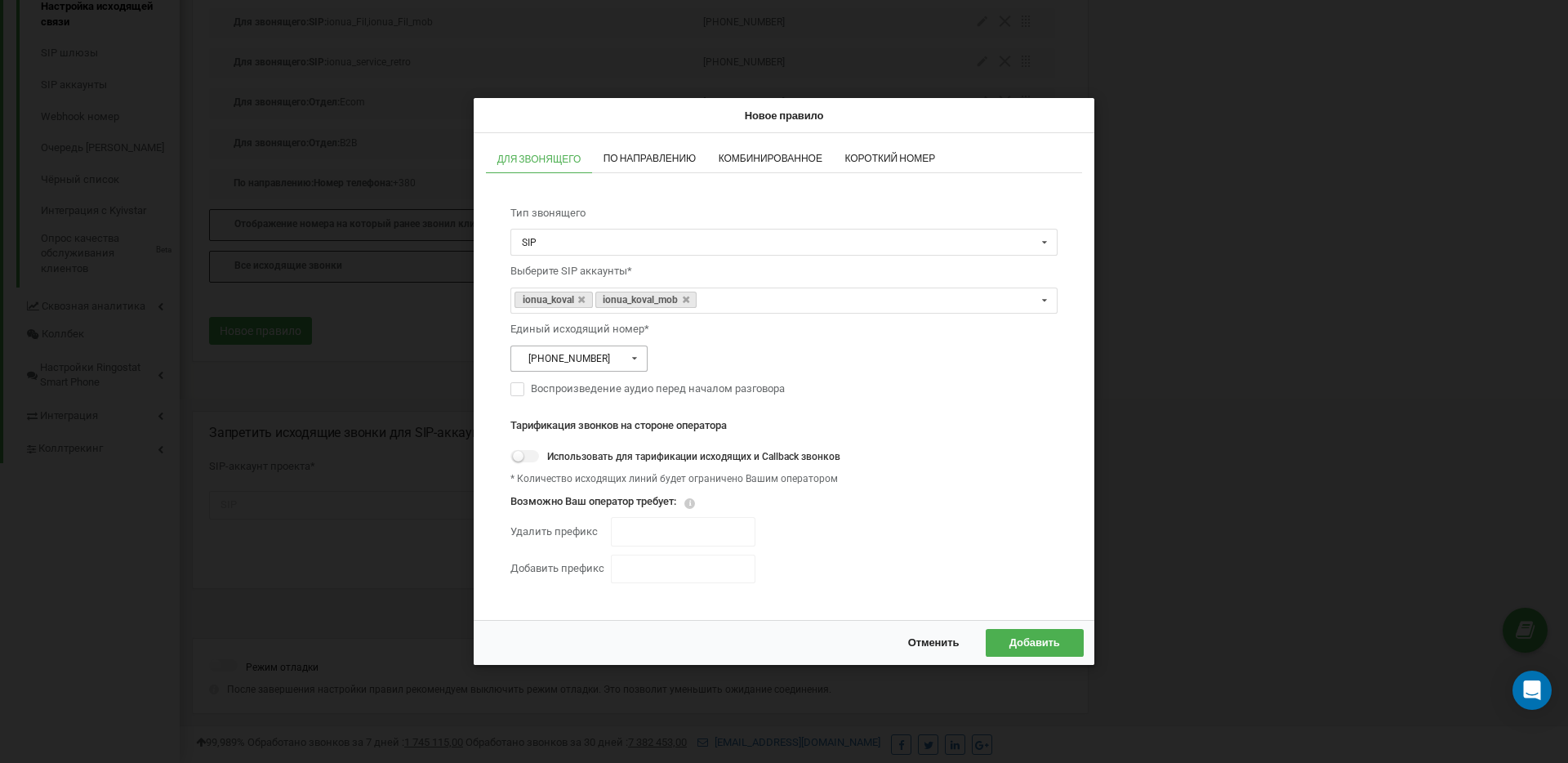
click at [611, 367] on input "text" at bounding box center [579, 359] width 136 height 25
click at [595, 535] on span "+380676997760" at bounding box center [570, 532] width 86 height 13
click at [1038, 640] on span "Добавить" at bounding box center [1035, 642] width 51 height 13
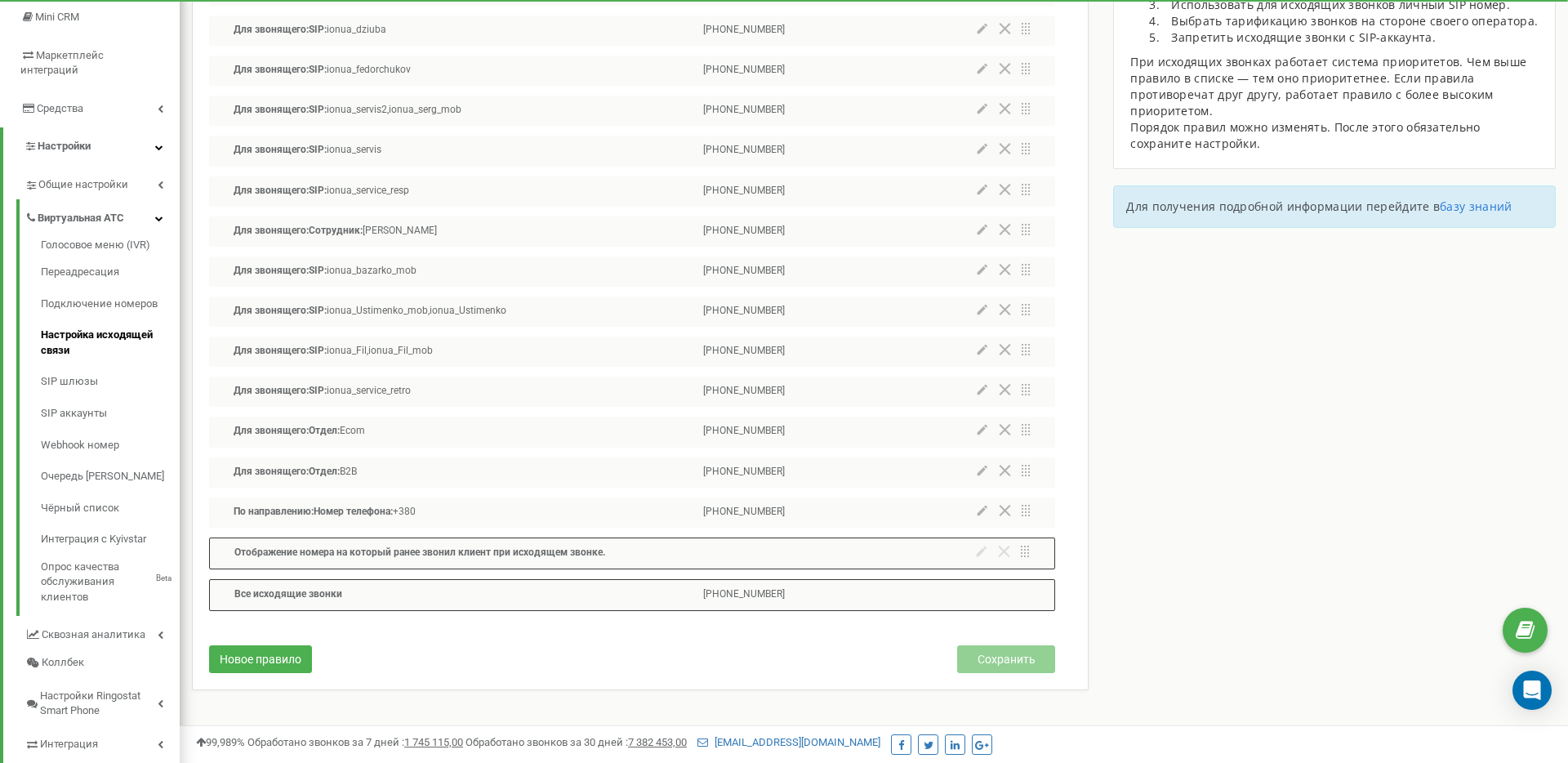
scroll to position [245, 0]
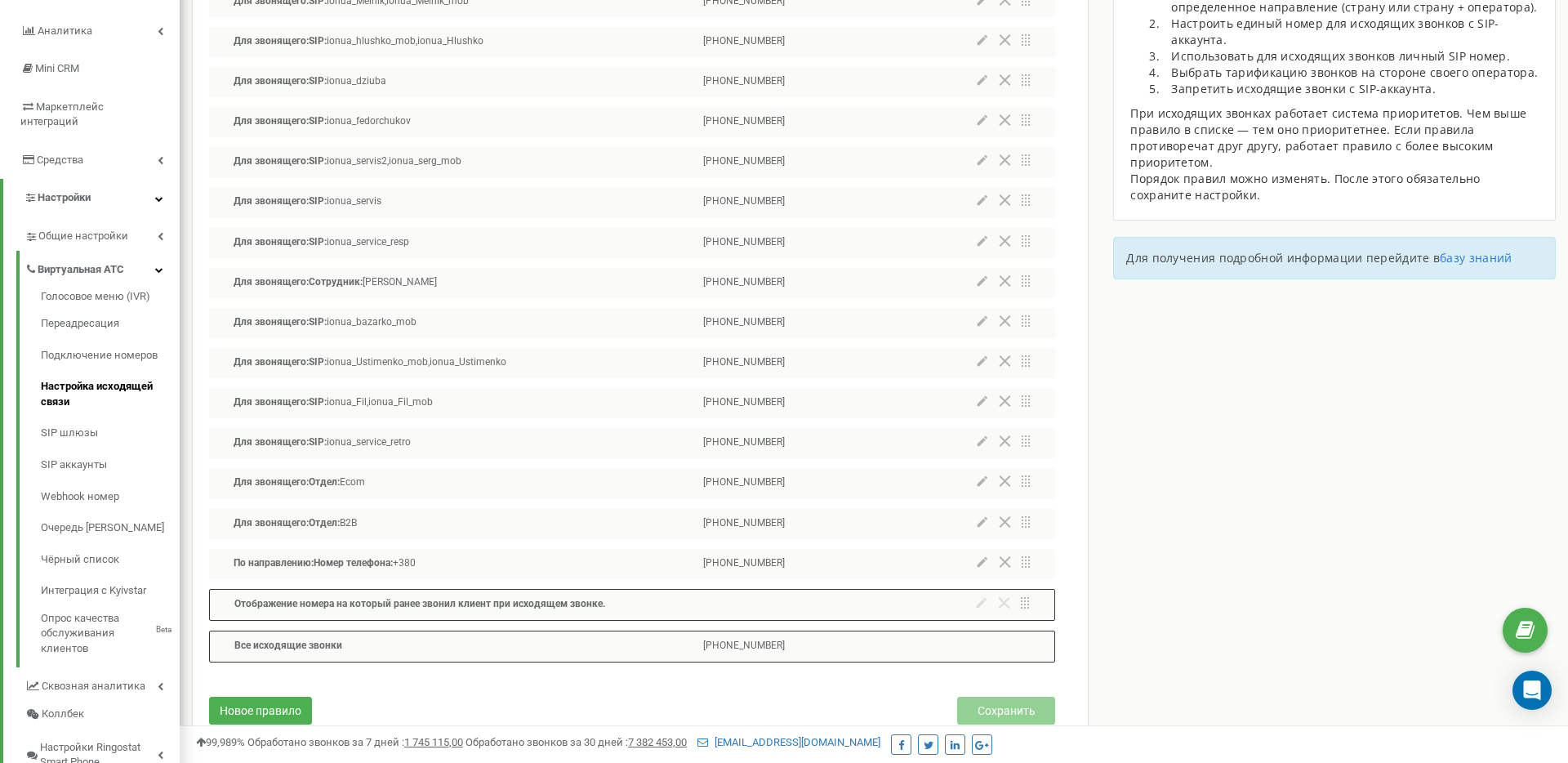
scroll to position [228, 0]
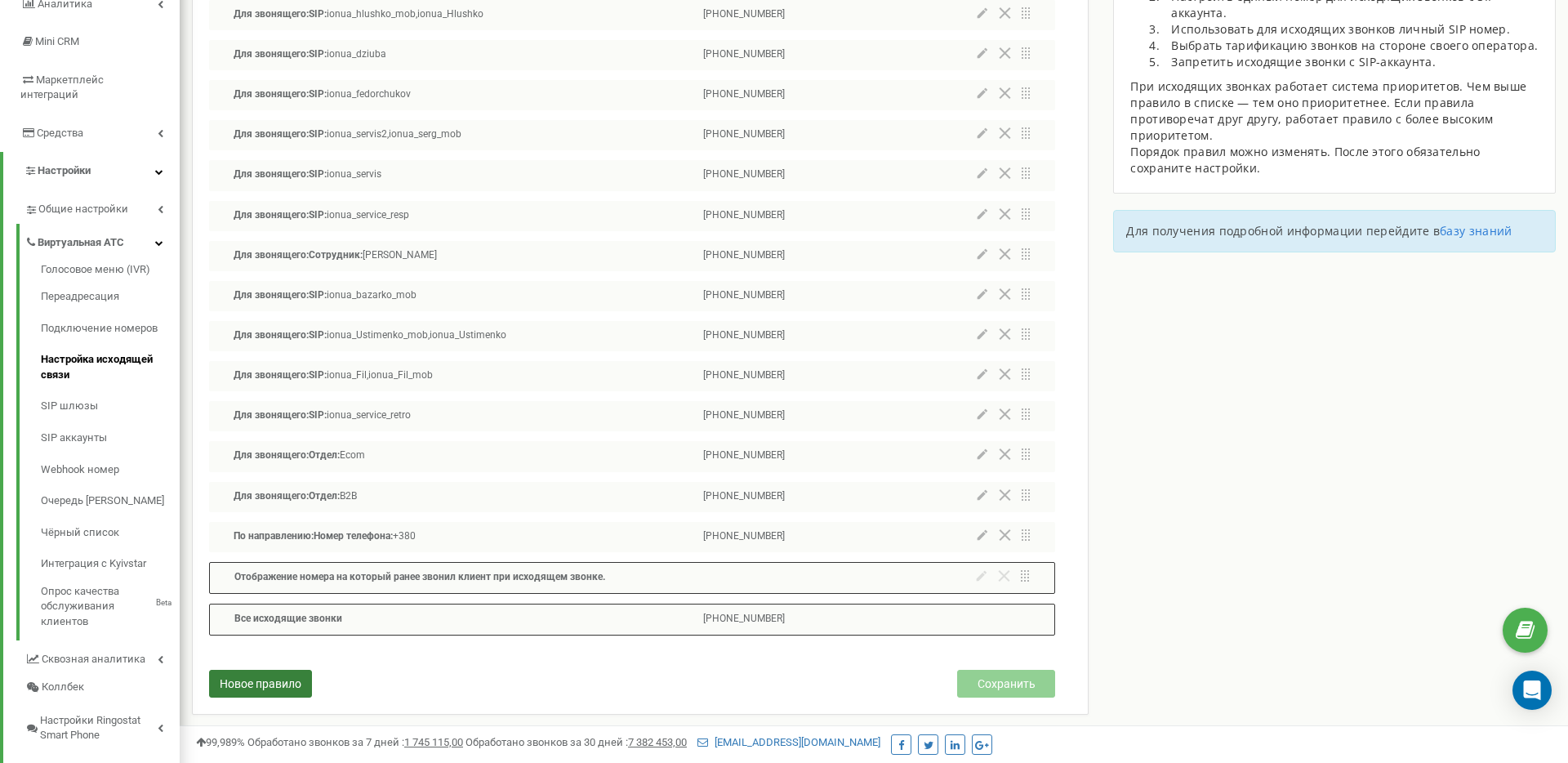
click at [290, 685] on span "Новое правило" at bounding box center [261, 683] width 82 height 13
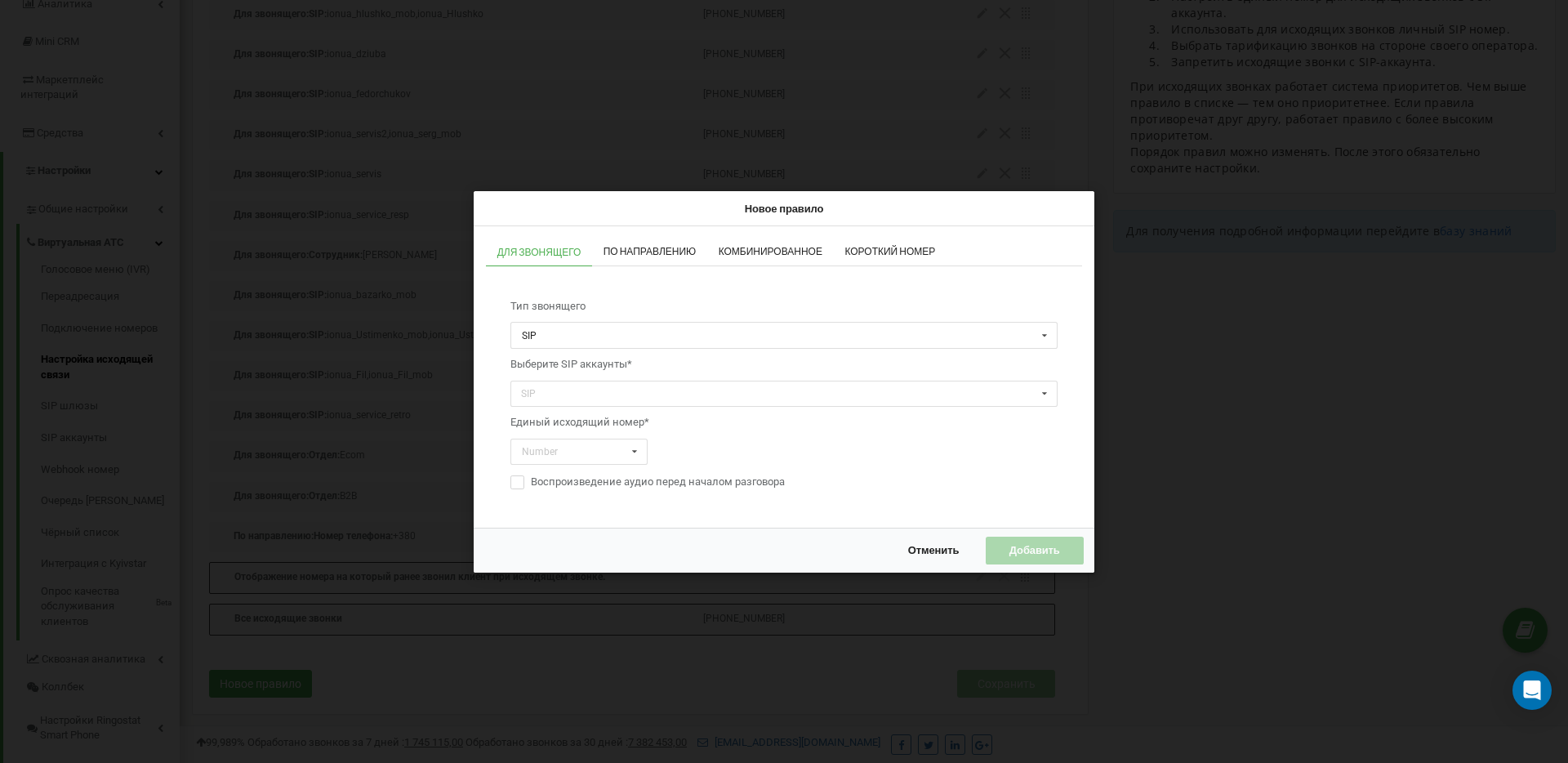
click at [646, 249] on span "По направлению" at bounding box center [650, 251] width 93 height 10
click at [786, 250] on span "Комбинированное" at bounding box center [771, 251] width 104 height 10
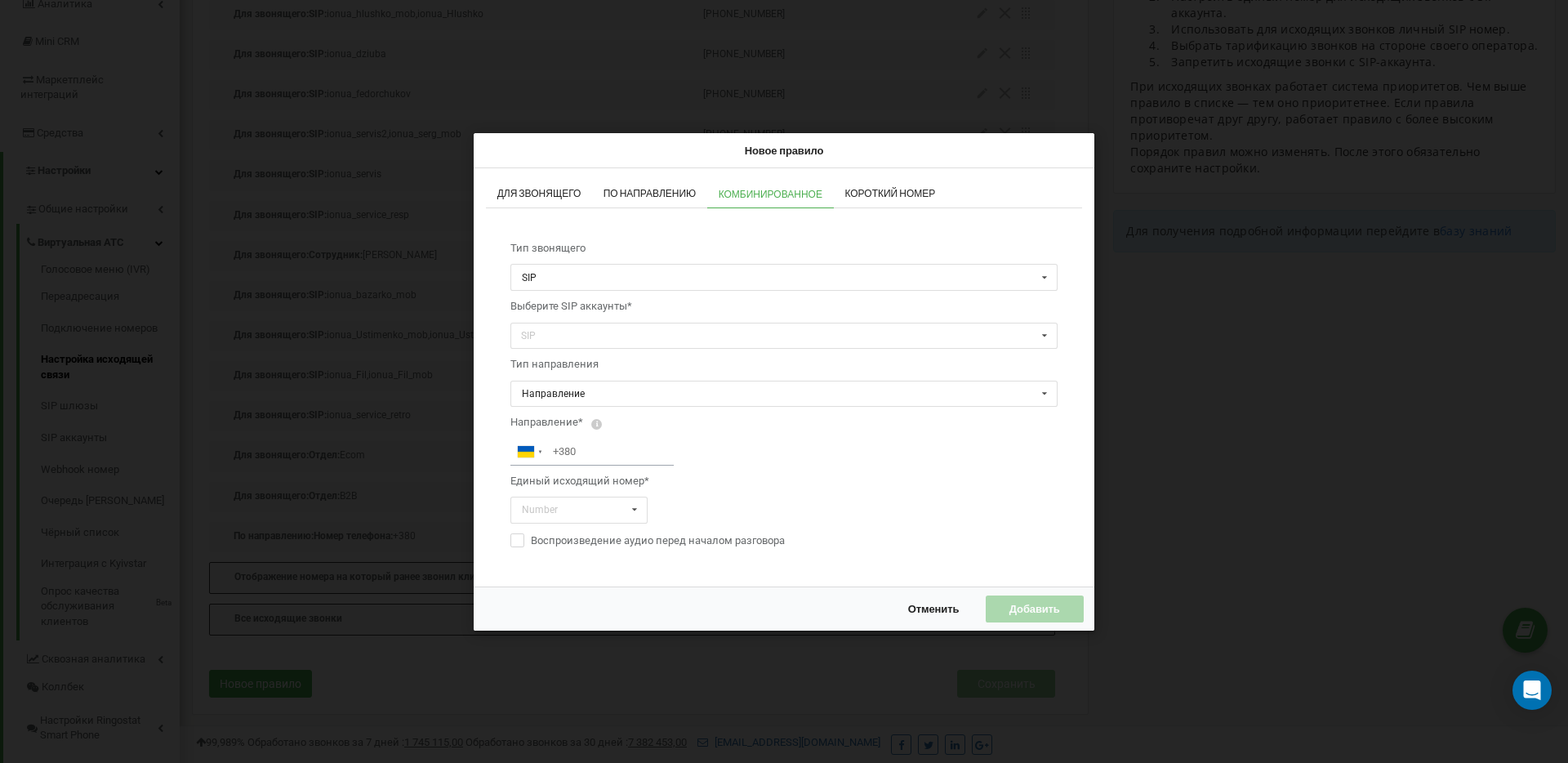
click at [881, 195] on span "Короткий номер" at bounding box center [889, 193] width 91 height 10
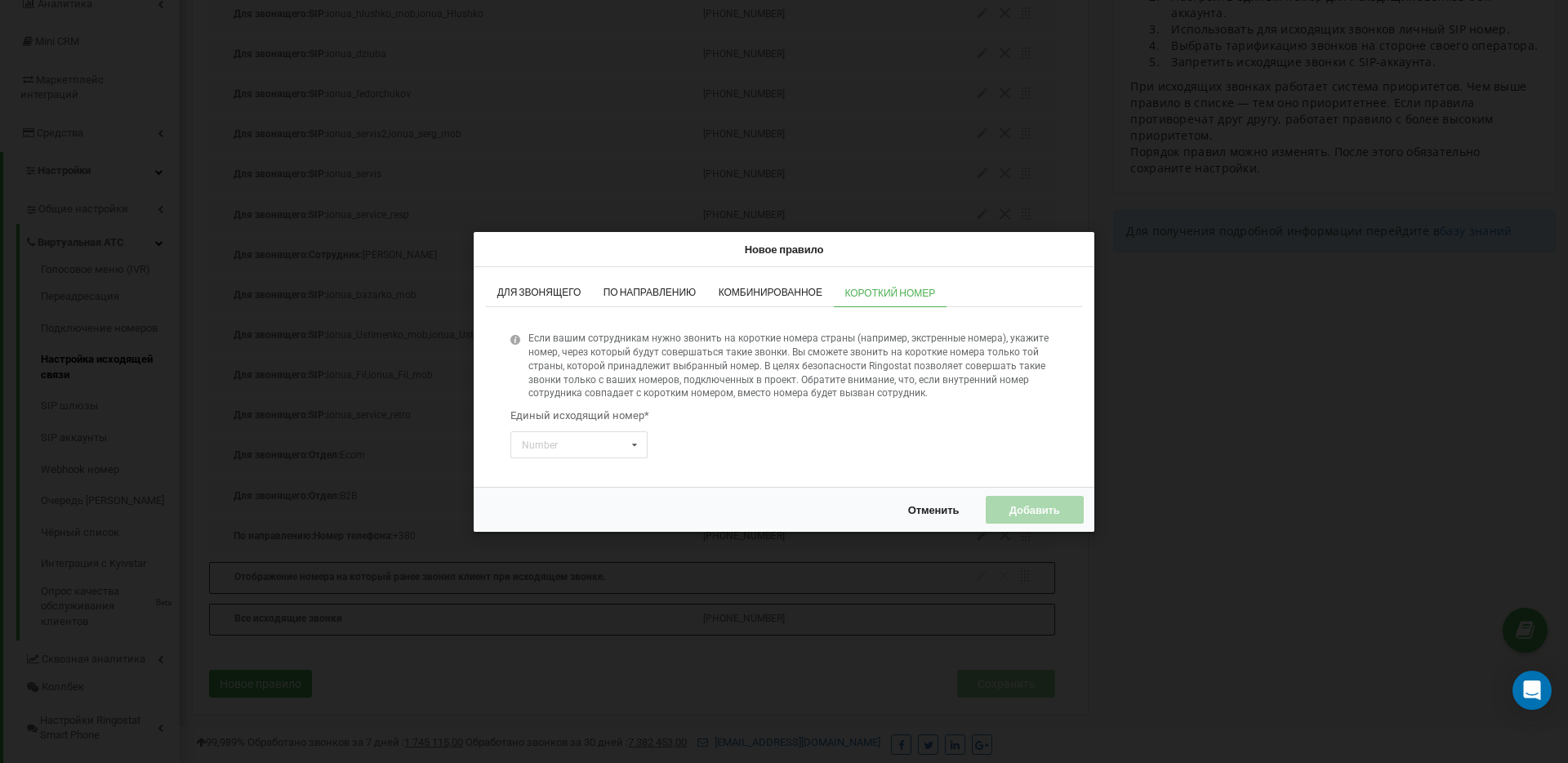
click at [531, 295] on span "Для звонящего" at bounding box center [539, 292] width 84 height 10
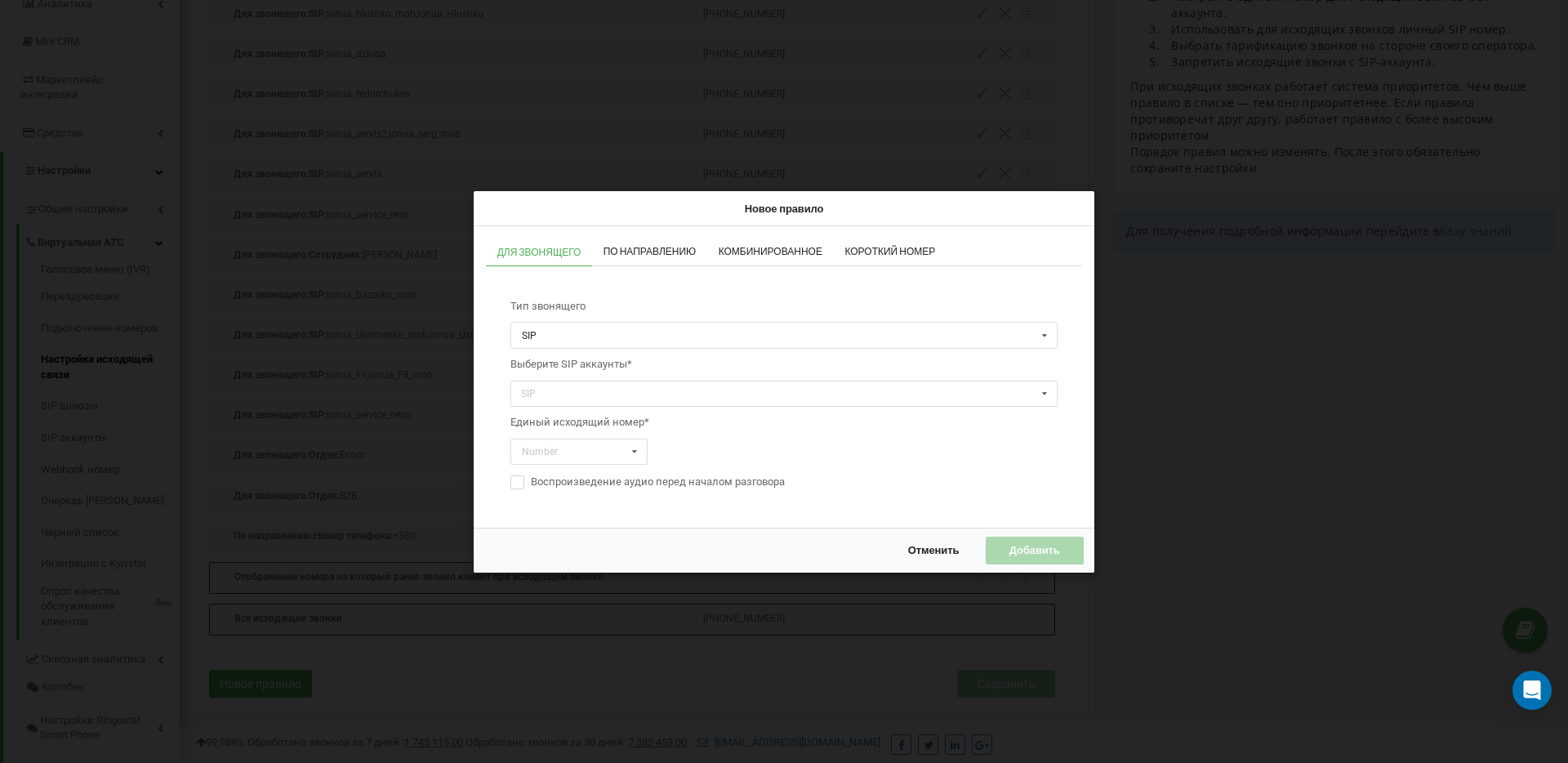
click at [819, 246] on span "Комбинированное" at bounding box center [771, 251] width 104 height 10
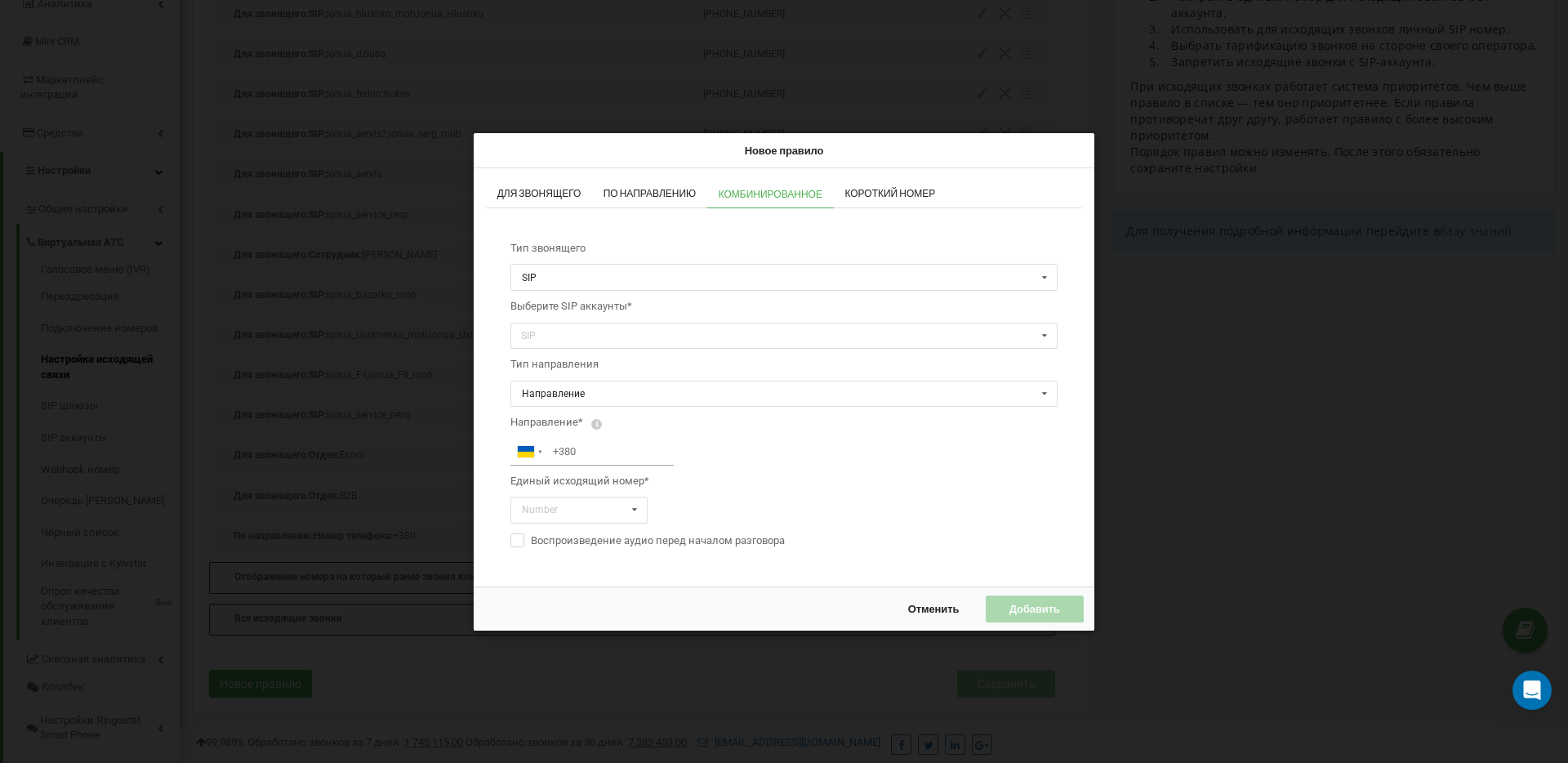
click at [539, 192] on span "Для звонящего" at bounding box center [539, 193] width 84 height 10
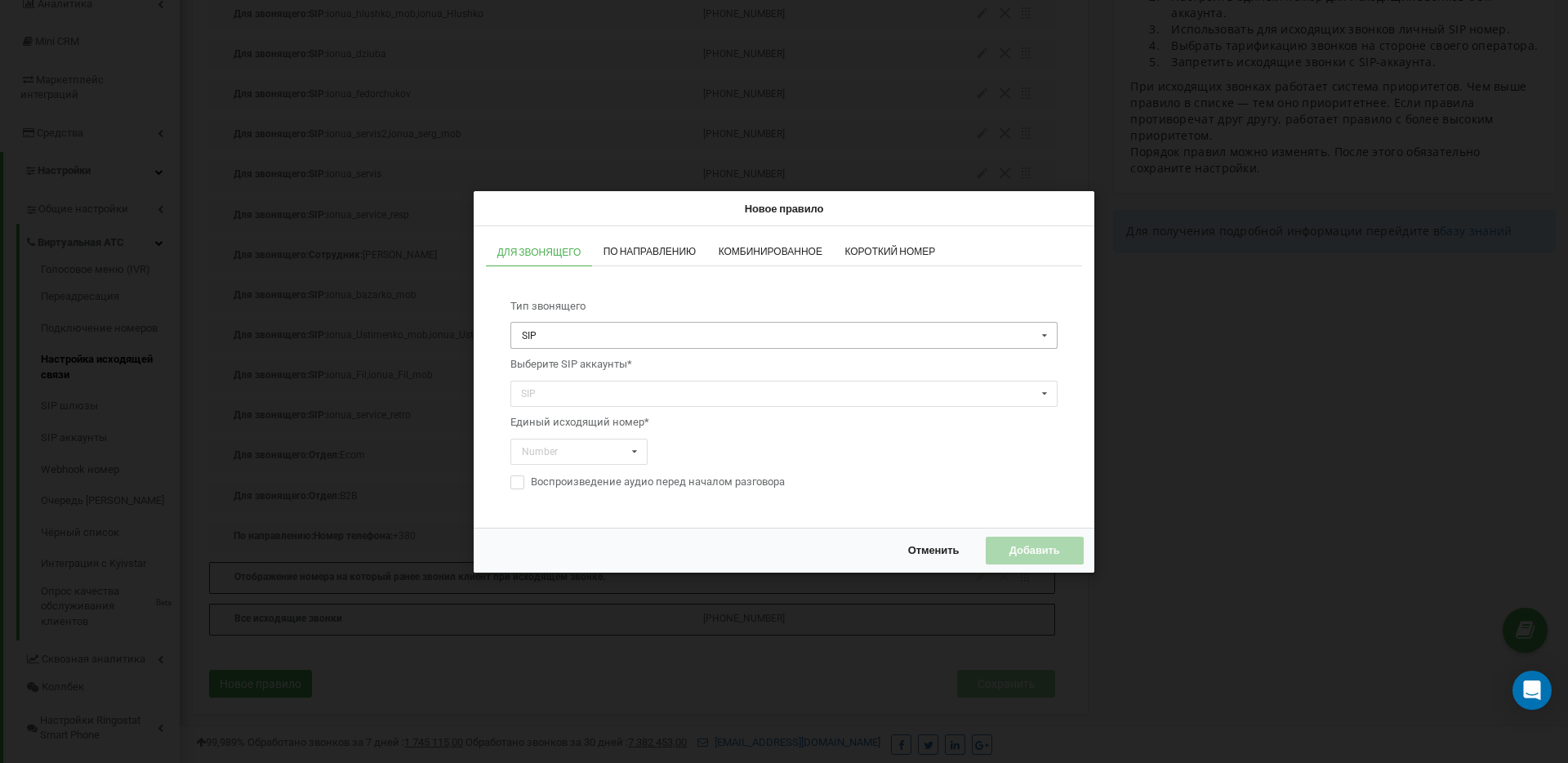
click at [573, 335] on input "text" at bounding box center [784, 335] width 545 height 25
click at [582, 328] on input "text" at bounding box center [784, 335] width 545 height 25
click at [548, 360] on div "SIP" at bounding box center [784, 359] width 545 height 22
click at [549, 366] on span "Выберите SIP аккаунты*" at bounding box center [571, 363] width 122 height 13
click at [554, 388] on div "SIP" at bounding box center [536, 394] width 38 height 17
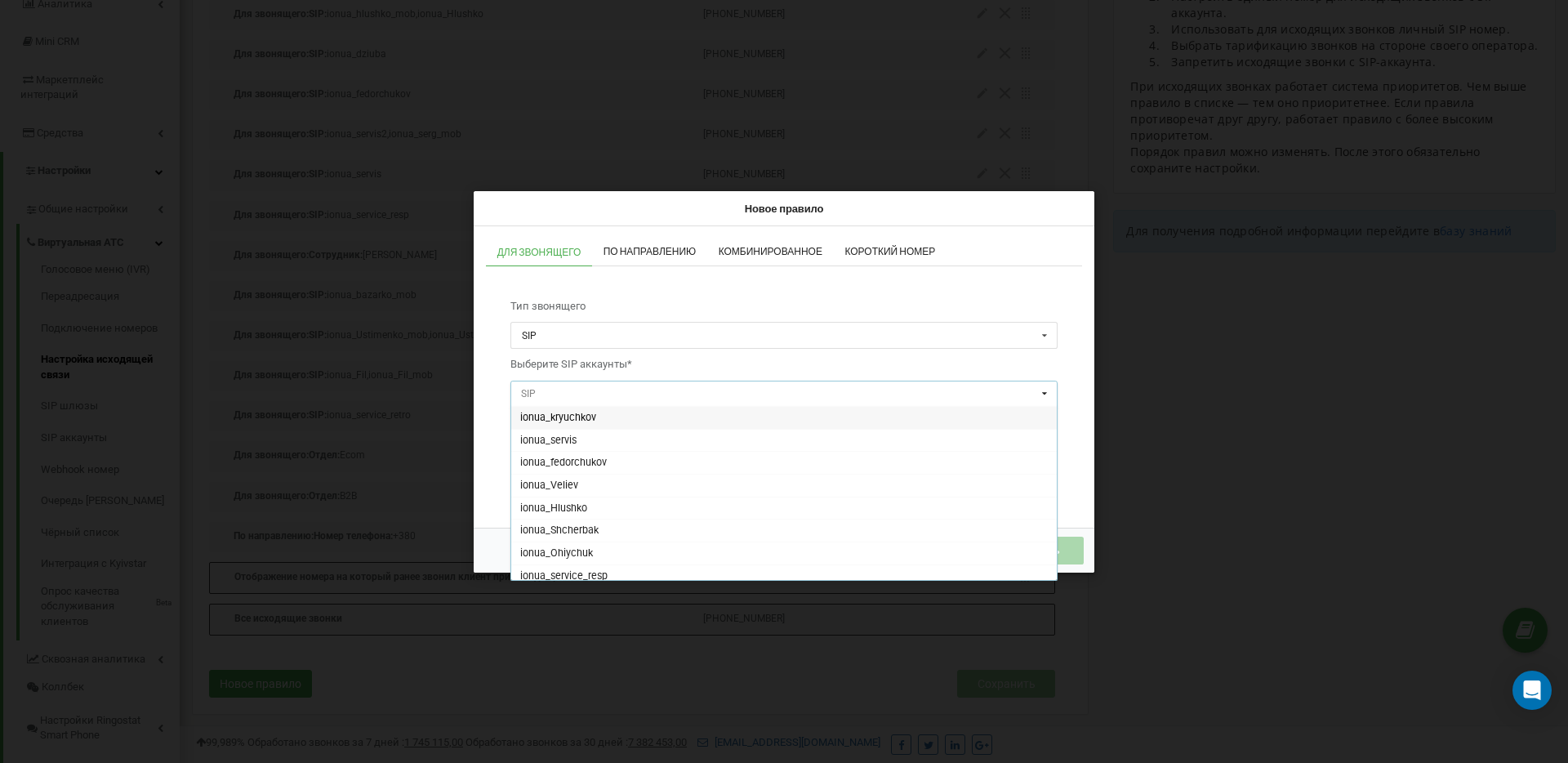
scroll to position [527, 0]
drag, startPoint x: 562, startPoint y: 547, endPoint x: 614, endPoint y: 478, distance: 86.4
click at [562, 547] on span "ionua_koval" at bounding box center [547, 546] width 54 height 13
drag, startPoint x: 597, startPoint y: 565, endPoint x: 605, endPoint y: 545, distance: 21.5
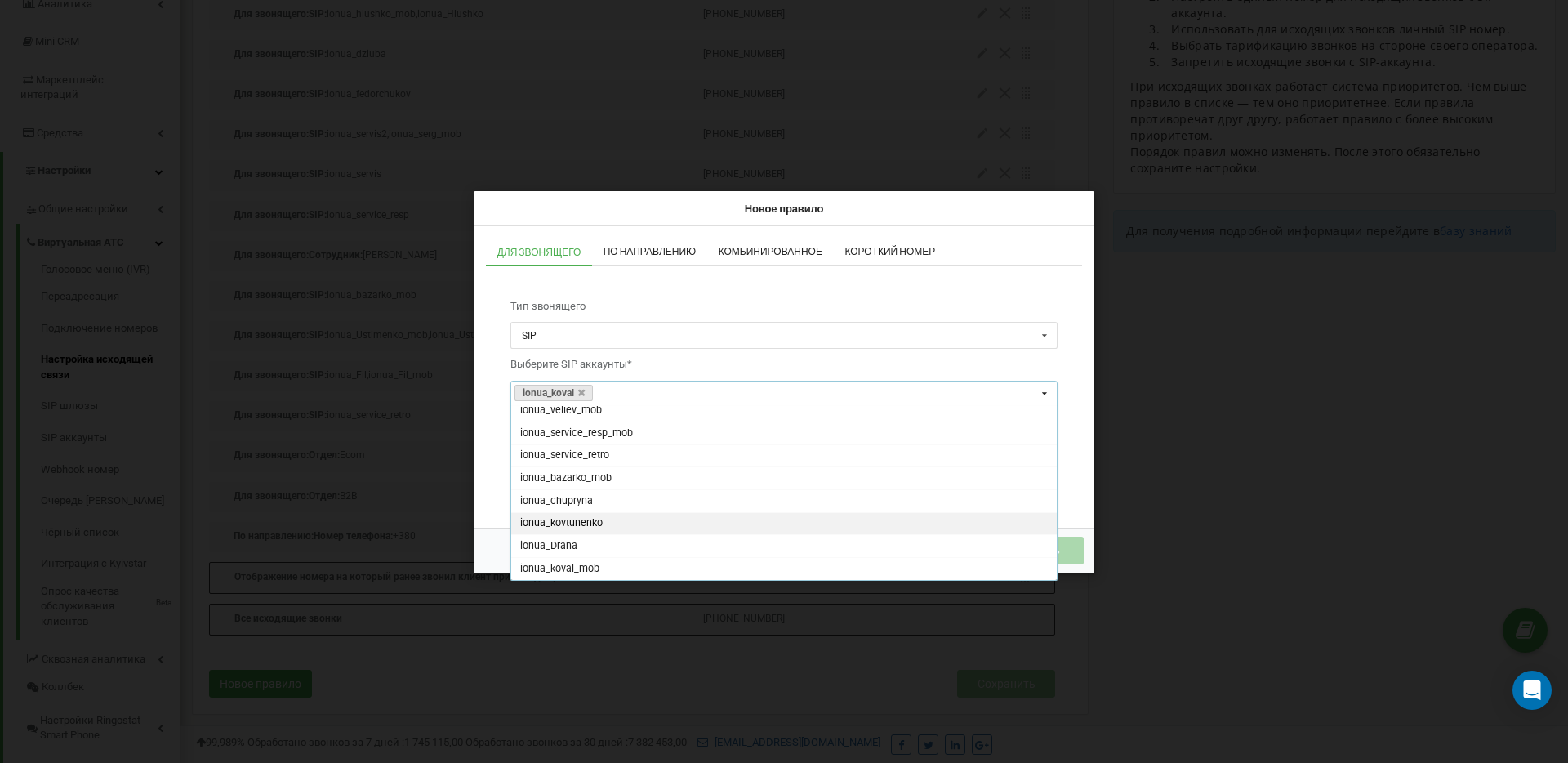
click at [597, 564] on span "ionua_koval_mob" at bounding box center [560, 568] width 79 height 13
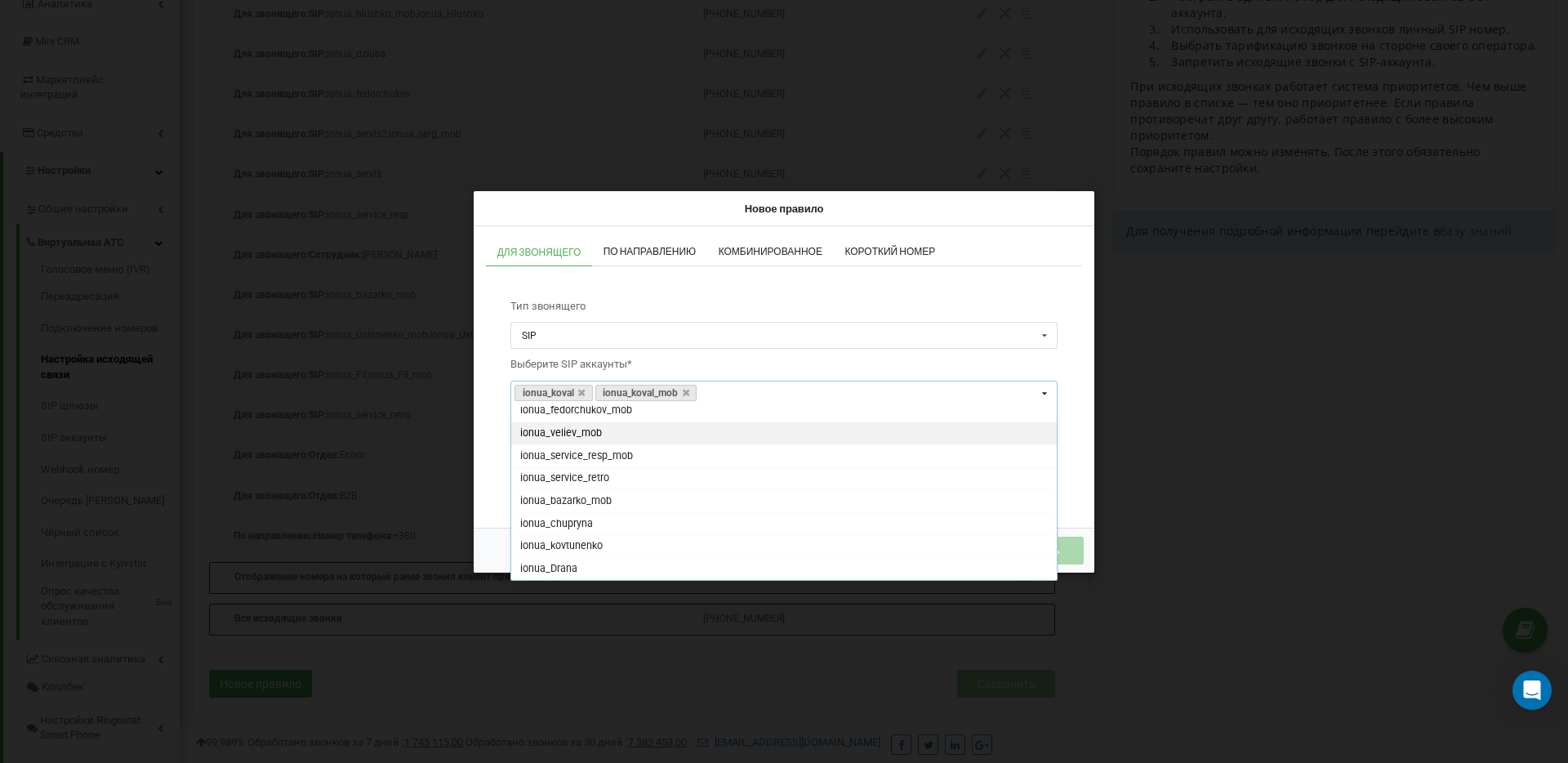
scroll to position [482, 0]
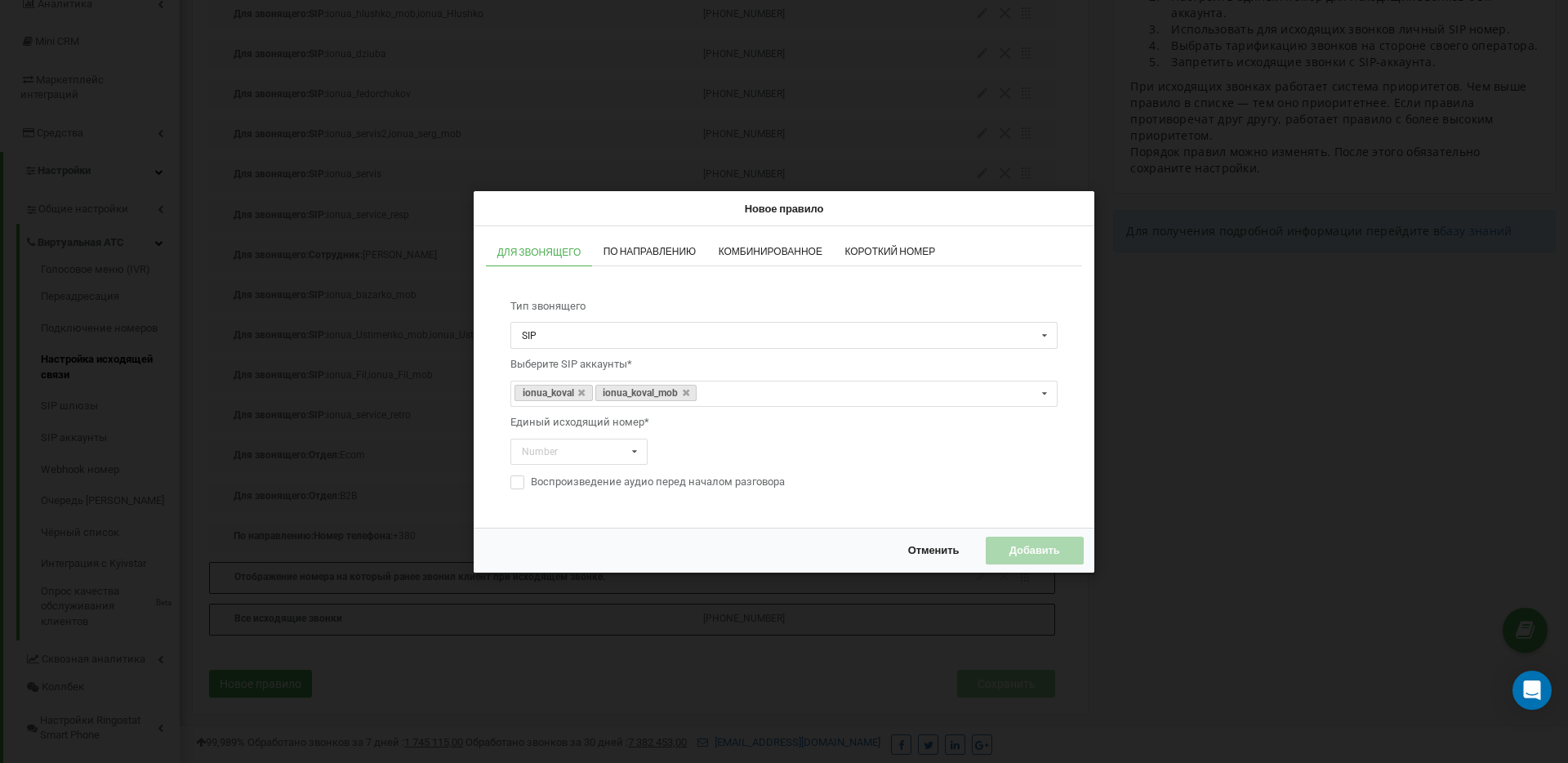
click at [1079, 442] on div "Тип звонящего SIP SIP Отдел Сотрудник Выберите SIP аккаунты* ionua_koval ionua_…" at bounding box center [784, 395] width 596 height 241
click at [575, 448] on input "text" at bounding box center [579, 451] width 136 height 25
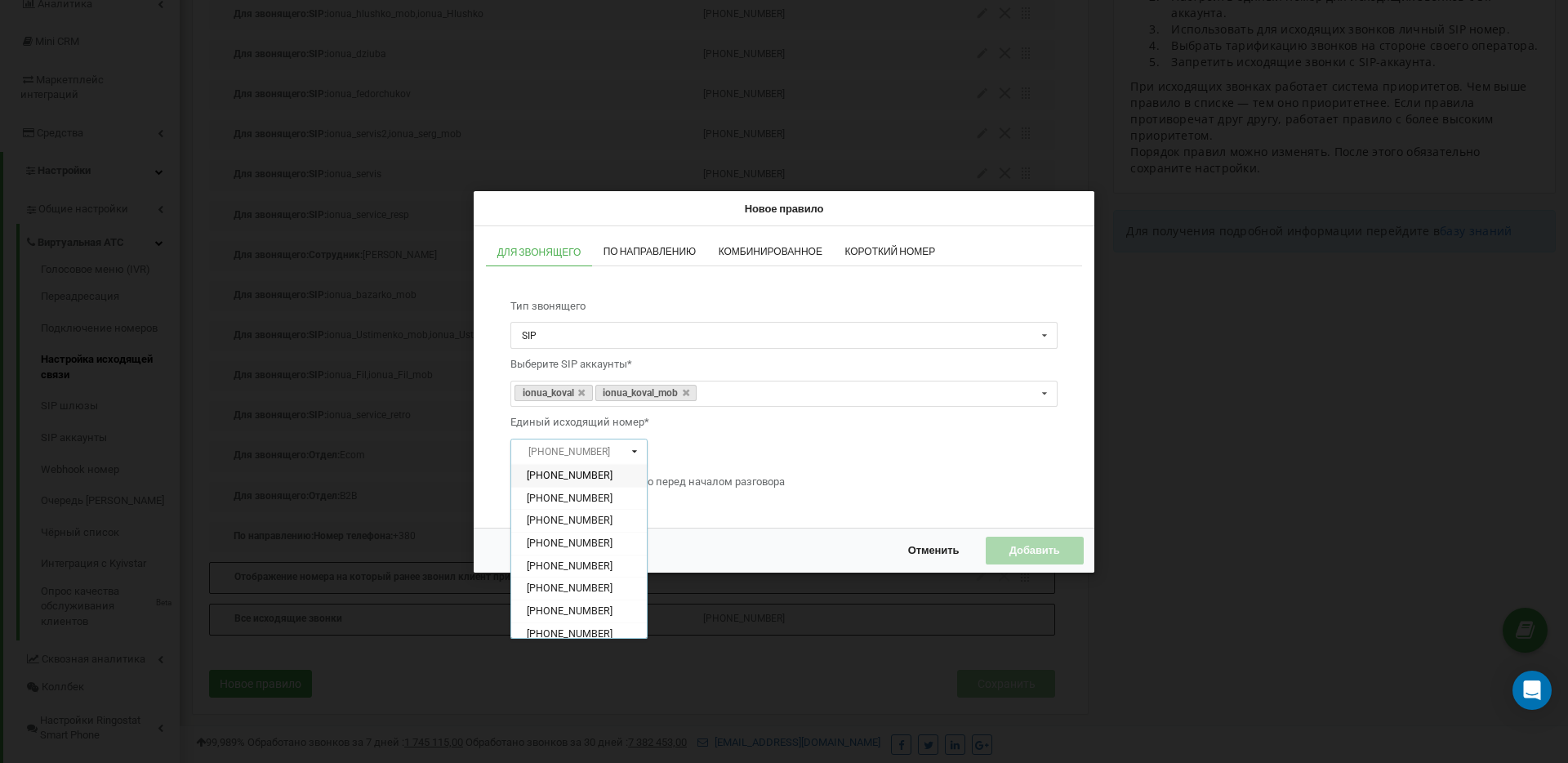
scroll to position [143, 0]
click at [580, 625] on span "+380676997760" at bounding box center [570, 625] width 86 height 13
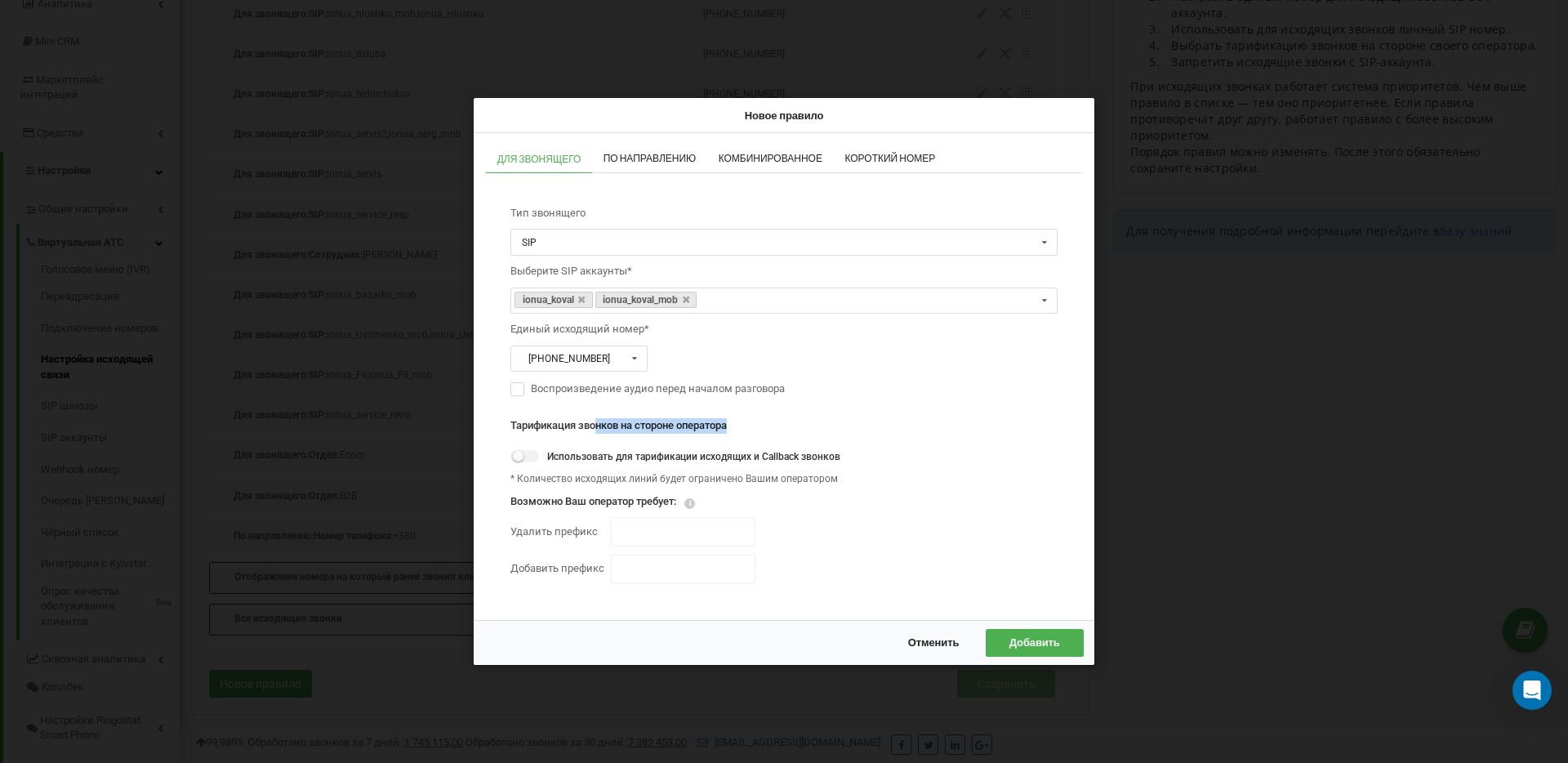
drag, startPoint x: 599, startPoint y: 427, endPoint x: 754, endPoint y: 426, distance: 155.0
click at [754, 426] on p "Тарификация звонков на стороне оператора" at bounding box center [784, 426] width 547 height 16
click at [787, 406] on div "Тарификация звонков на стороне оператора Использовать для тарификации исходящих…" at bounding box center [784, 498] width 547 height 186
click at [1000, 633] on button "Добавить" at bounding box center [1035, 643] width 98 height 27
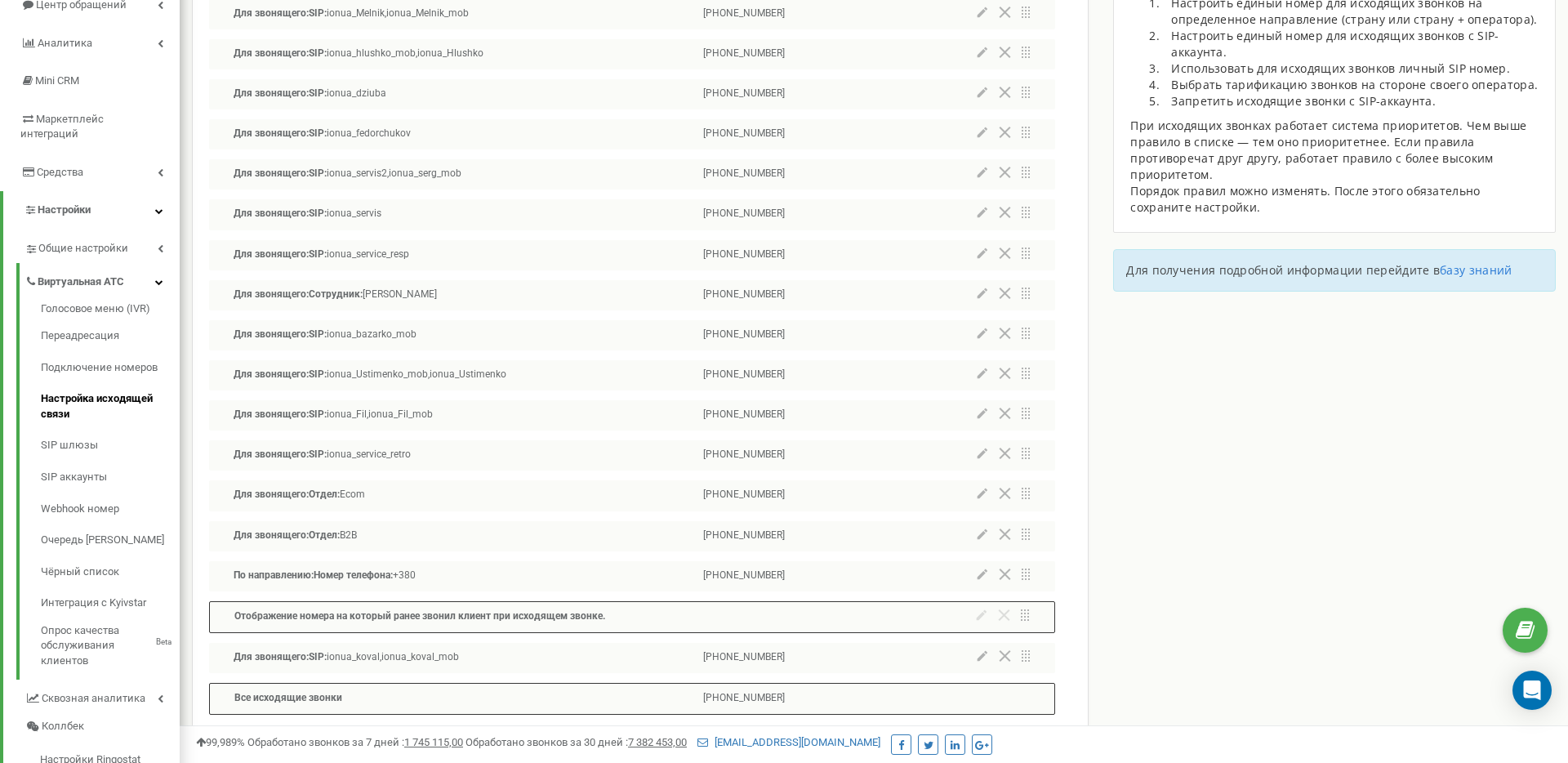
scroll to position [476, 0]
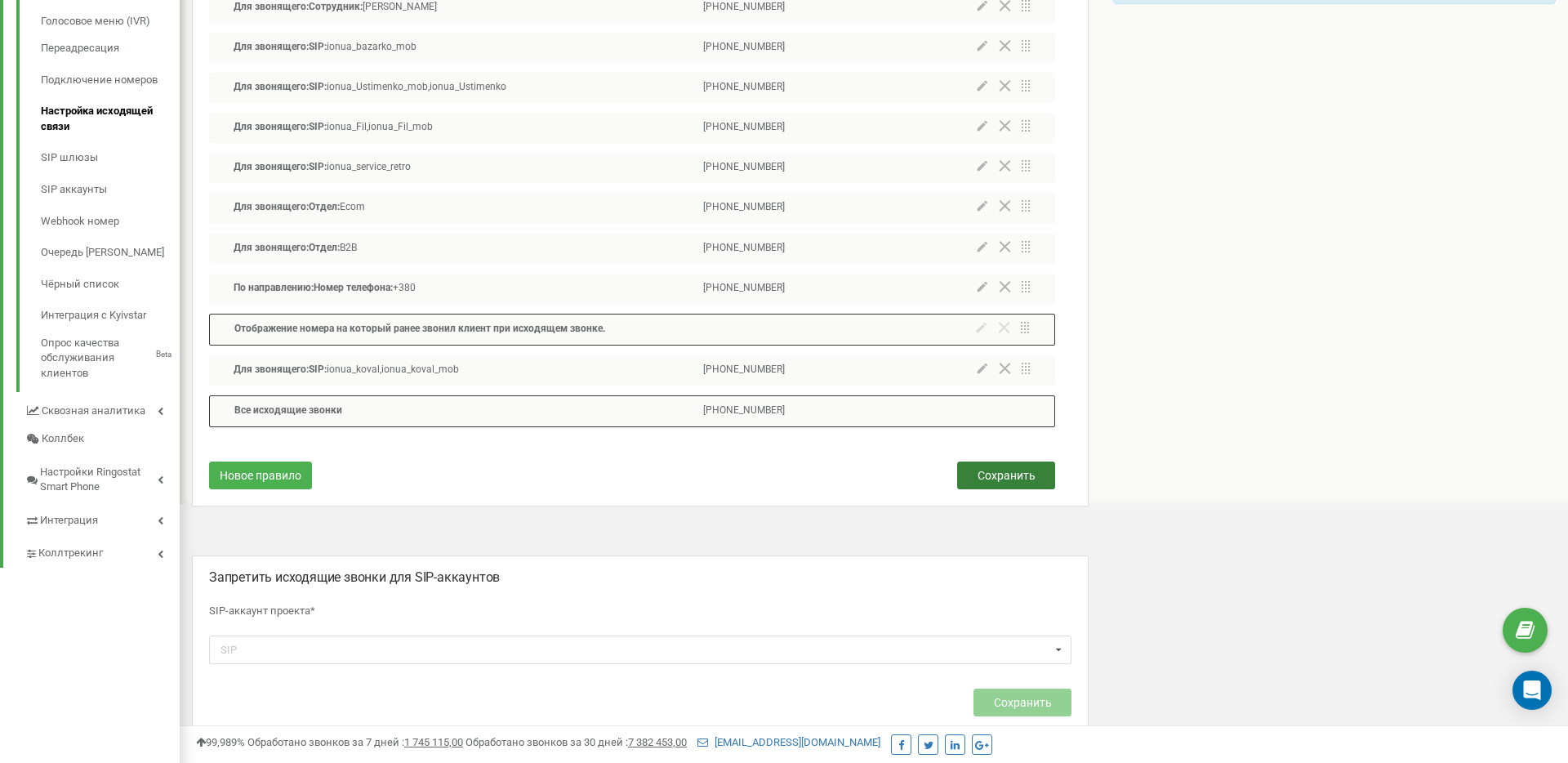
click at [996, 474] on span "Сохранить" at bounding box center [1006, 475] width 58 height 13
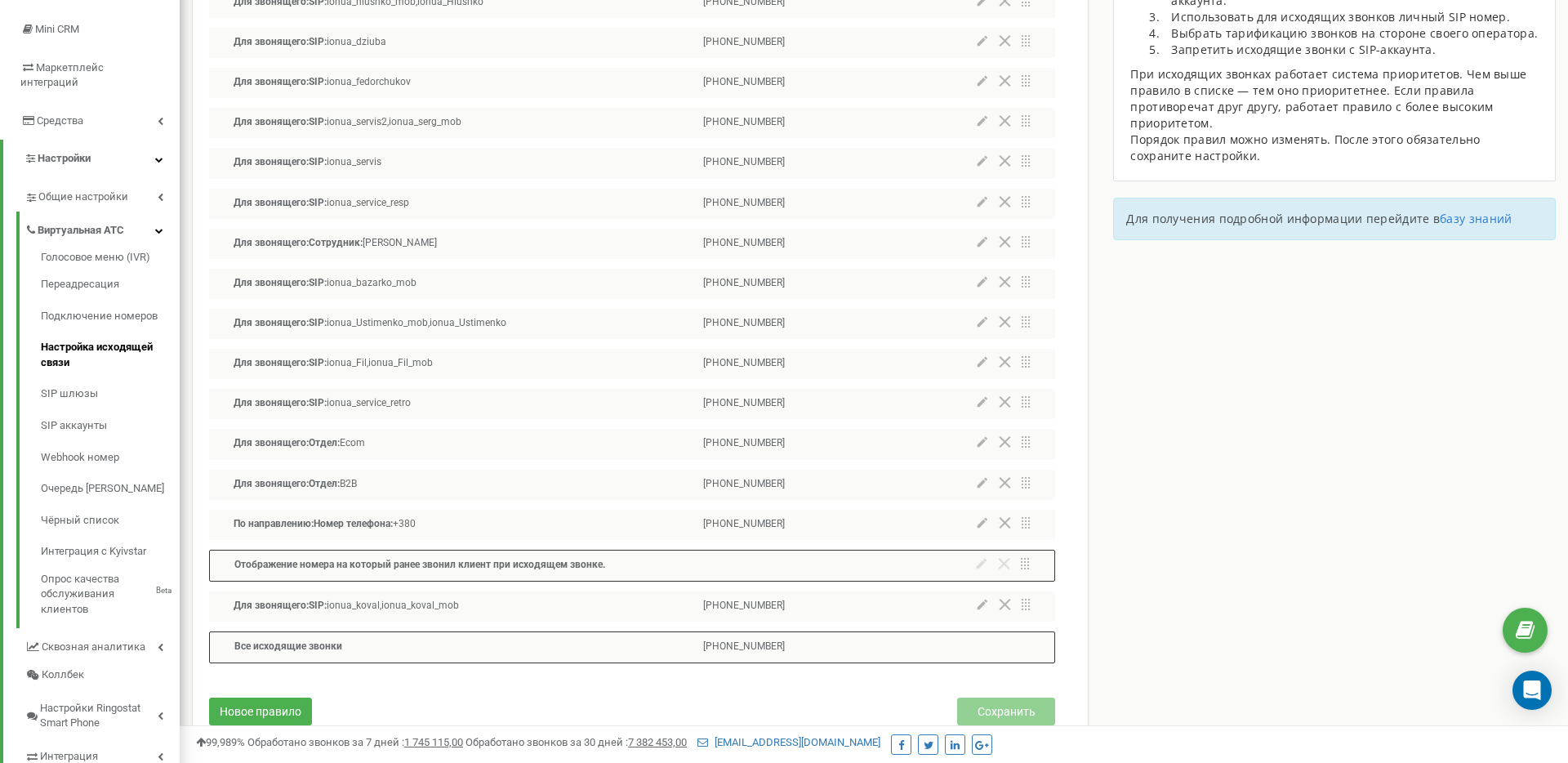
scroll to position [245, 0]
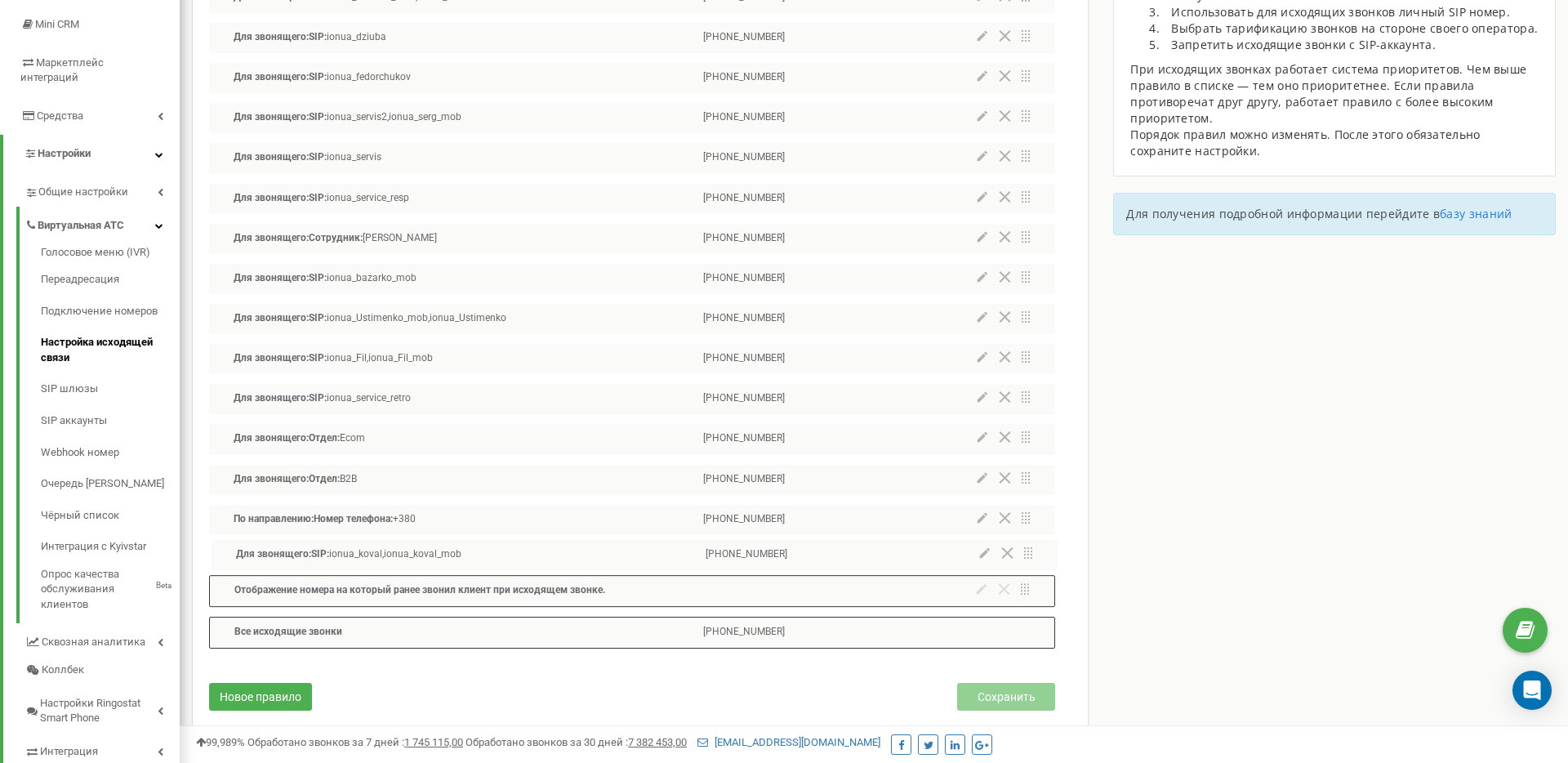
drag, startPoint x: 1028, startPoint y: 604, endPoint x: 1029, endPoint y: 543, distance: 61.0
click at [1030, 543] on div "Для звонящего: SIP: ionua_Melnik,ionua_Melnik_mob +380673155009 Для звонящего: …" at bounding box center [632, 279] width 846 height 674
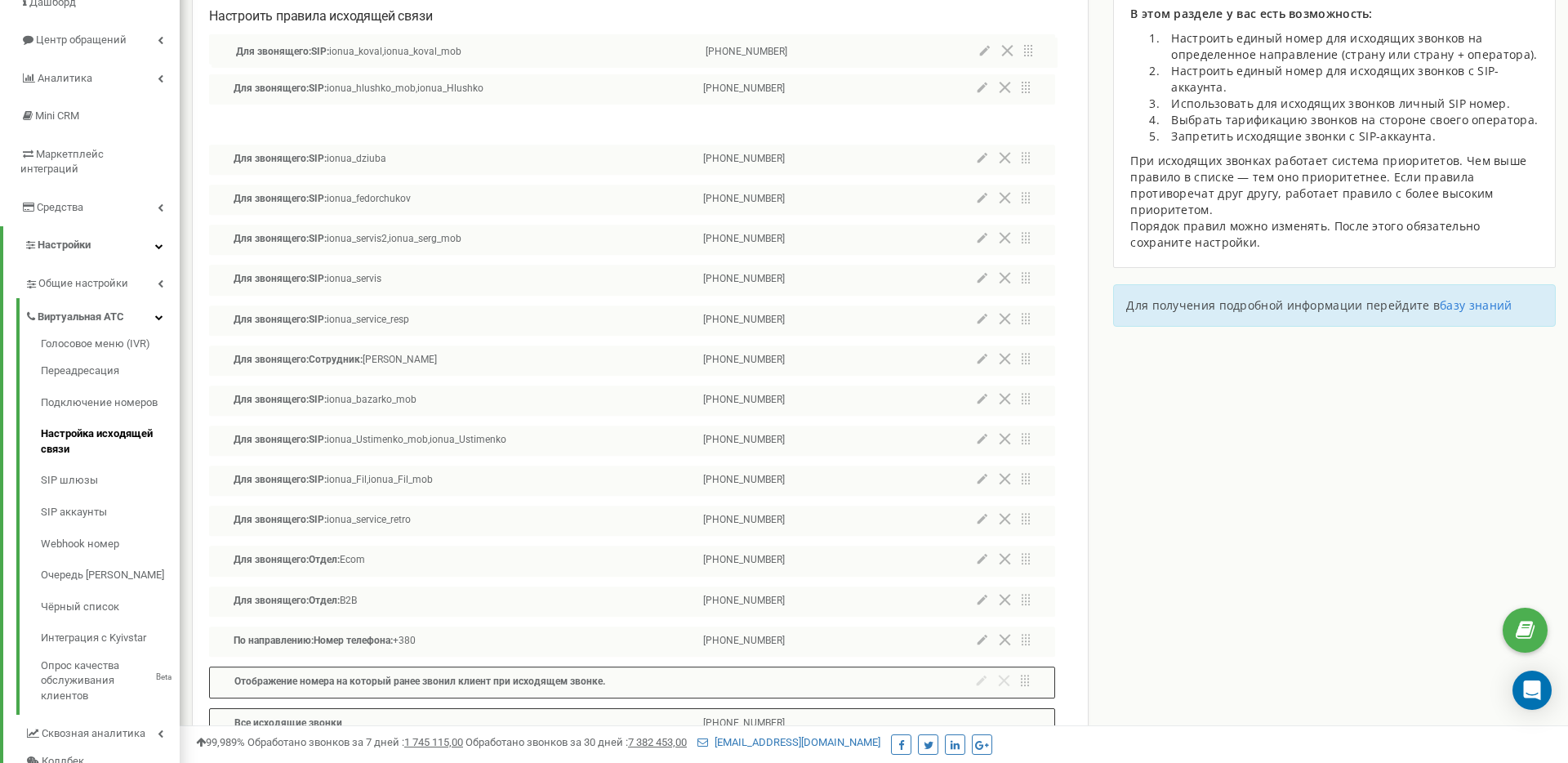
scroll to position [0, 0]
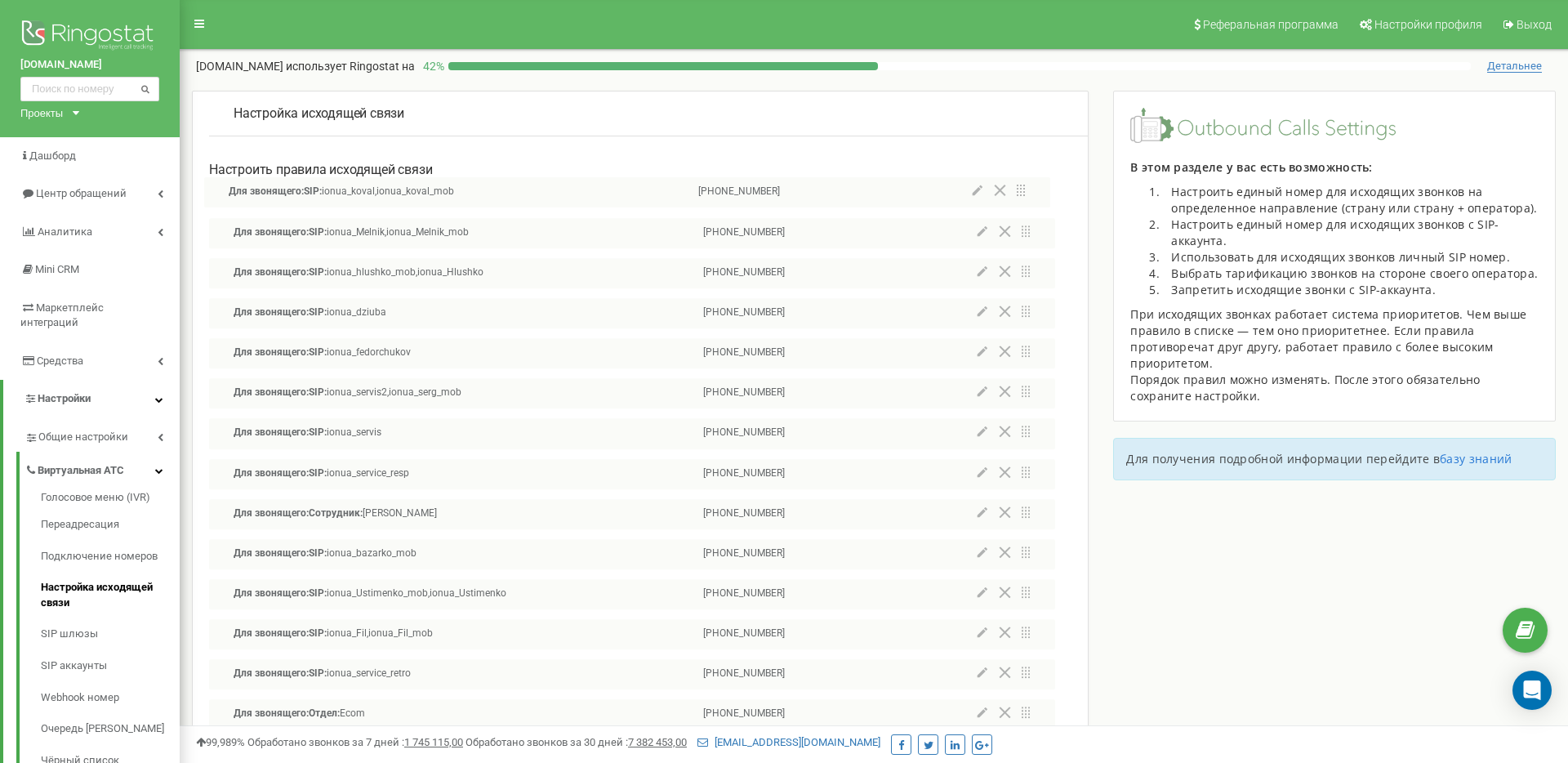
drag, startPoint x: 1028, startPoint y: 556, endPoint x: 1023, endPoint y: 181, distance: 375.0
click at [1023, 181] on div "Настроить правила исходящей связи Для звонящего: SIP: ionua_Melnik,ionua_Melnik…" at bounding box center [632, 567] width 846 height 811
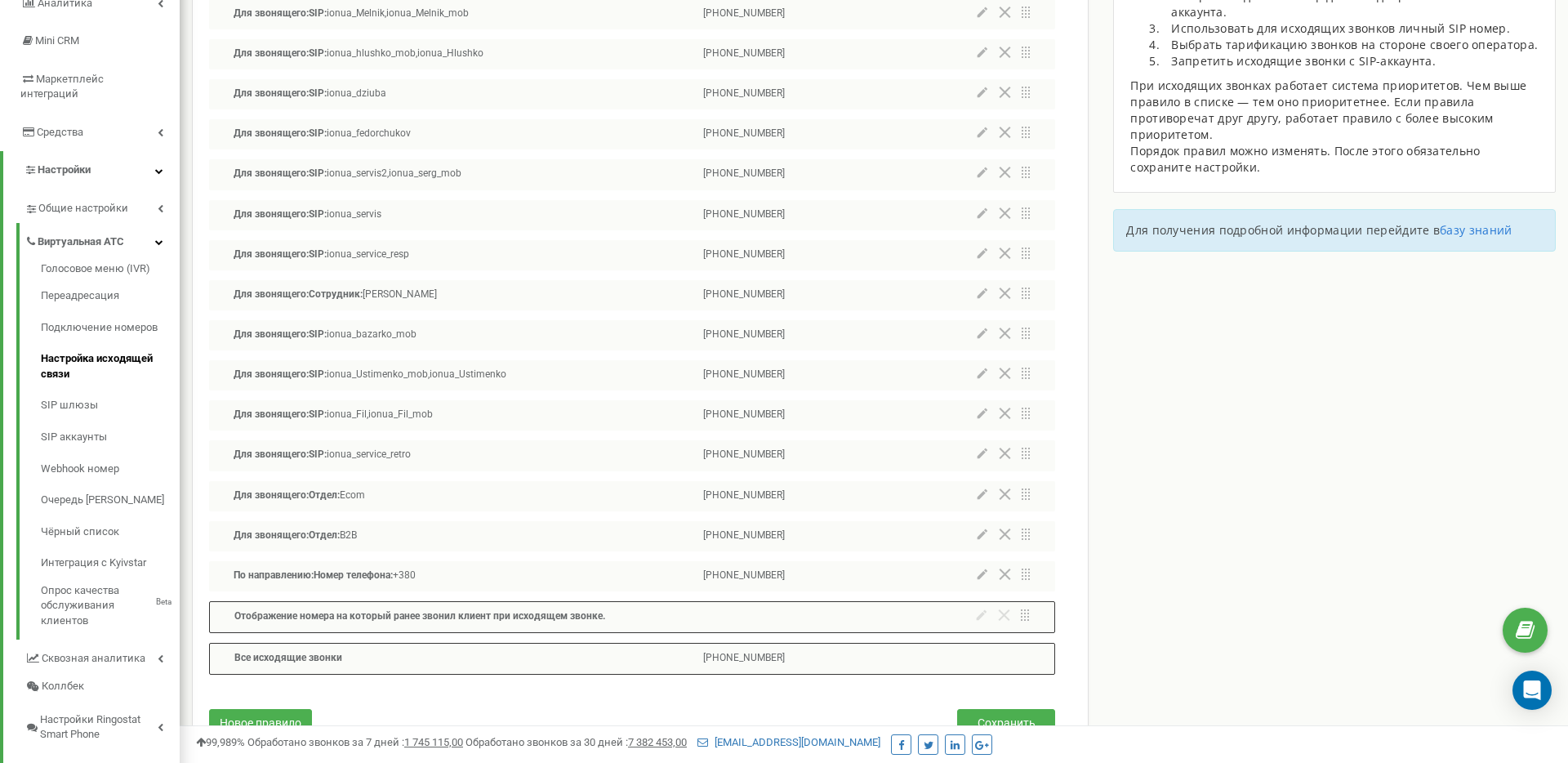
scroll to position [227, 0]
click at [98, 202] on span "Общие настройки" at bounding box center [82, 210] width 88 height 16
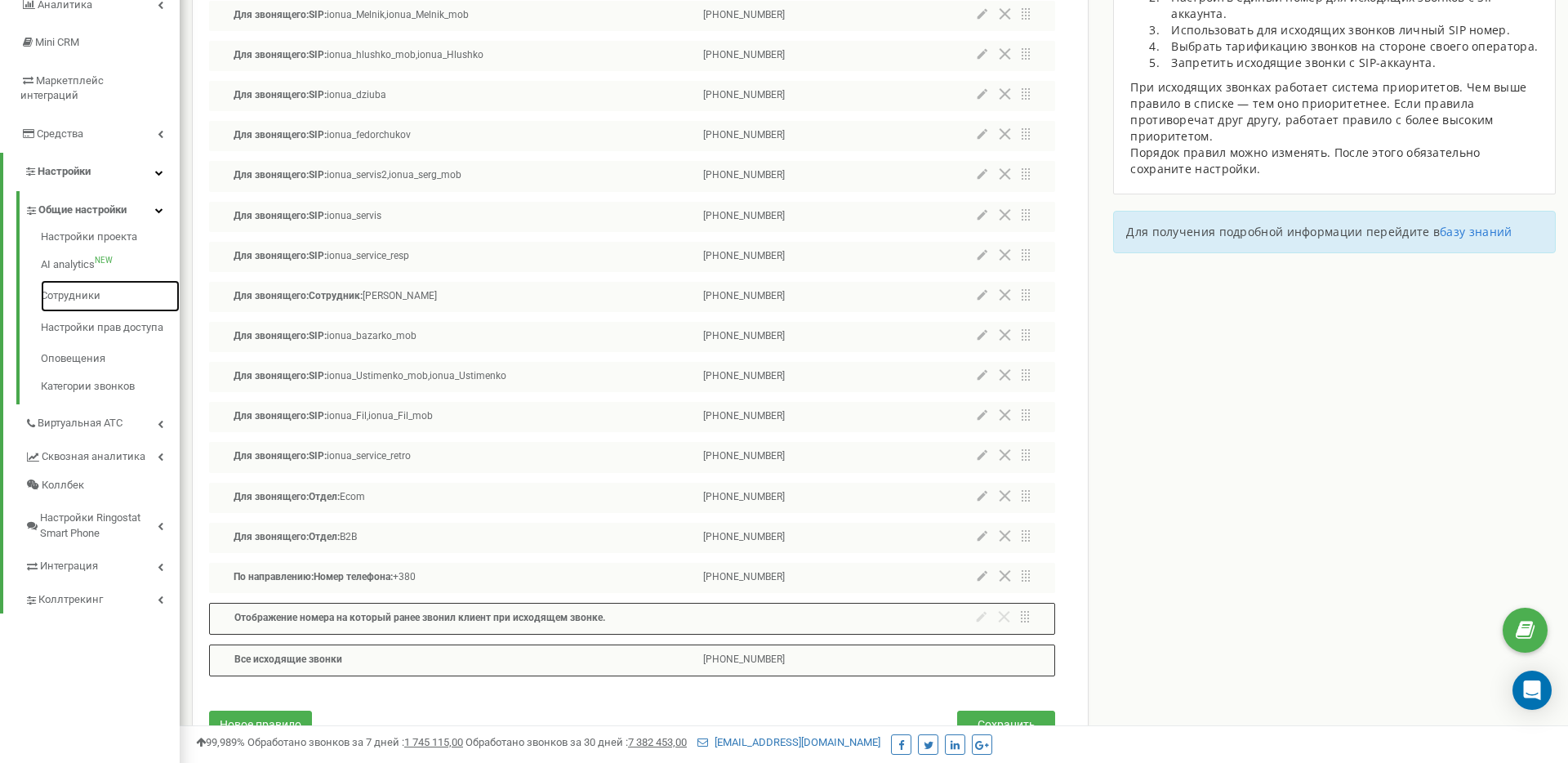
drag, startPoint x: 82, startPoint y: 275, endPoint x: 272, endPoint y: 293, distance: 190.9
click at [83, 280] on link "Сотрудники" at bounding box center [110, 296] width 139 height 32
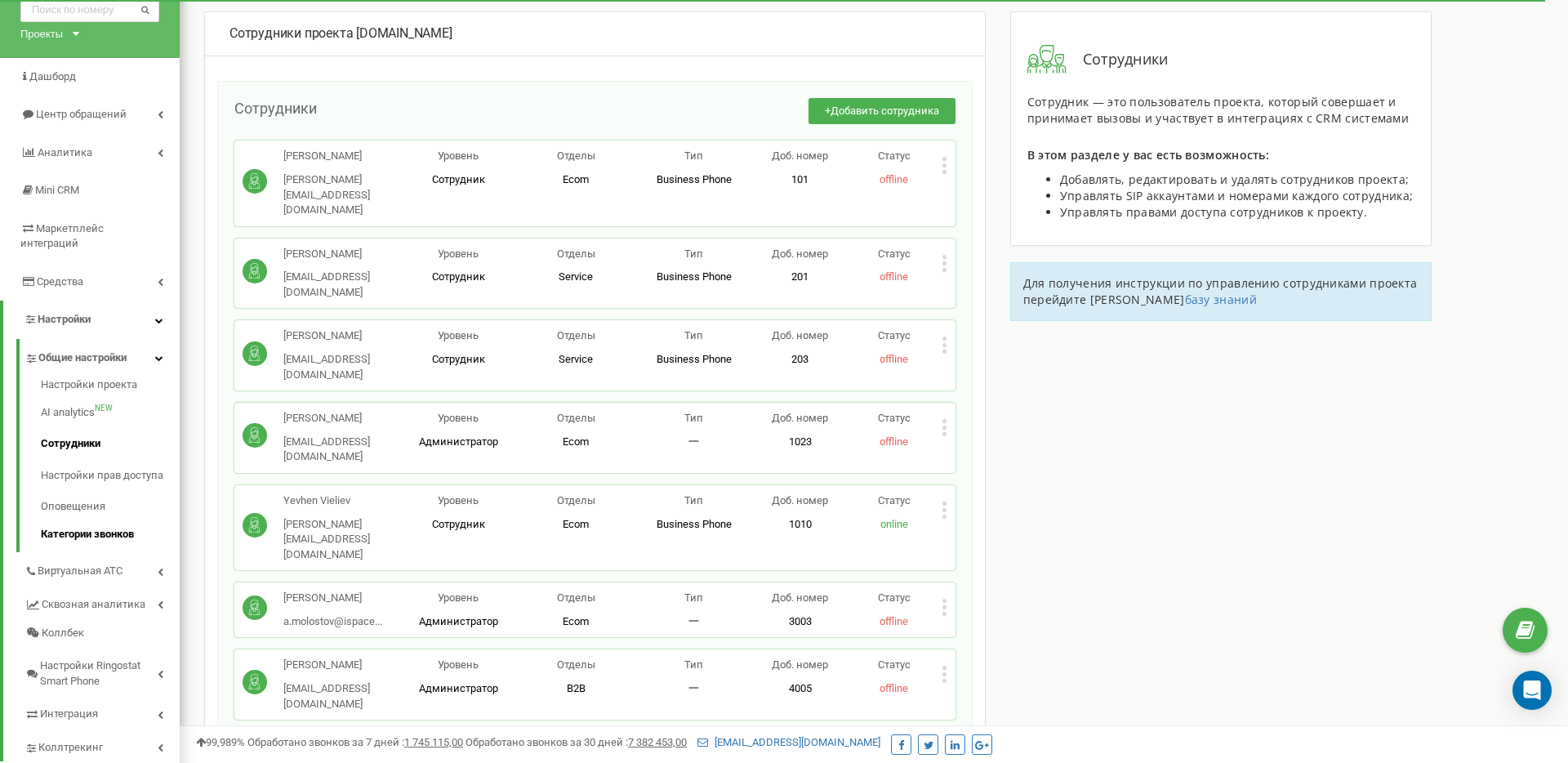
scroll to position [146, 0]
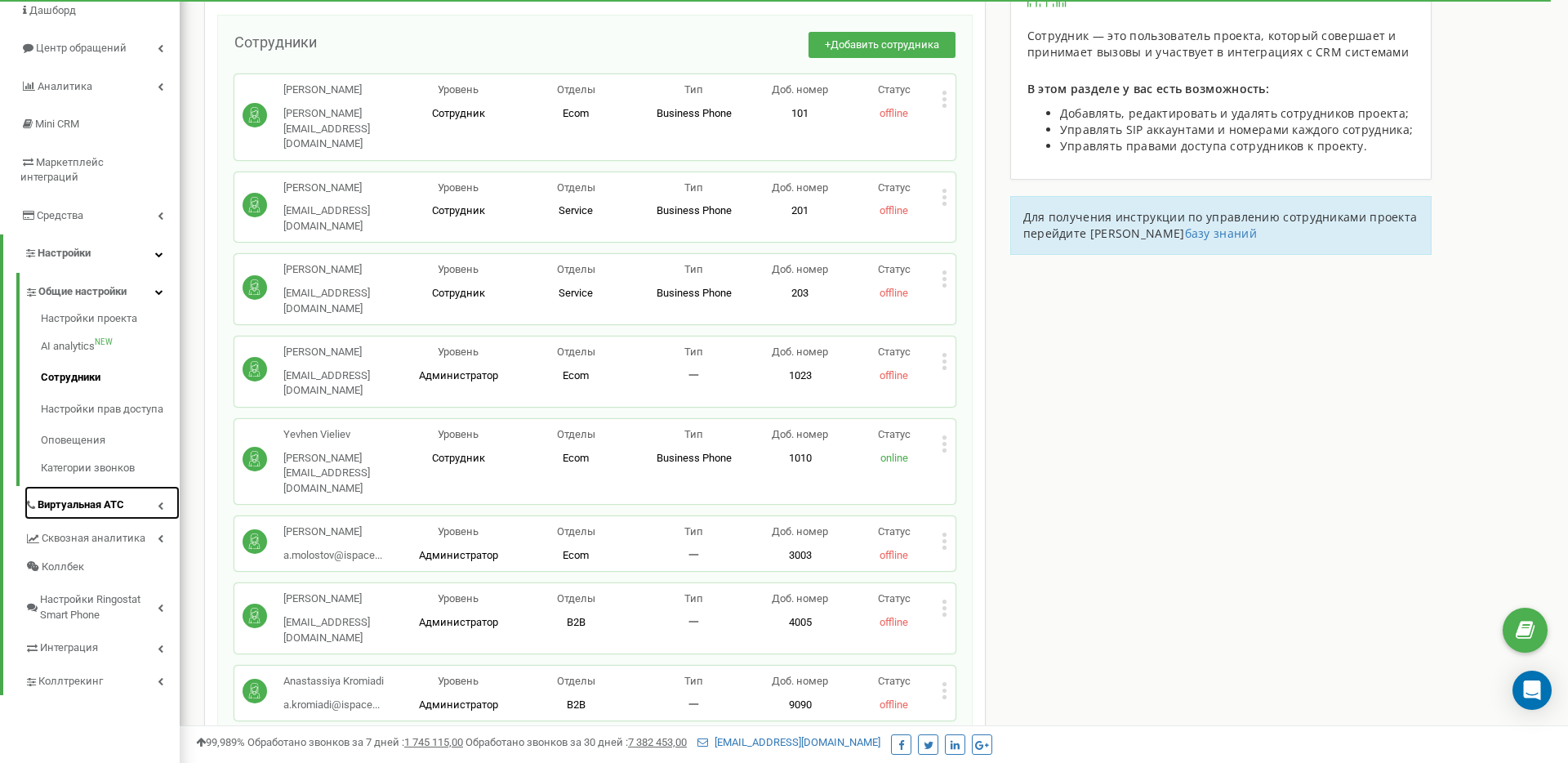
click at [92, 497] on span "Виртуальная АТС" at bounding box center [80, 505] width 87 height 16
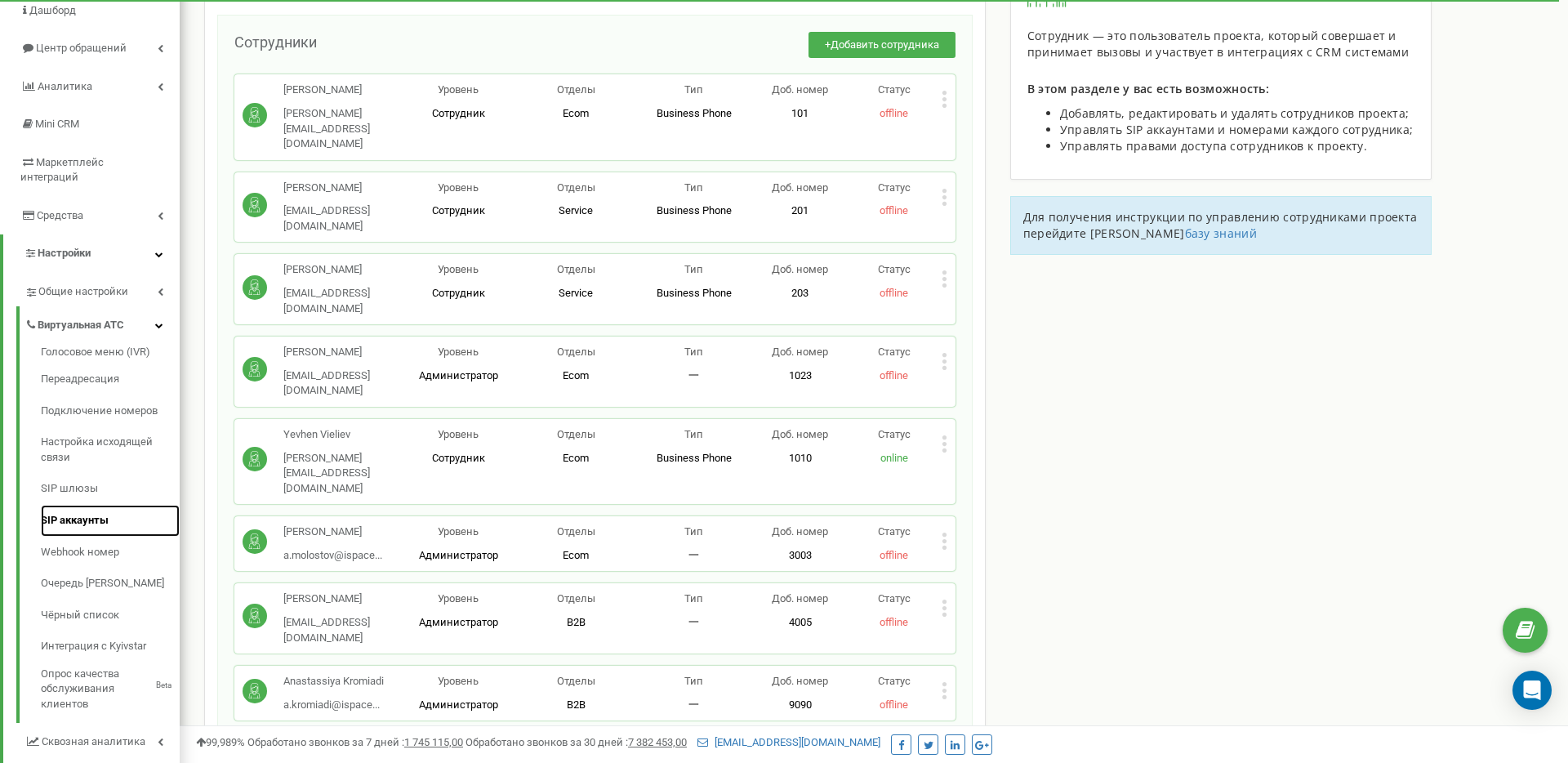
click at [81, 505] on link "SIP аккаунты" at bounding box center [110, 521] width 139 height 32
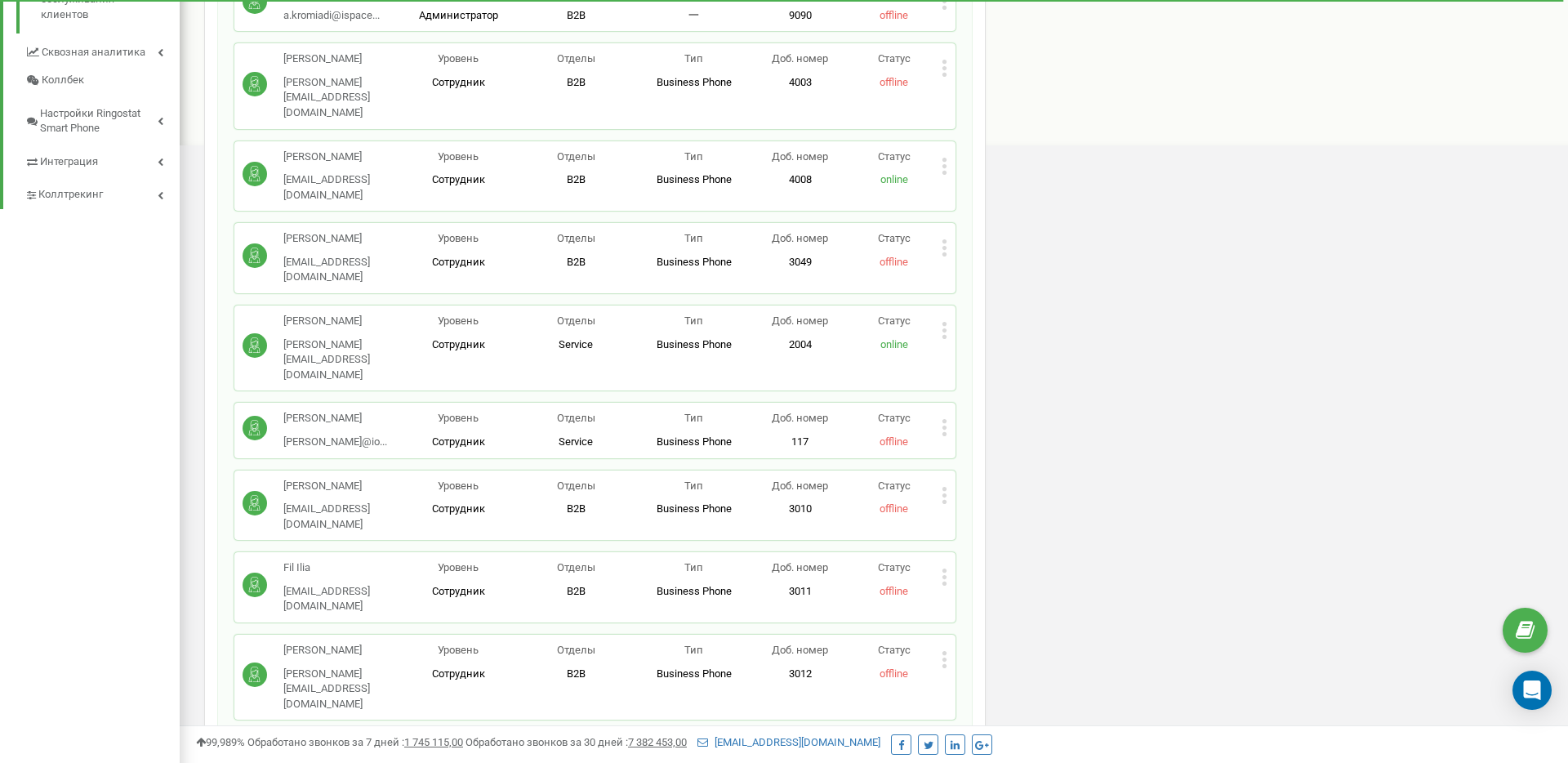
scroll to position [889, 0]
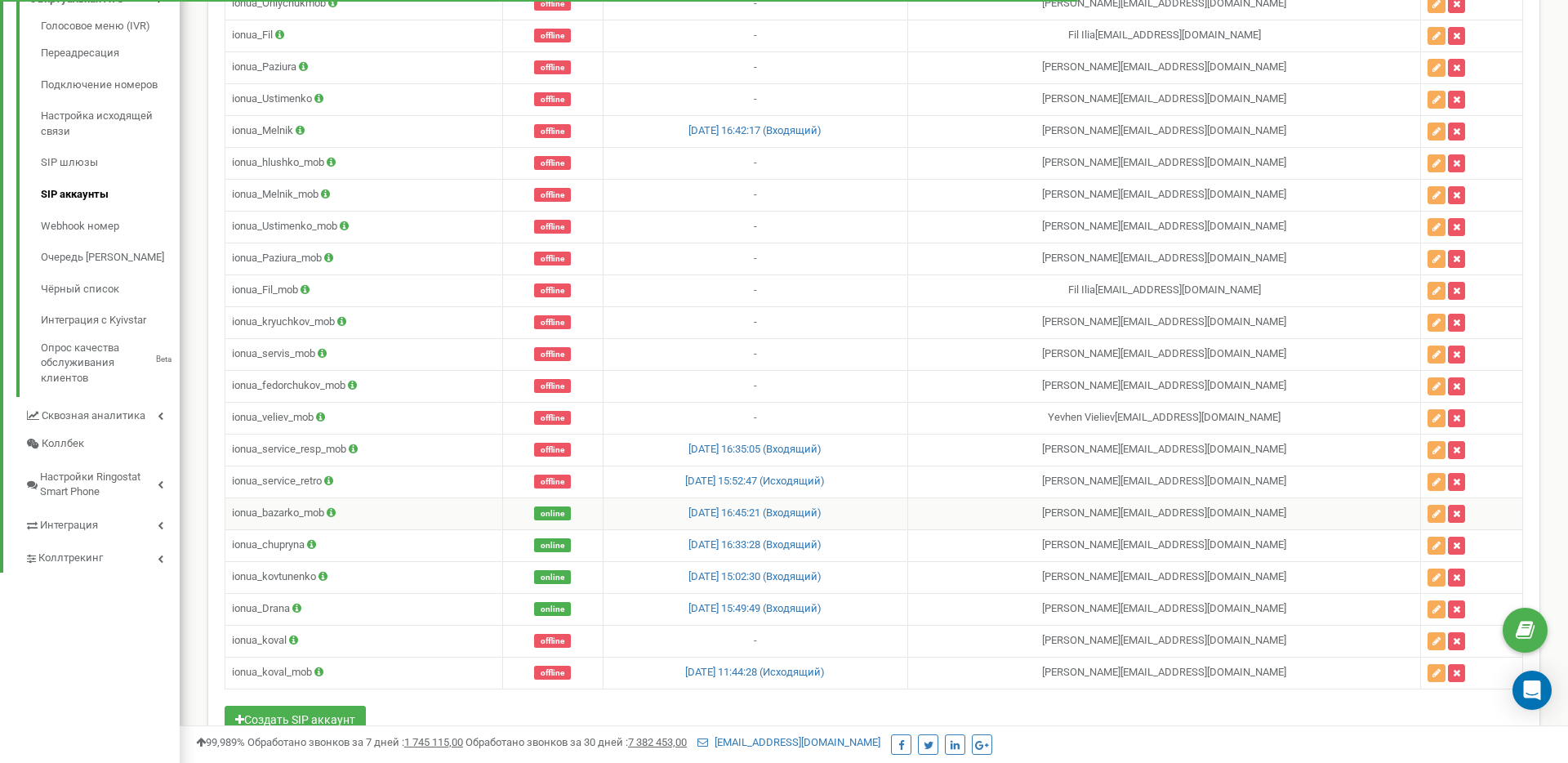
scroll to position [515, 0]
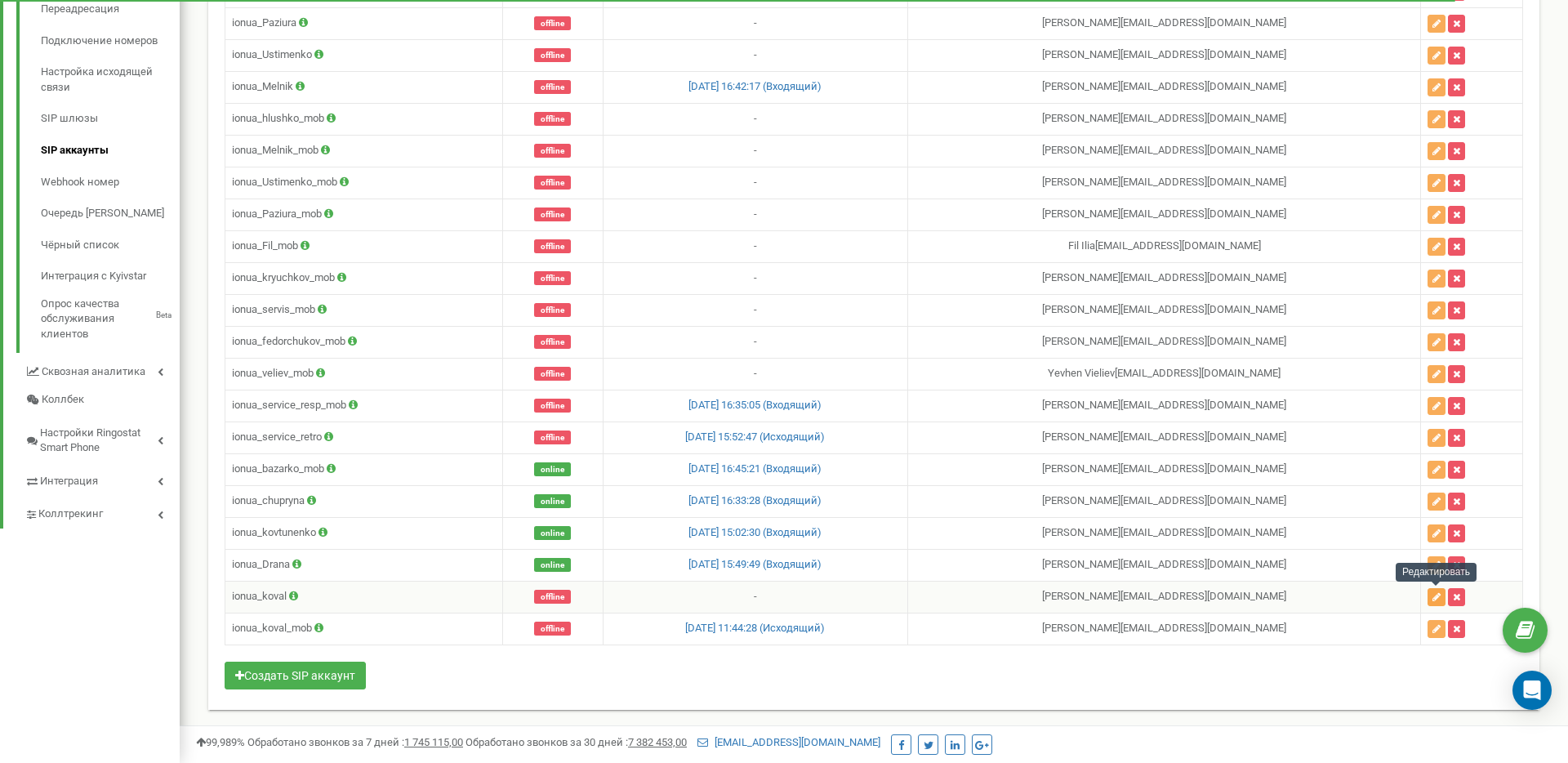
click at [1436, 595] on icon "button" at bounding box center [1436, 597] width 8 height 10
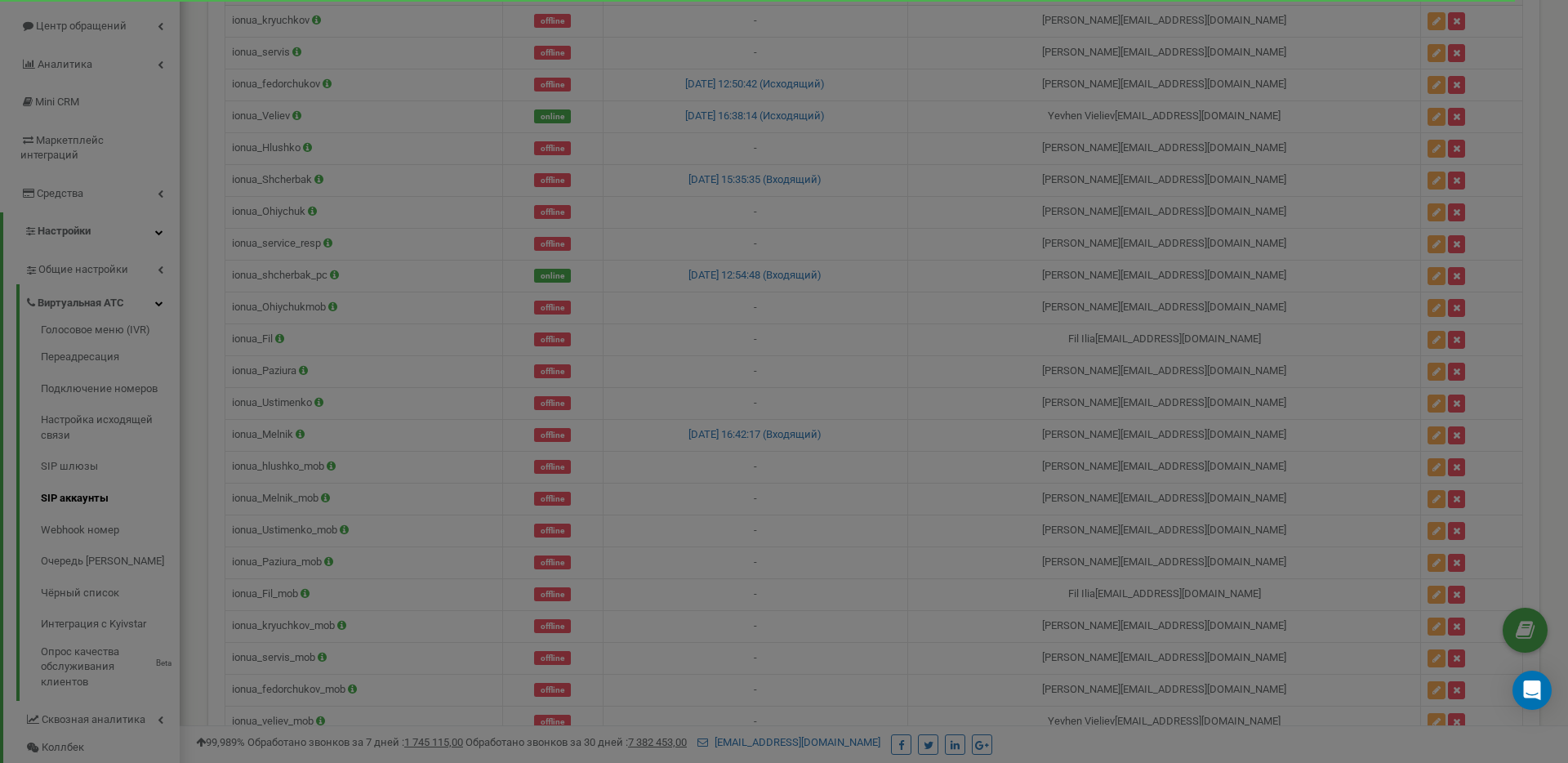
scroll to position [132, 0]
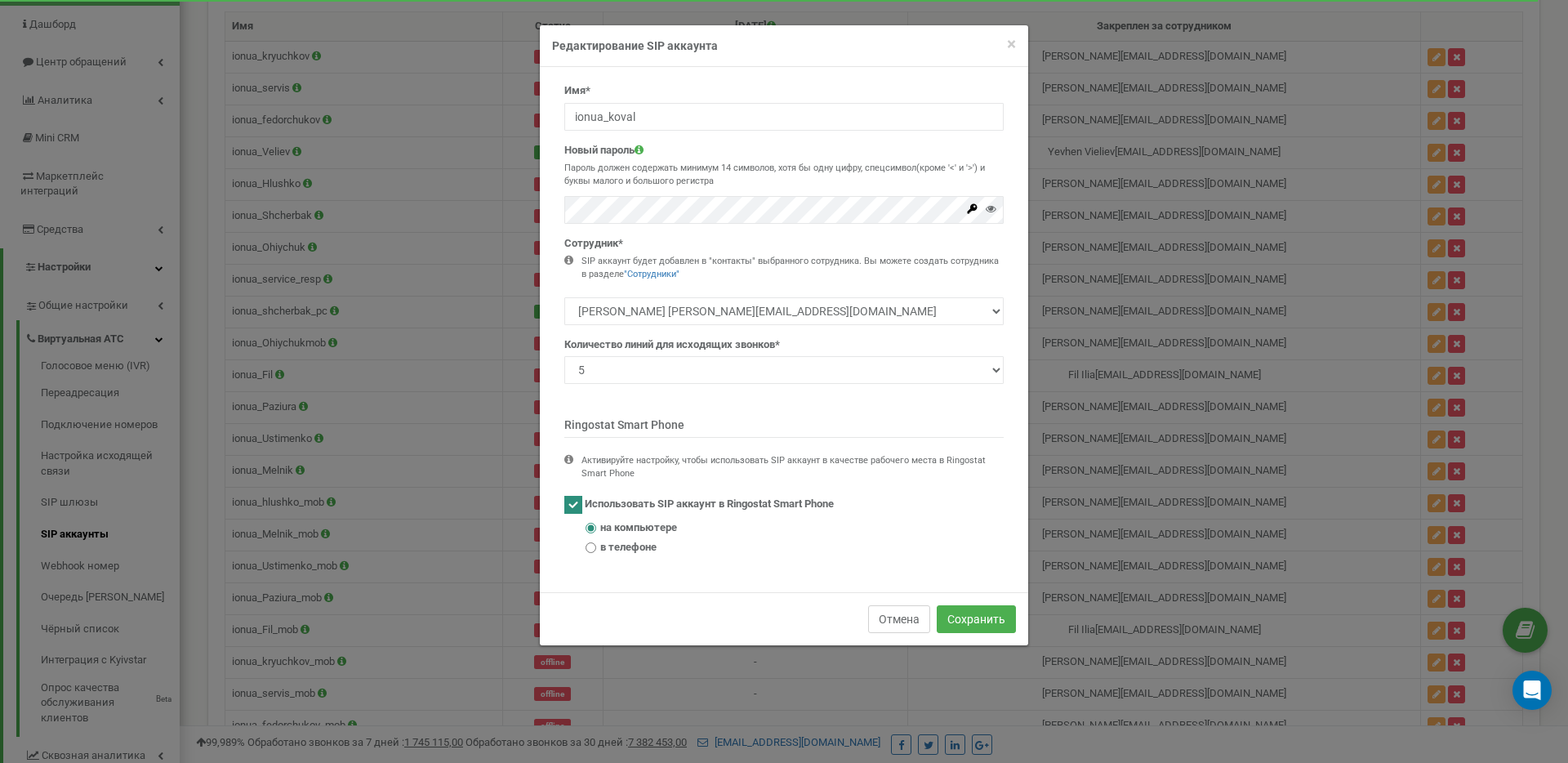
click at [904, 615] on button "Отмена" at bounding box center [900, 618] width 63 height 27
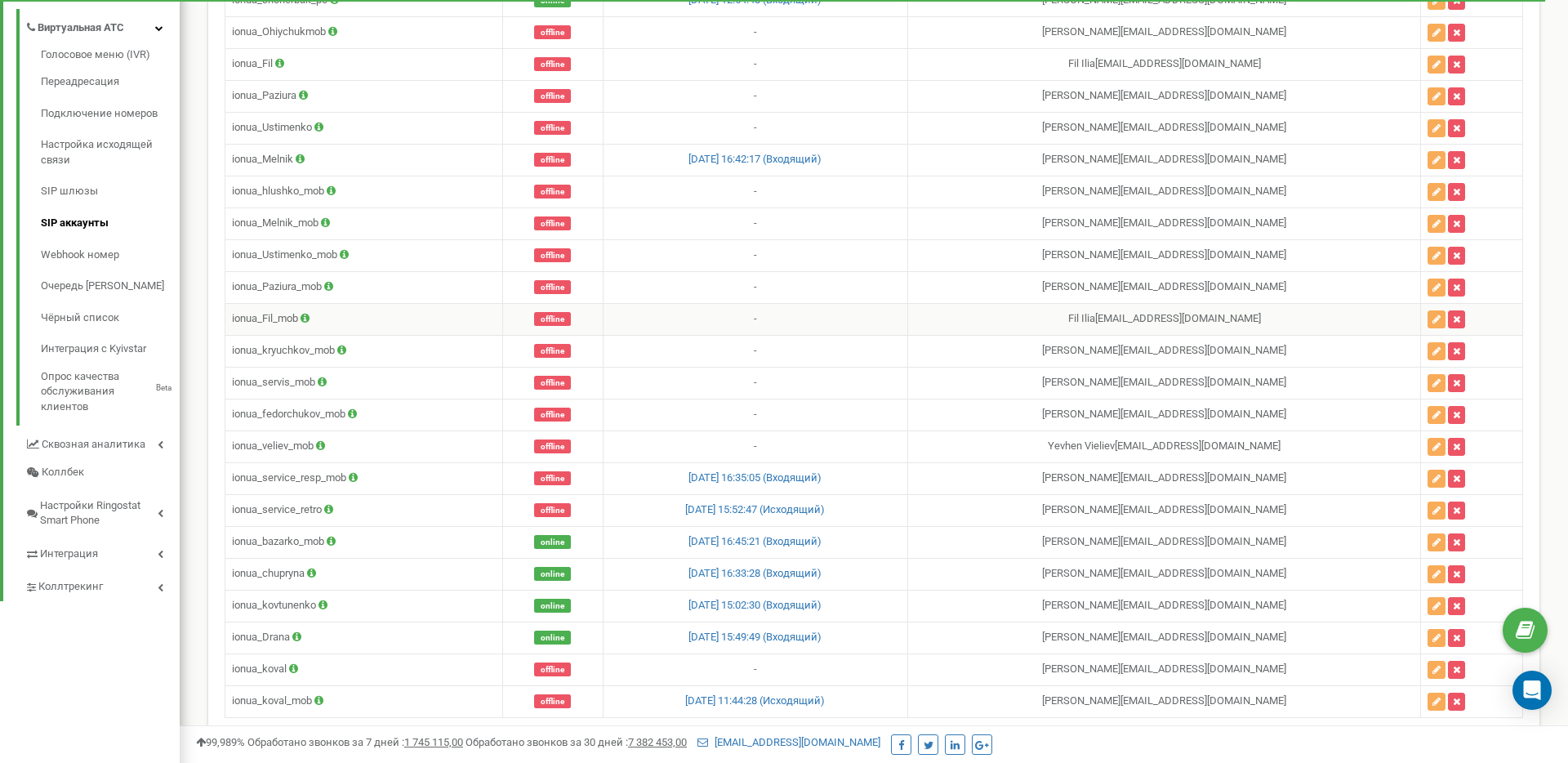
scroll to position [515, 0]
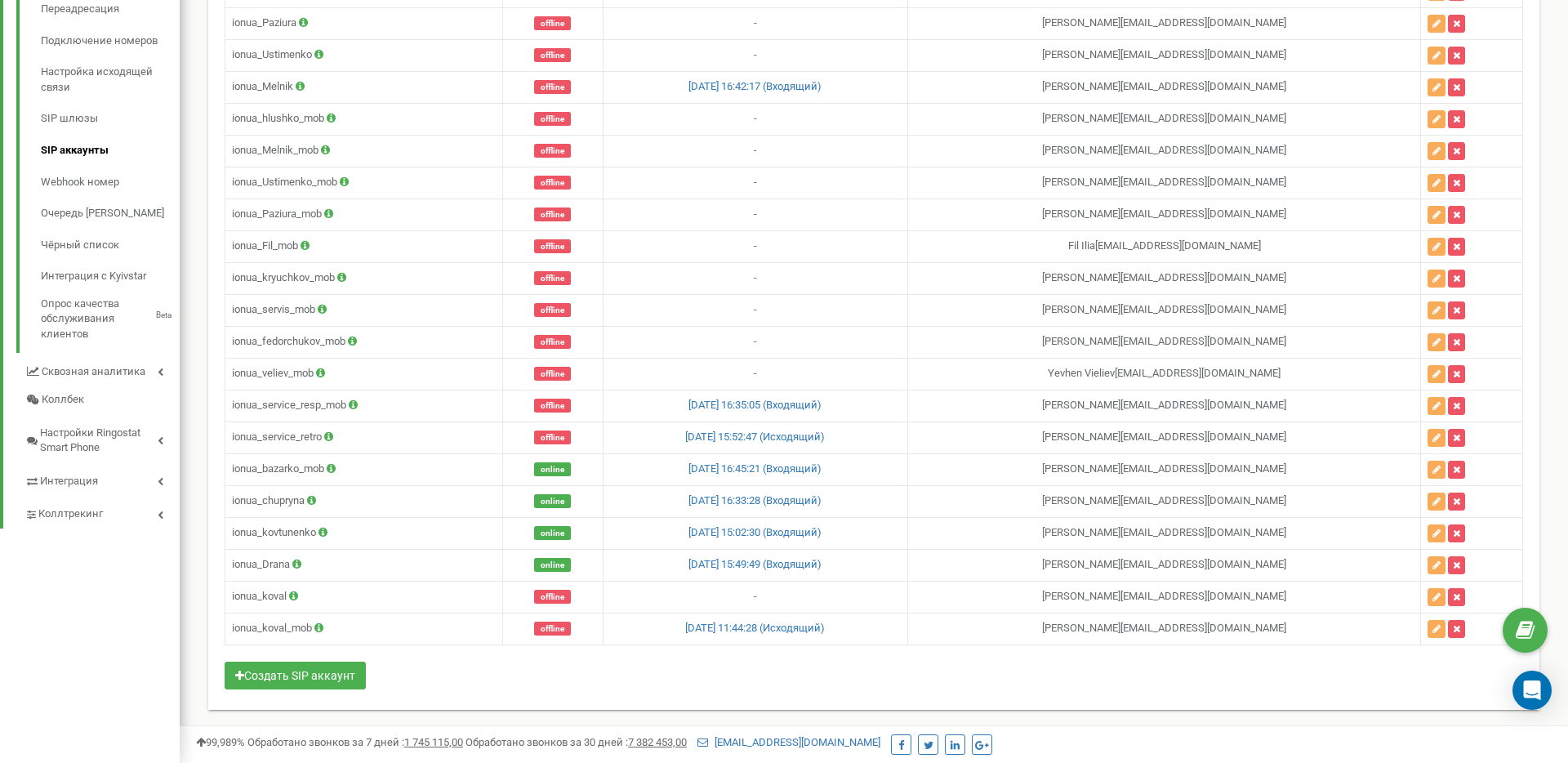
scroll to position [514, 0]
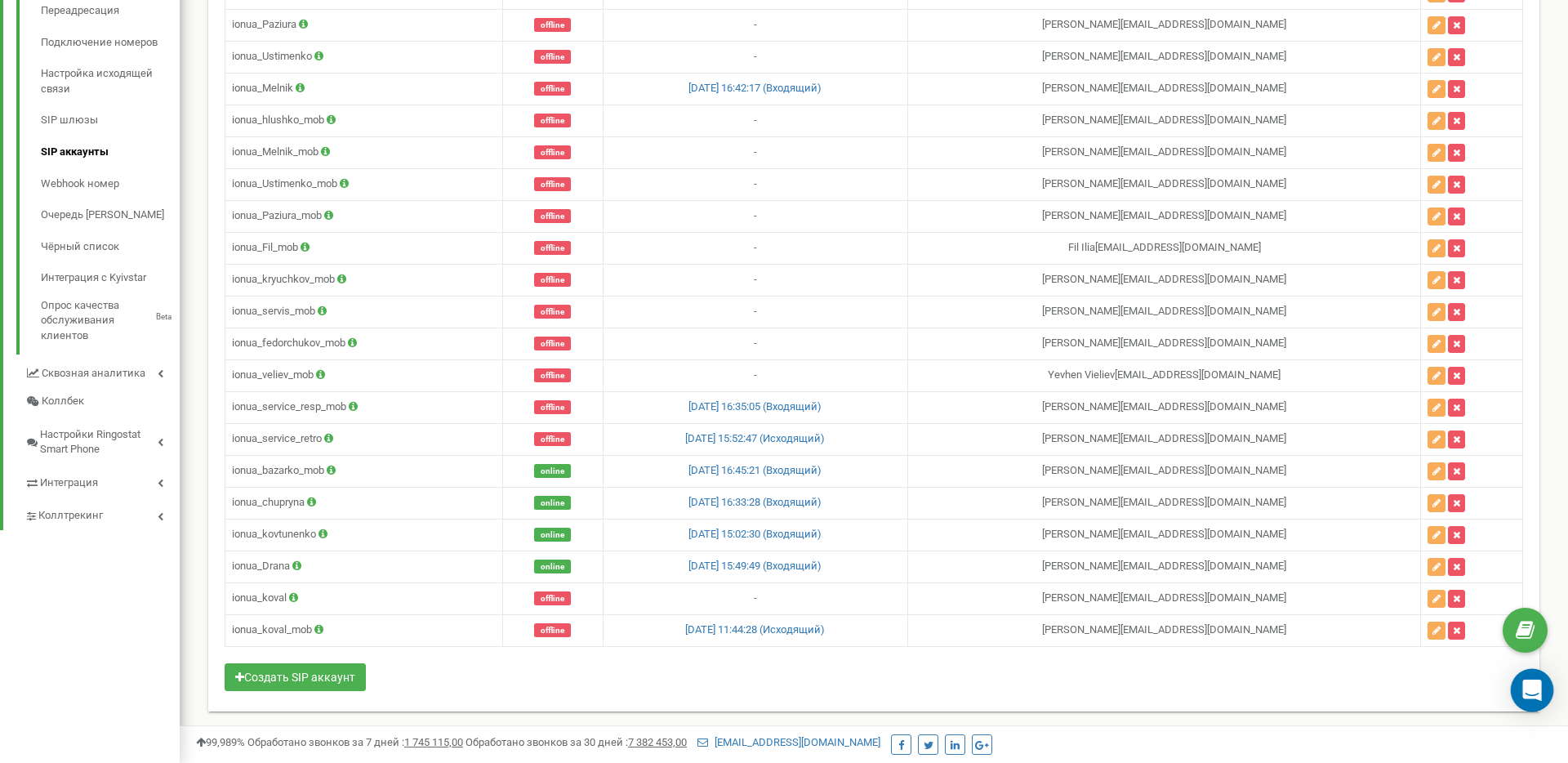
click at [1526, 686] on icon "Open Intercom Messenger" at bounding box center [1531, 691] width 19 height 21
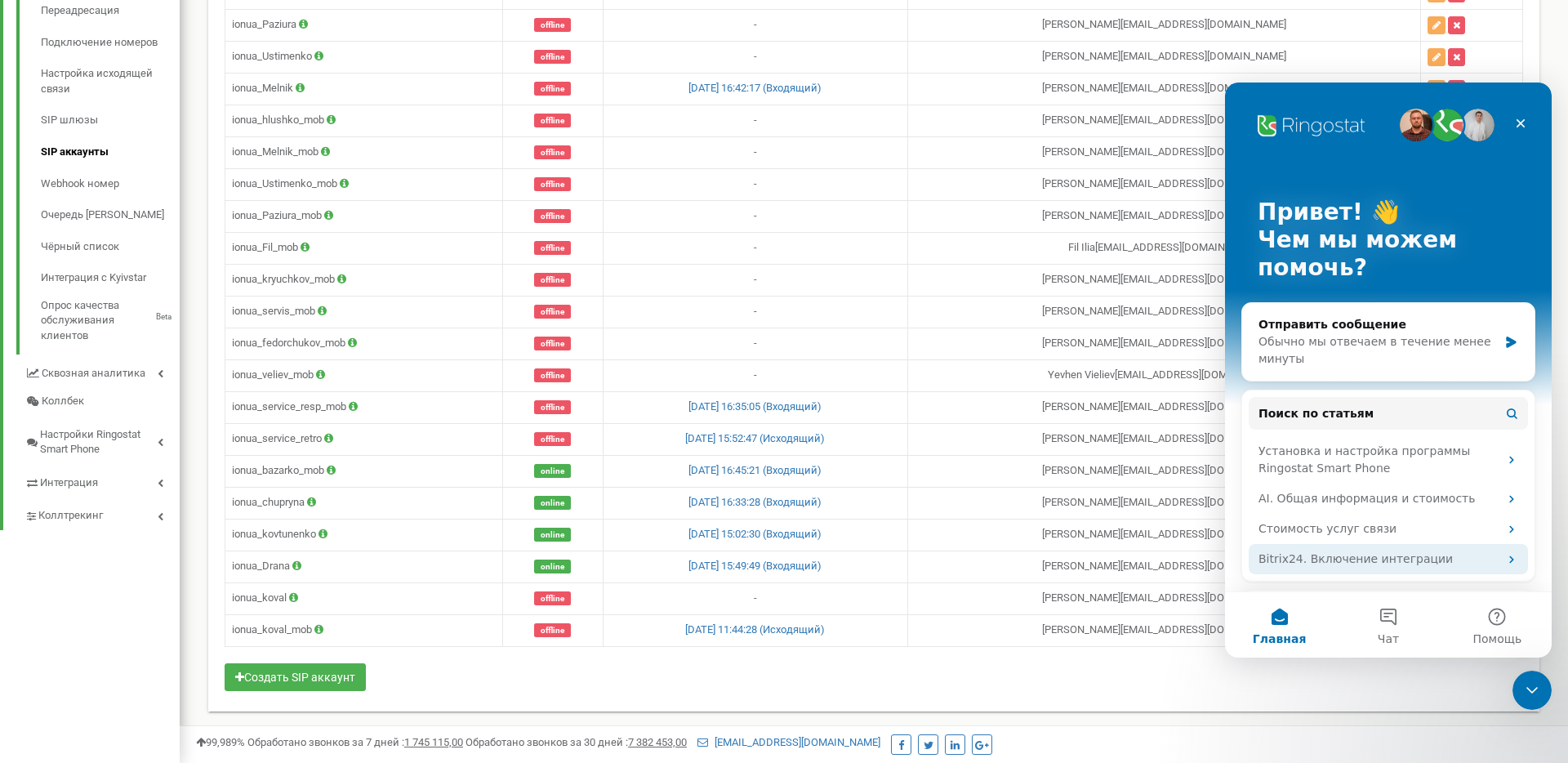
scroll to position [0, 0]
click at [1518, 680] on div "Закрыть службу сообщений Intercom" at bounding box center [1530, 688] width 39 height 39
